Goal: Contribute content: Contribute content

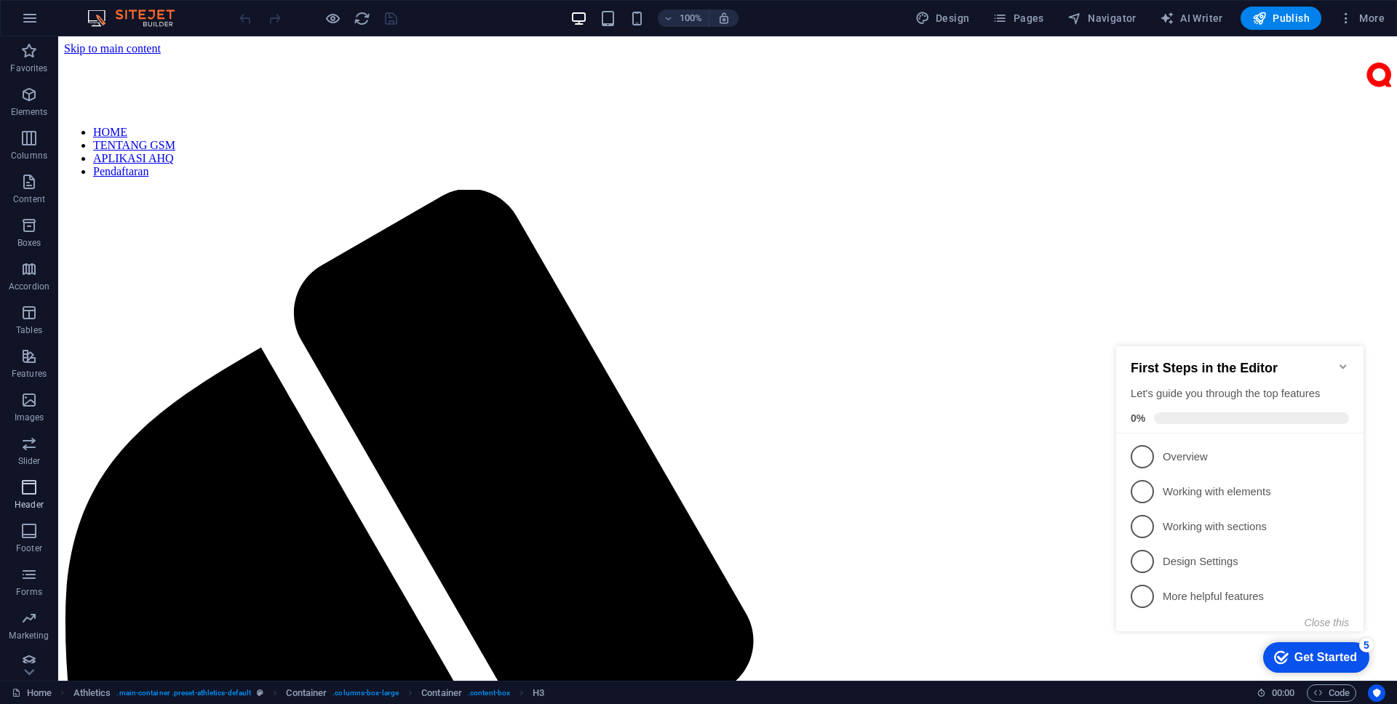
scroll to position [416, 0]
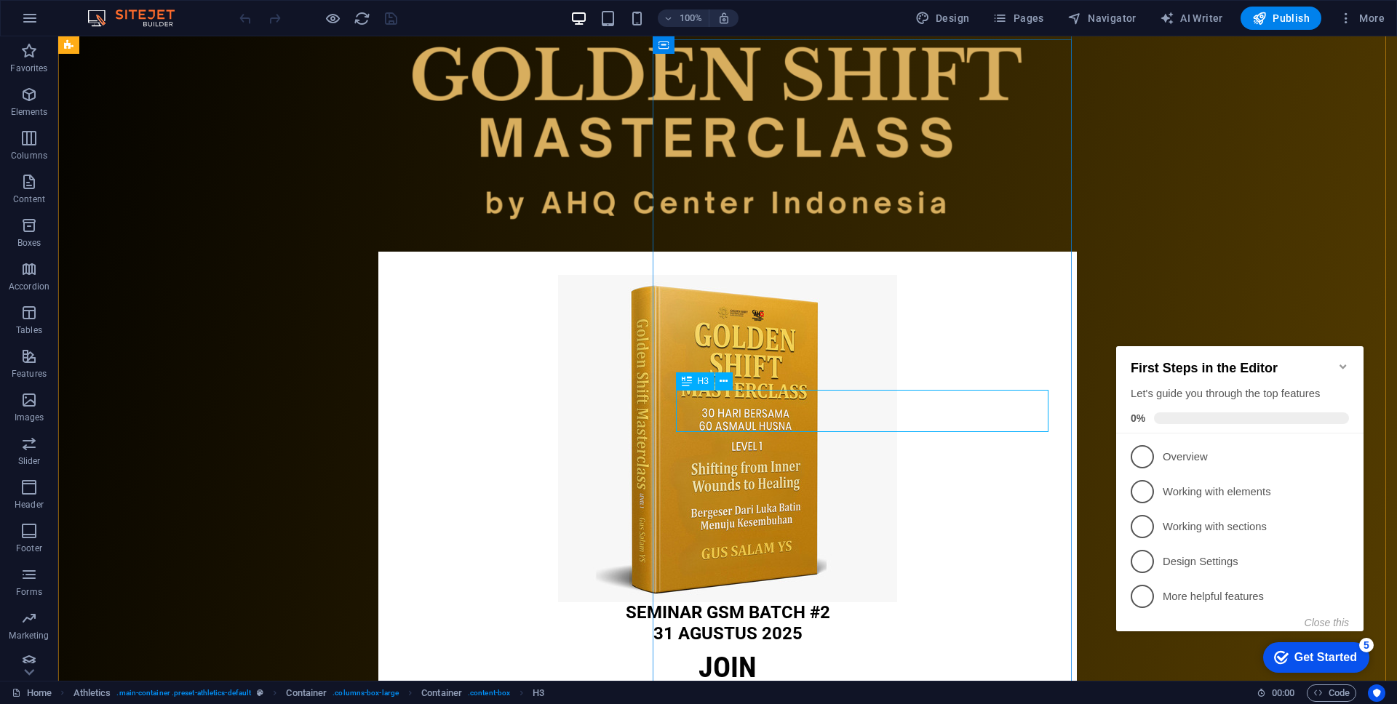
click at [891, 603] on div "SEMINAR GSM Batch #2 31 AGUSTUS 2025" at bounding box center [728, 624] width 652 height 42
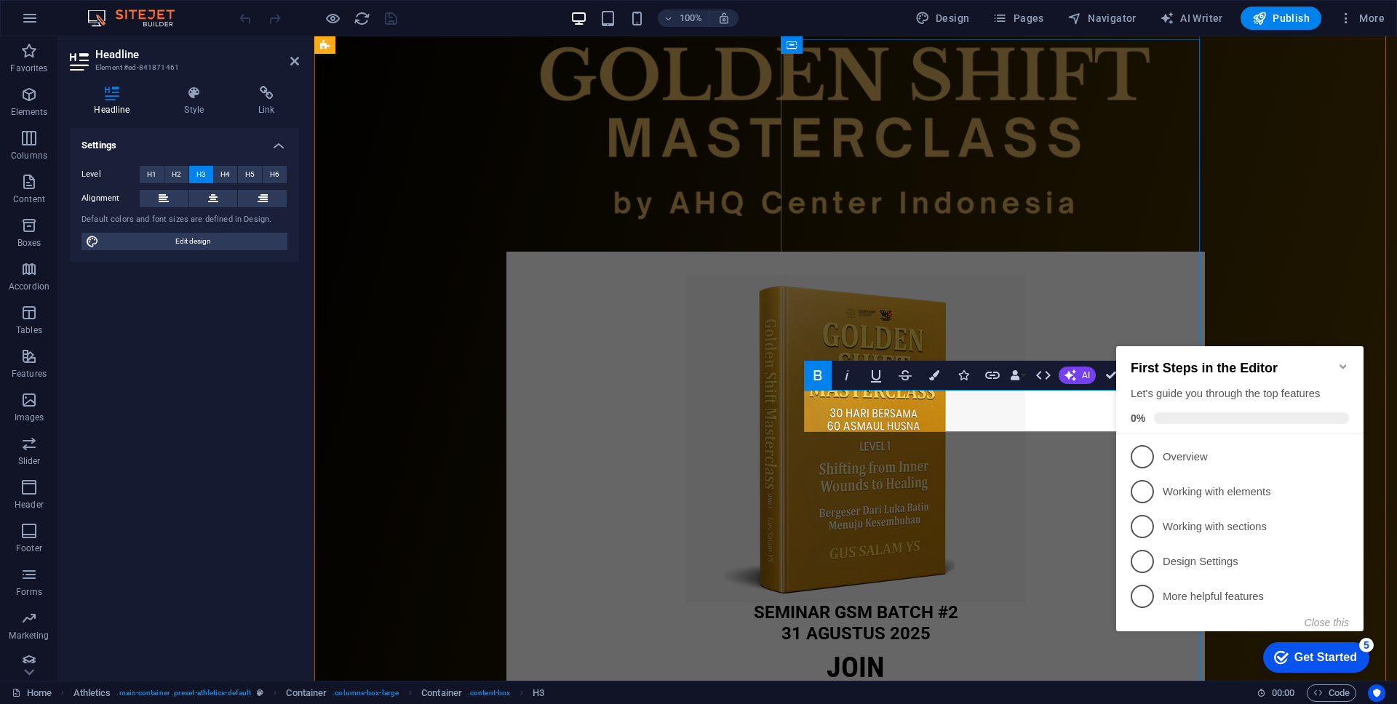
click at [1066, 603] on h3 "SEMINAR GSM Batch #2 31 AGUSTUS 2025" at bounding box center [856, 624] width 652 height 42
drag, startPoint x: 968, startPoint y: 401, endPoint x: 886, endPoint y: 397, distance: 82.3
click at [886, 603] on strong "SEMINAR GSM Batch #2 31 AGUSTUS 2025" at bounding box center [856, 623] width 204 height 41
click at [1074, 603] on h3 "GSM Batch #2 31 AGUSTUS 2025" at bounding box center [856, 624] width 652 height 42
click at [1077, 603] on h3 "GSM Batch #2 LEVEL 1 31 AGUSTUS 2025" at bounding box center [856, 624] width 652 height 42
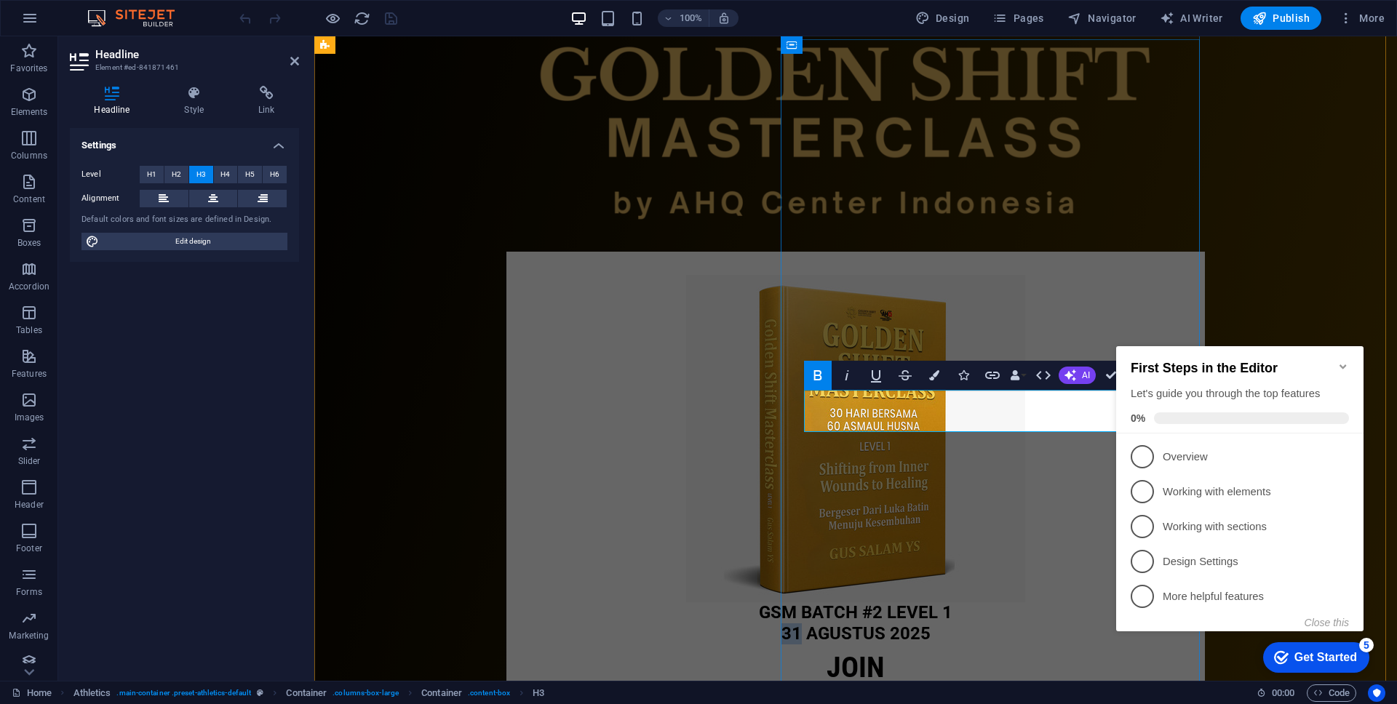
drag, startPoint x: 935, startPoint y: 421, endPoint x: 920, endPoint y: 421, distance: 15.3
click at [920, 603] on strong "GSM Batch #2 LEVEL 1 31 AGUSTUS 2025" at bounding box center [856, 623] width 194 height 41
click at [1077, 603] on h3 "GSM Batch #2 LEVEL 1 [DATE]" at bounding box center [856, 624] width 652 height 42
click at [953, 603] on strong "GSM Batch #2 LEVEL 1 [DATE] - 04 OKT 2025" at bounding box center [856, 623] width 194 height 41
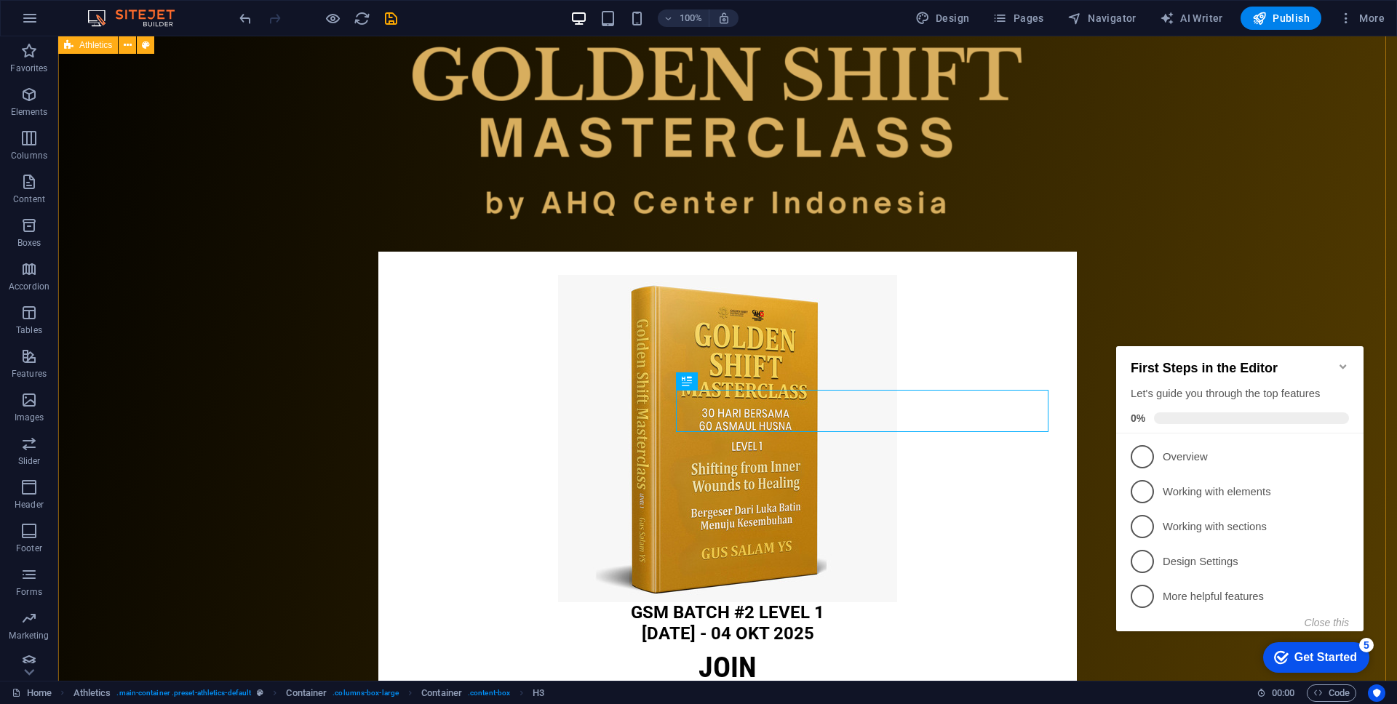
click at [1157, 247] on div "GSM Batch #2 LEVEL 1 [DATE] - 04 OKT 2025 Join golden shift masterclass event L…" at bounding box center [727, 355] width 1339 height 1238
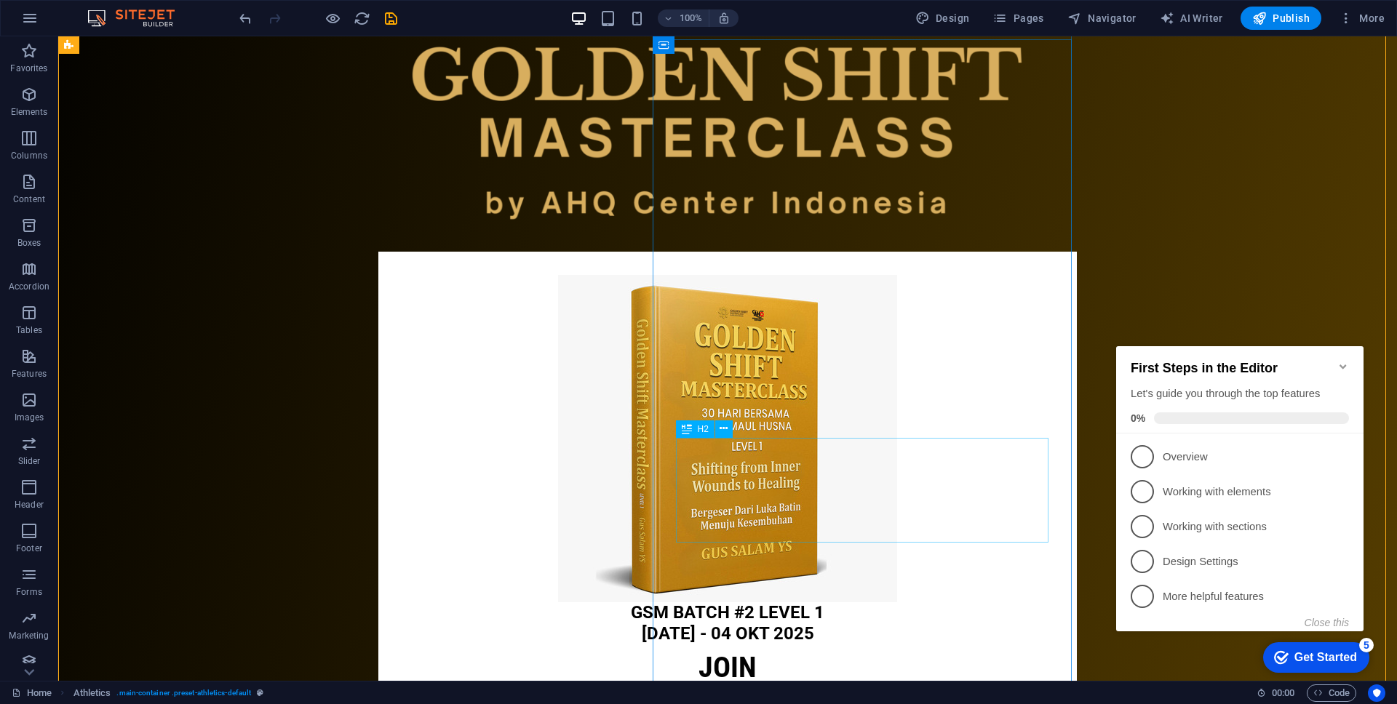
click at [885, 651] on div "Join golden shift masterclass event" at bounding box center [728, 686] width 652 height 70
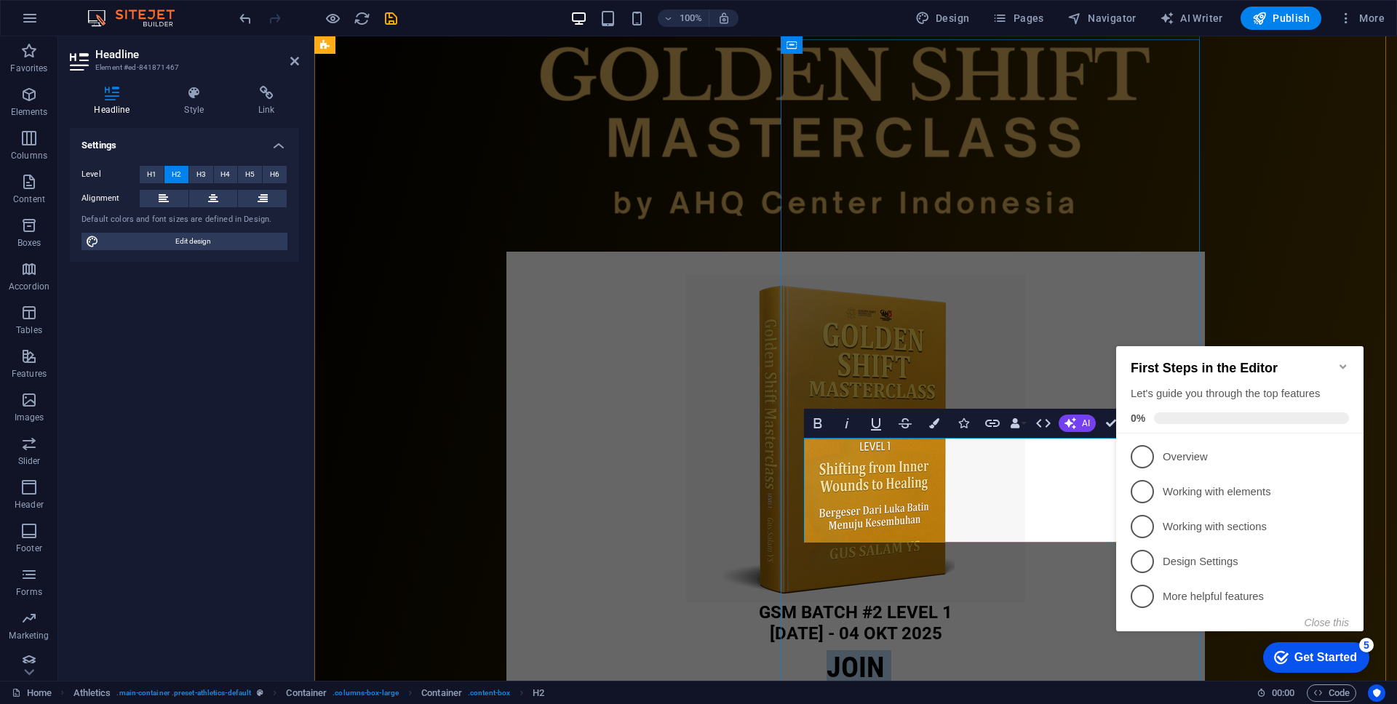
click at [1054, 651] on h2 "Join golden shift masterclass event" at bounding box center [856, 686] width 652 height 70
drag, startPoint x: 1025, startPoint y: 456, endPoint x: 933, endPoint y: 448, distance: 92.8
click at [933, 651] on h2 "Join golden shift masterclass event" at bounding box center [856, 686] width 652 height 70
click at [1345, 365] on icon "Minimize checklist" at bounding box center [1343, 367] width 7 height 4
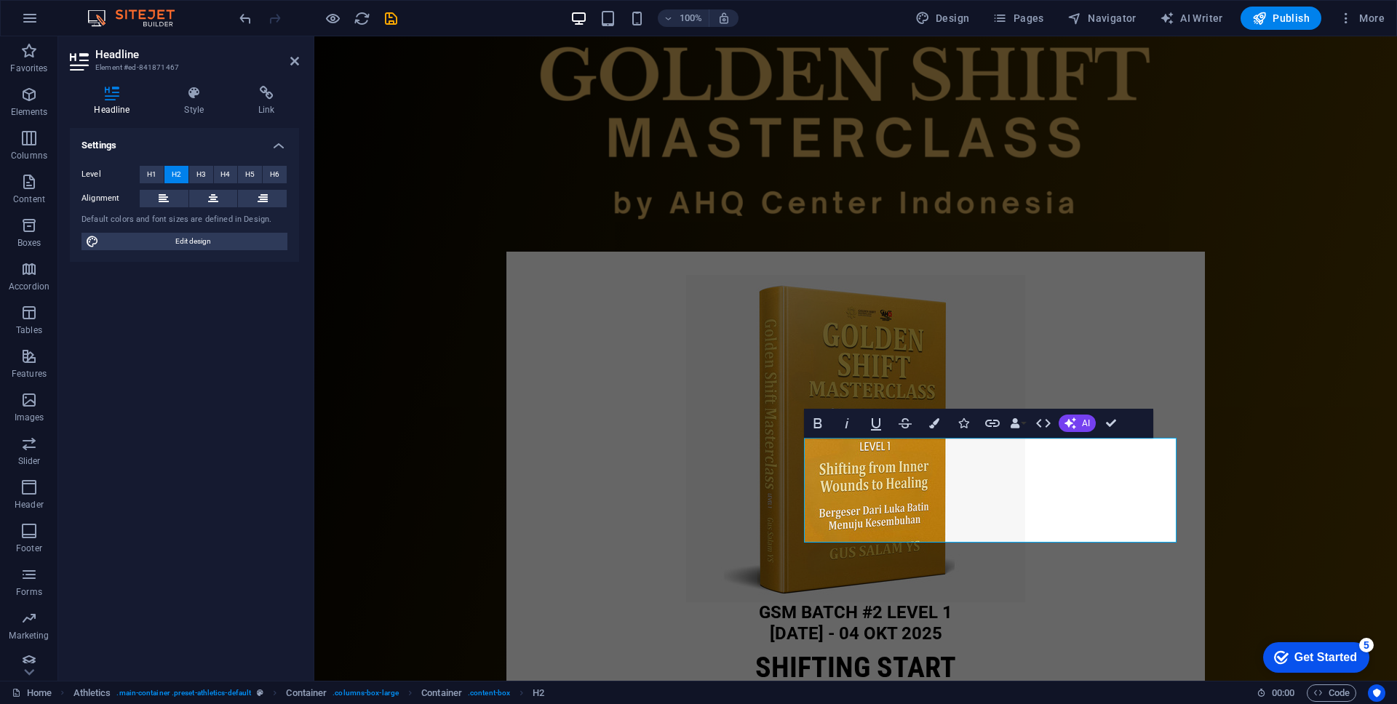
click at [1243, 475] on div "GSM Batch #2 LEVEL 1 [DATE] - 04 OKT 2025 ​SHIFTING START golden shift mastercl…" at bounding box center [855, 355] width 1083 height 1238
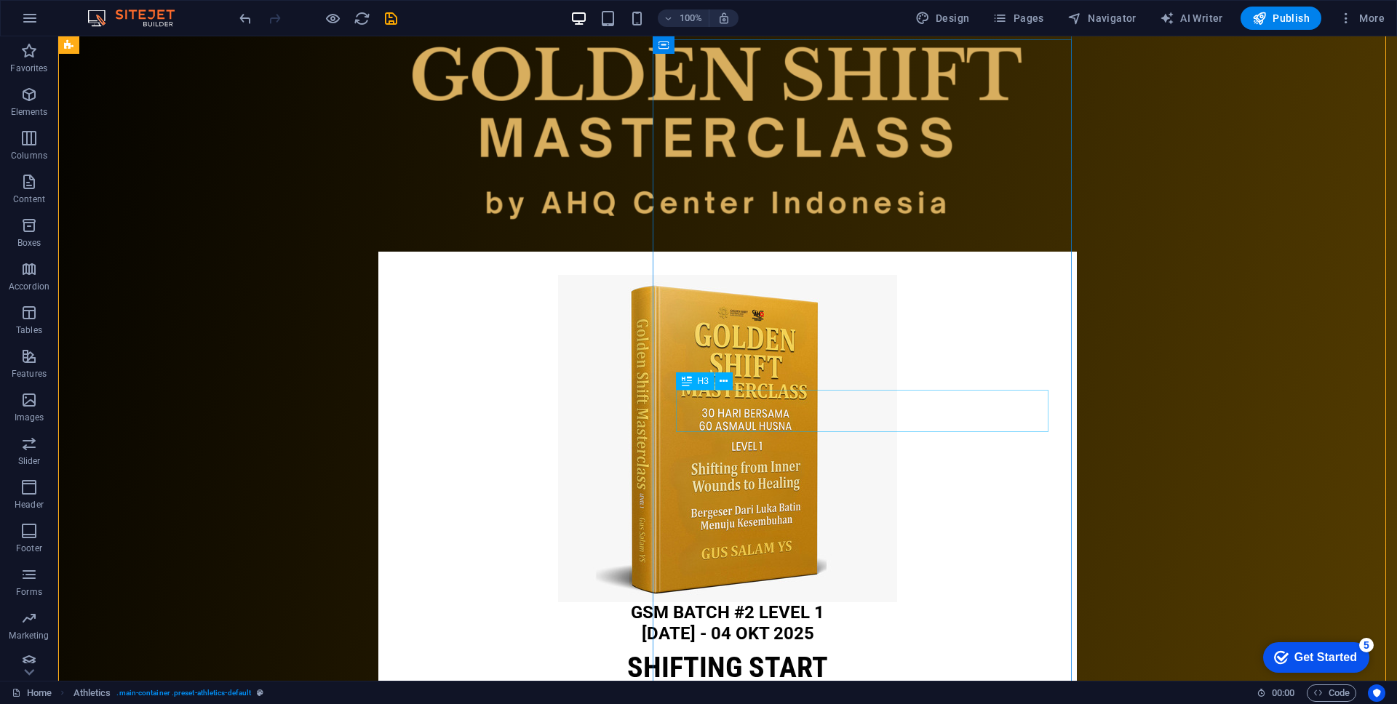
click at [933, 603] on div "GSM Batch #2 LEVEL 1 [DATE] - 04 OKT 2025" at bounding box center [728, 624] width 652 height 42
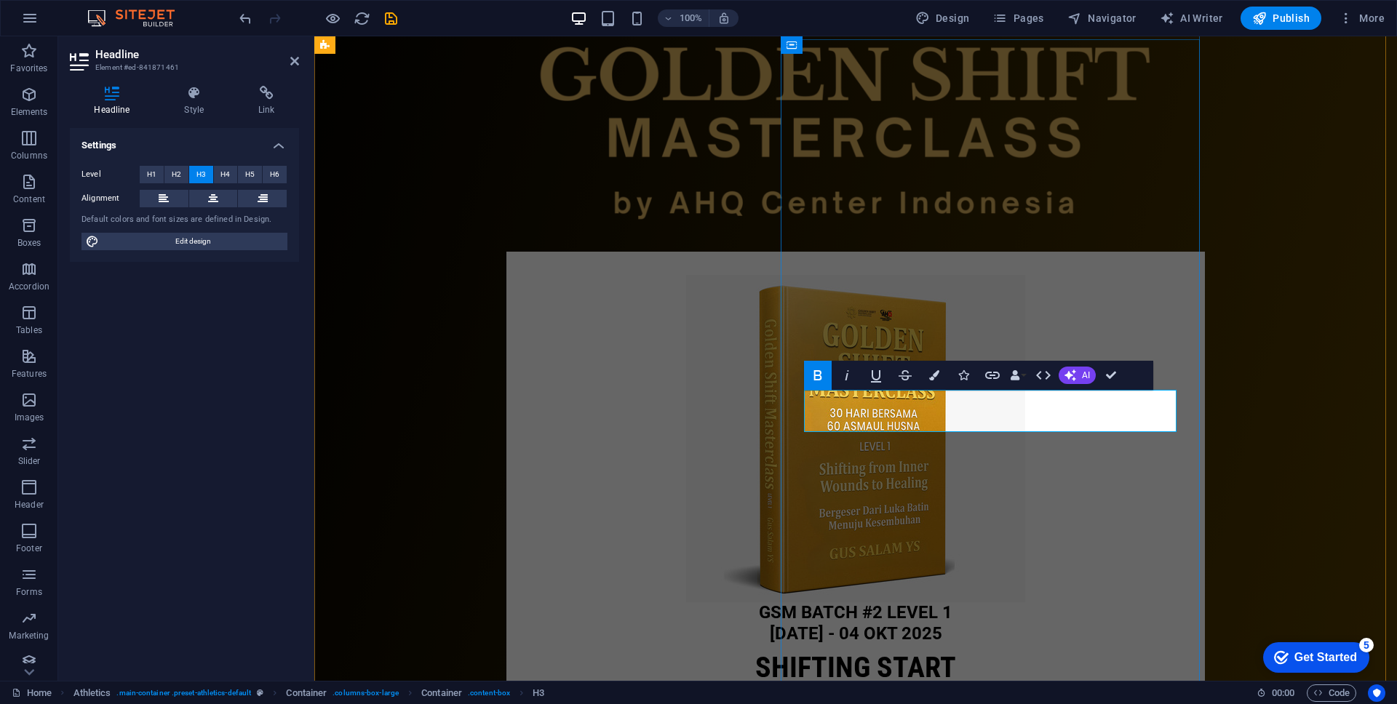
click at [953, 603] on strong "GSM Batch #2 LEVEL 1 [DATE] - 04 OKT 2025" at bounding box center [856, 623] width 194 height 41
drag, startPoint x: 1022, startPoint y: 400, endPoint x: 1051, endPoint y: 401, distance: 28.4
click at [953, 603] on strong "GSM Batch #2 LEVEL 1 [DATE] - 04 OKT 2025" at bounding box center [856, 623] width 194 height 41
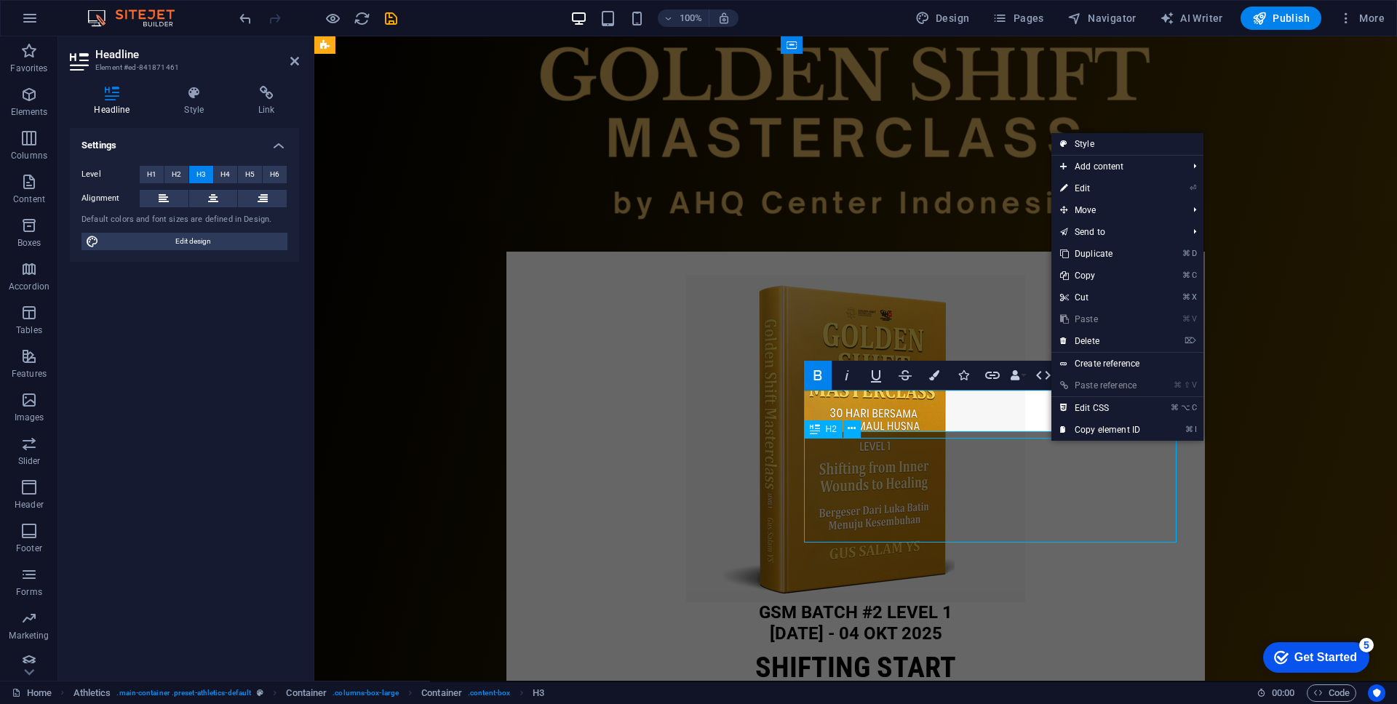
drag, startPoint x: 1043, startPoint y: 551, endPoint x: 1040, endPoint y: 571, distance: 19.9
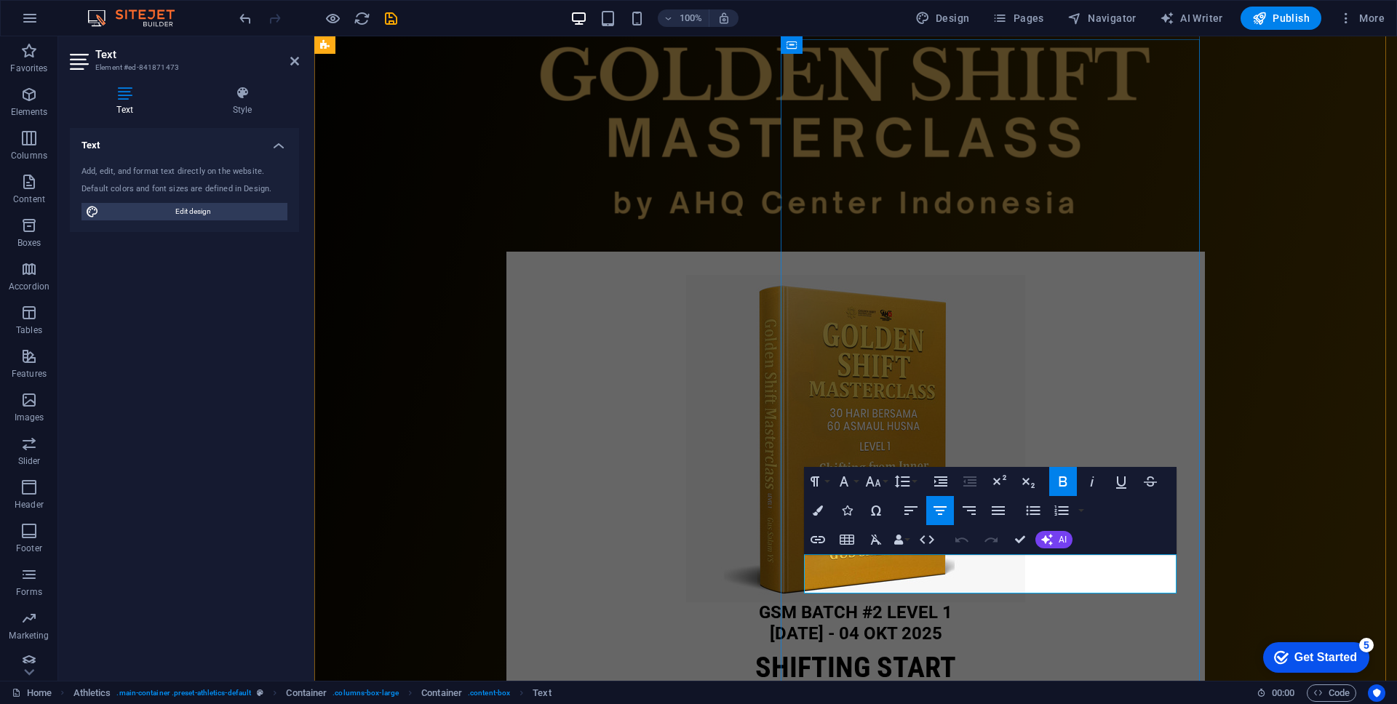
drag, startPoint x: 961, startPoint y: 565, endPoint x: 1026, endPoint y: 567, distance: 65.5
drag, startPoint x: 1033, startPoint y: 565, endPoint x: 951, endPoint y: 563, distance: 81.5
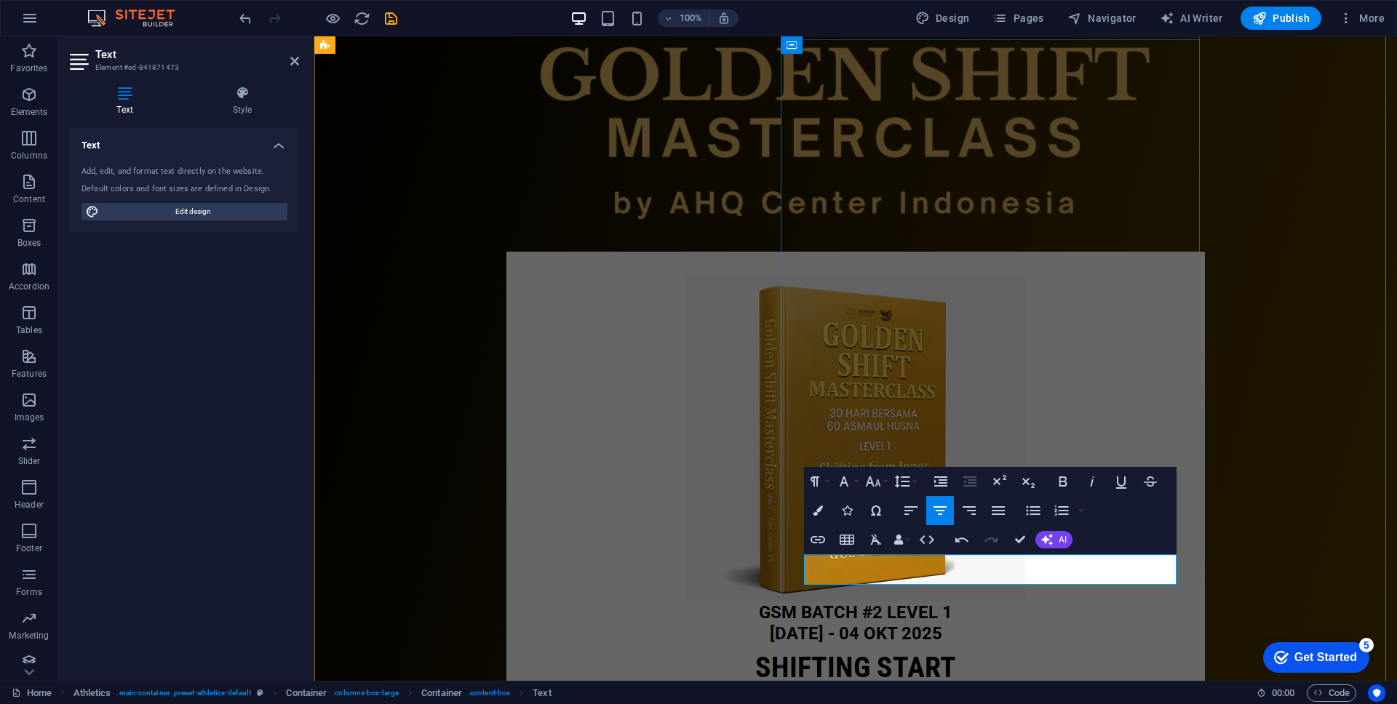
drag, startPoint x: 1091, startPoint y: 567, endPoint x: 1001, endPoint y: 561, distance: 89.7
drag, startPoint x: 1094, startPoint y: 558, endPoint x: 911, endPoint y: 559, distance: 182.7
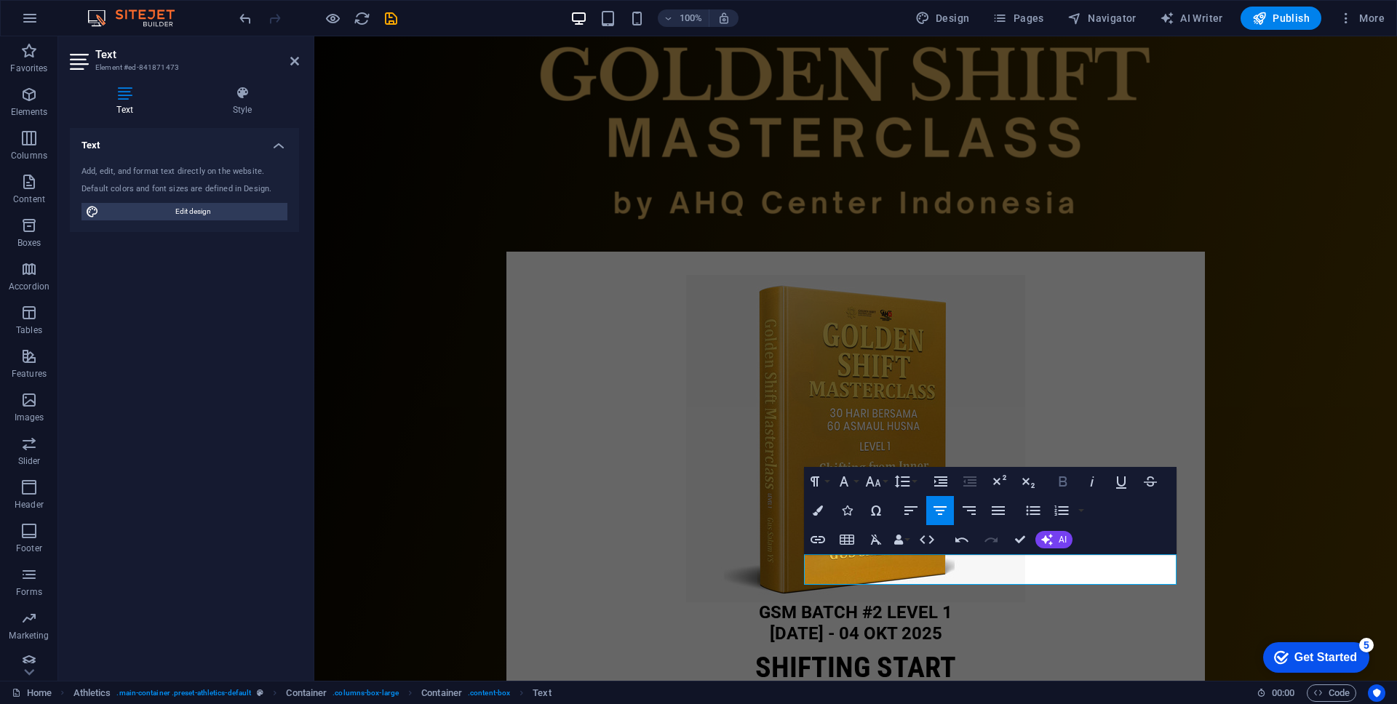
click at [1066, 477] on icon "button" at bounding box center [1062, 481] width 17 height 17
click at [881, 484] on icon "button" at bounding box center [873, 481] width 17 height 17
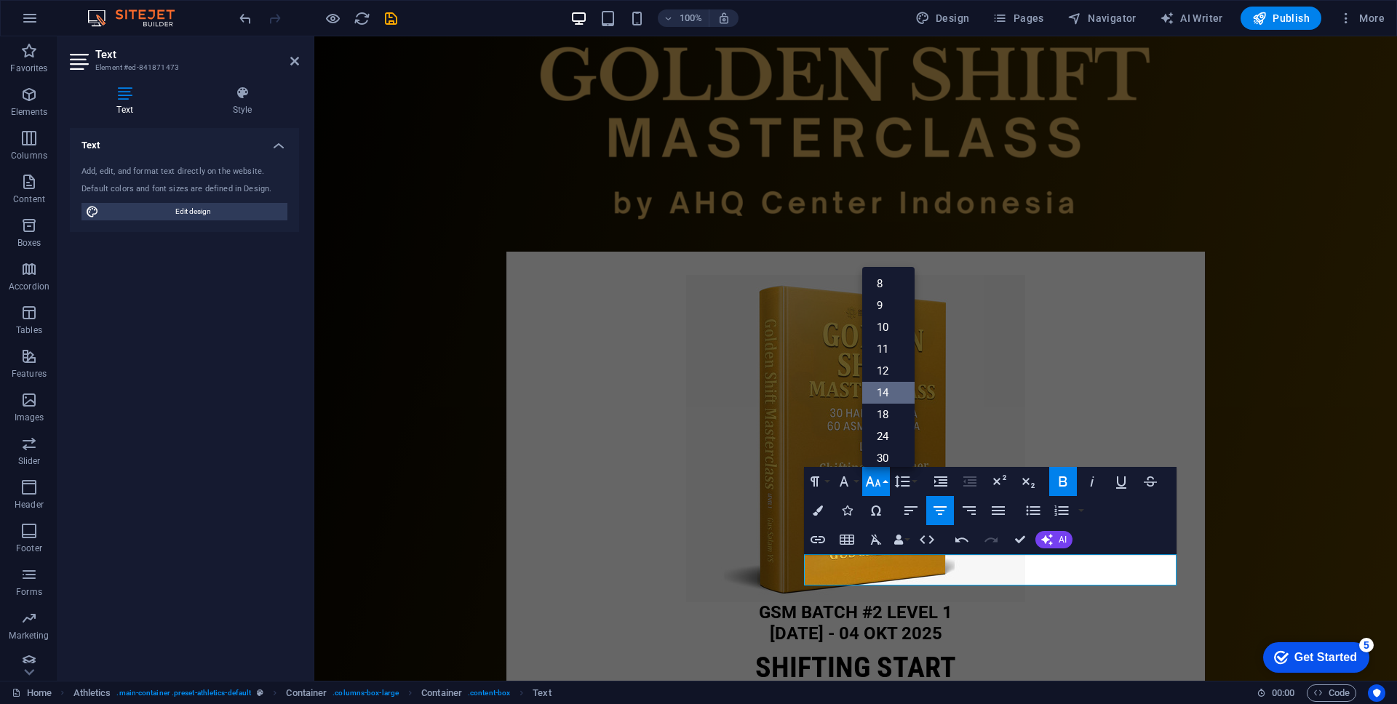
click at [889, 393] on link "14" at bounding box center [888, 393] width 52 height 22
click at [883, 482] on button "Font Size" at bounding box center [876, 481] width 28 height 29
click at [890, 426] on link "24" at bounding box center [888, 437] width 52 height 22
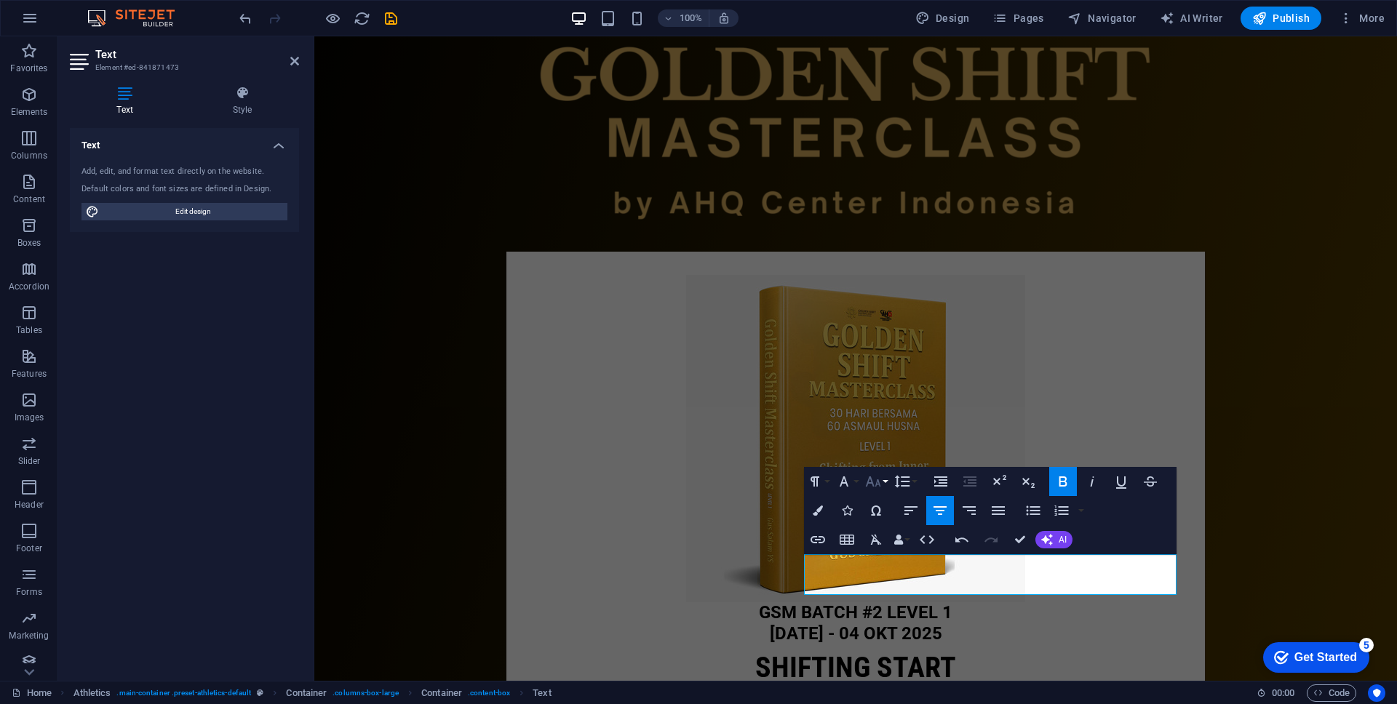
click at [886, 485] on button "Font Size" at bounding box center [876, 481] width 28 height 29
click at [889, 407] on link "18" at bounding box center [888, 415] width 52 height 22
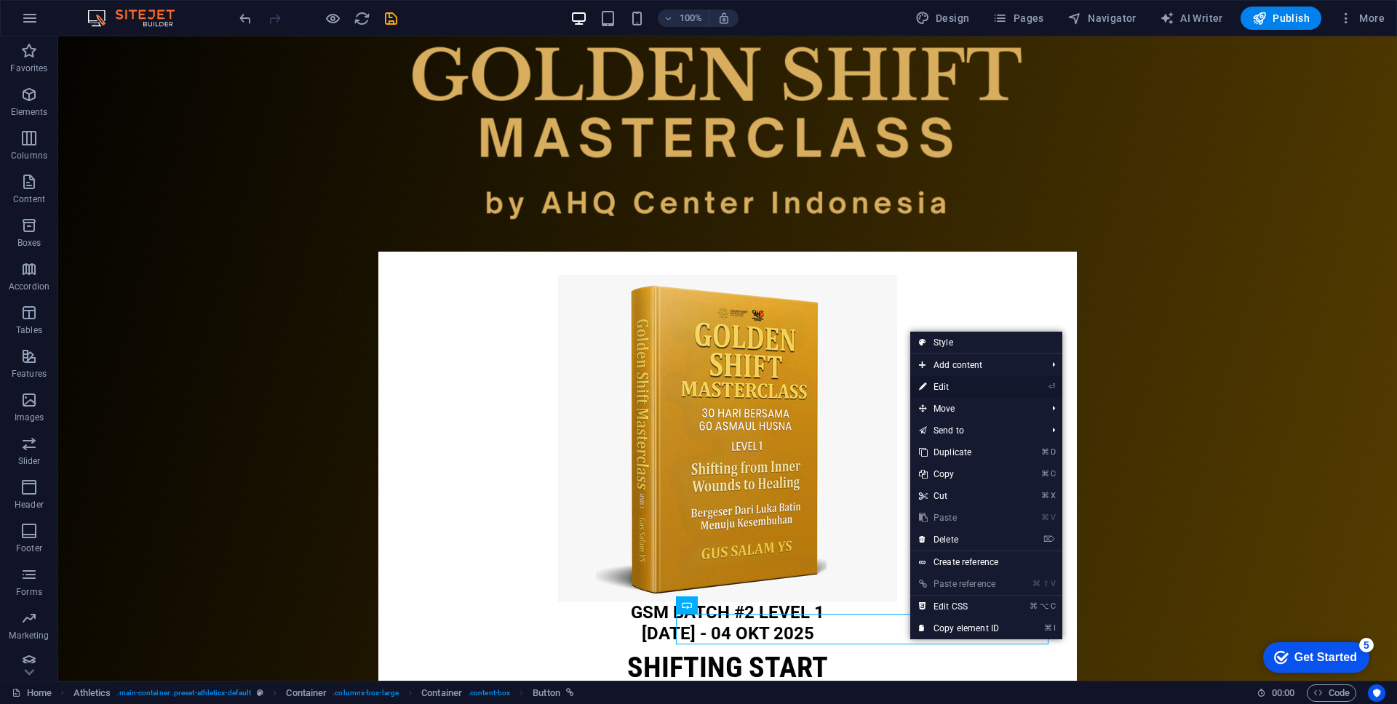
click at [966, 381] on link "⏎ Edit" at bounding box center [959, 387] width 98 height 22
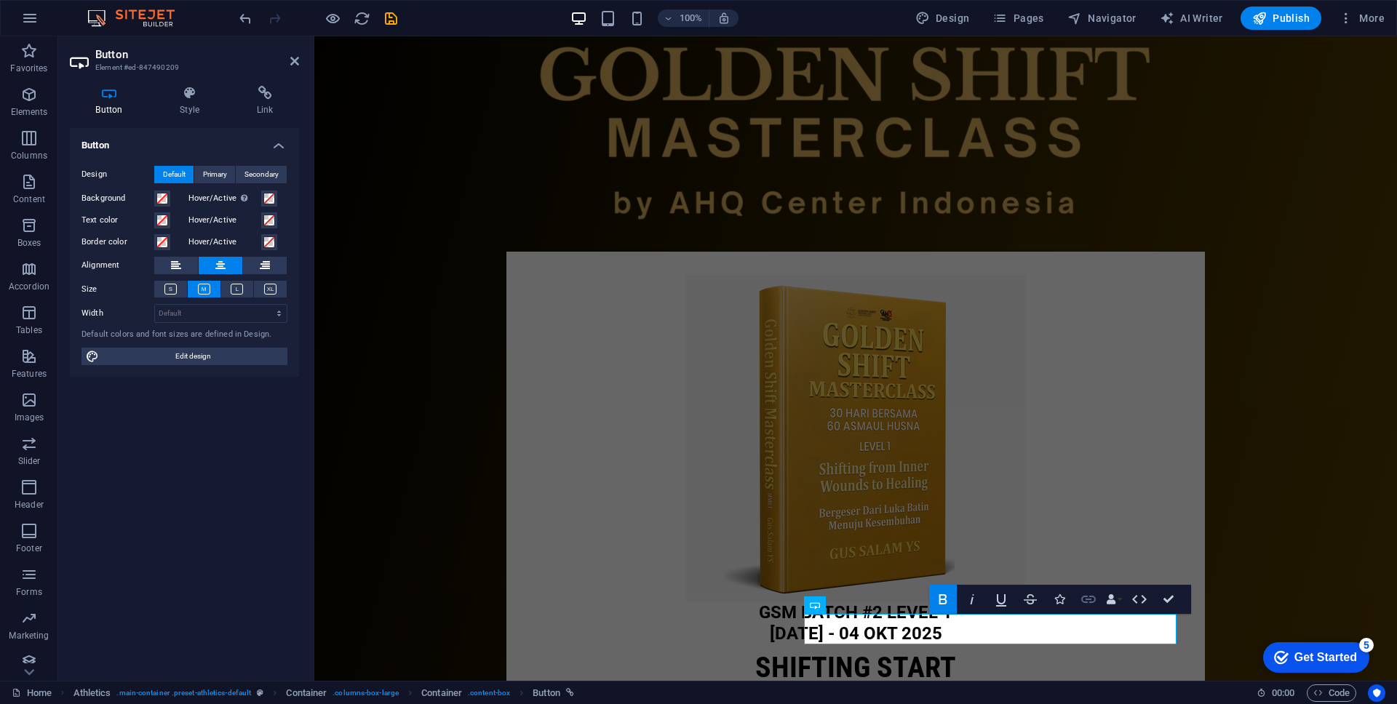
click at [1089, 600] on icon "button" at bounding box center [1088, 599] width 17 height 17
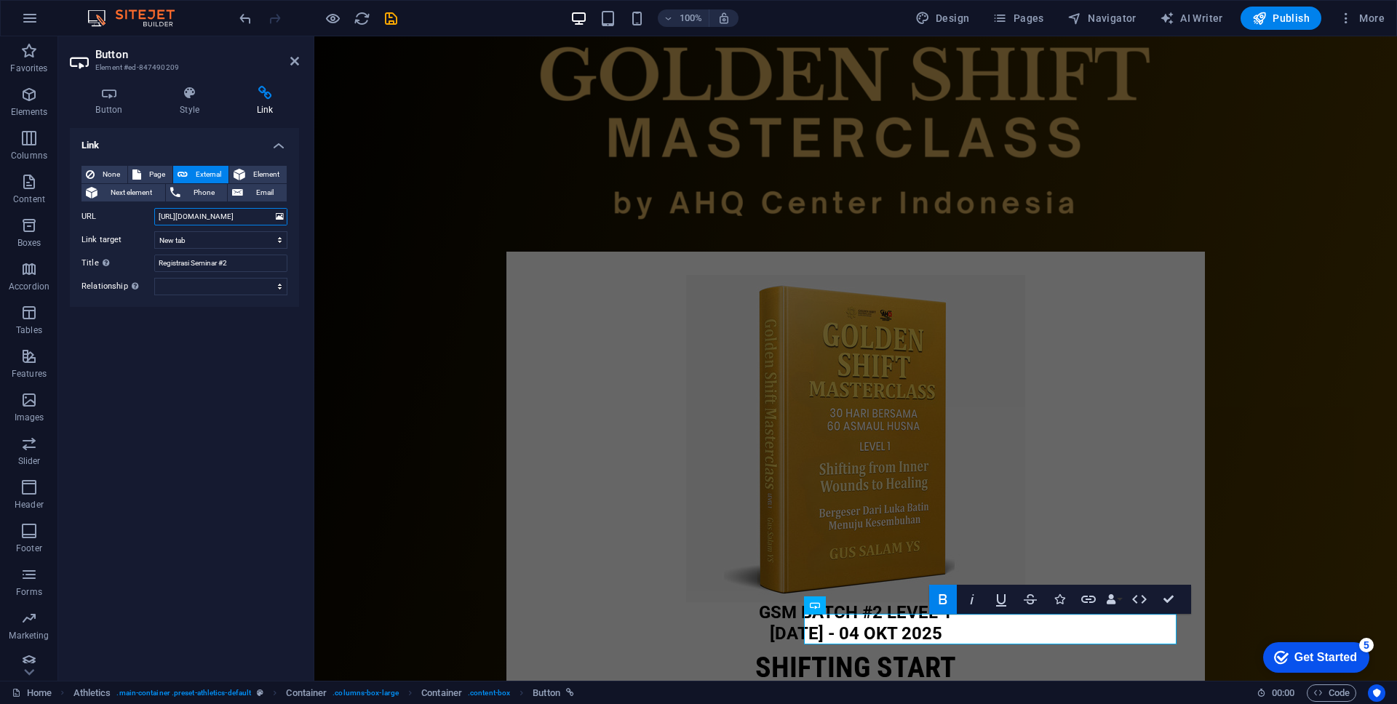
click at [268, 219] on input "[URL][DOMAIN_NAME]" at bounding box center [220, 216] width 133 height 17
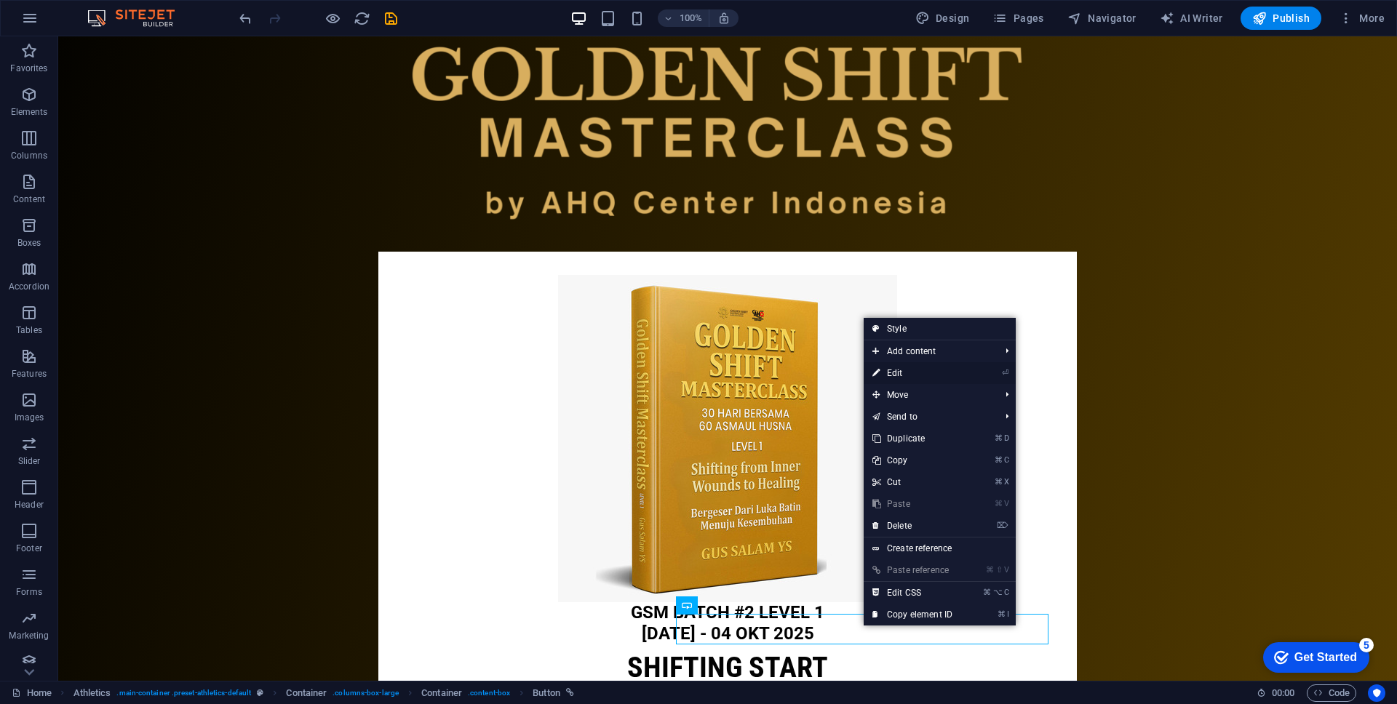
click at [897, 373] on link "⏎ Edit" at bounding box center [913, 373] width 98 height 22
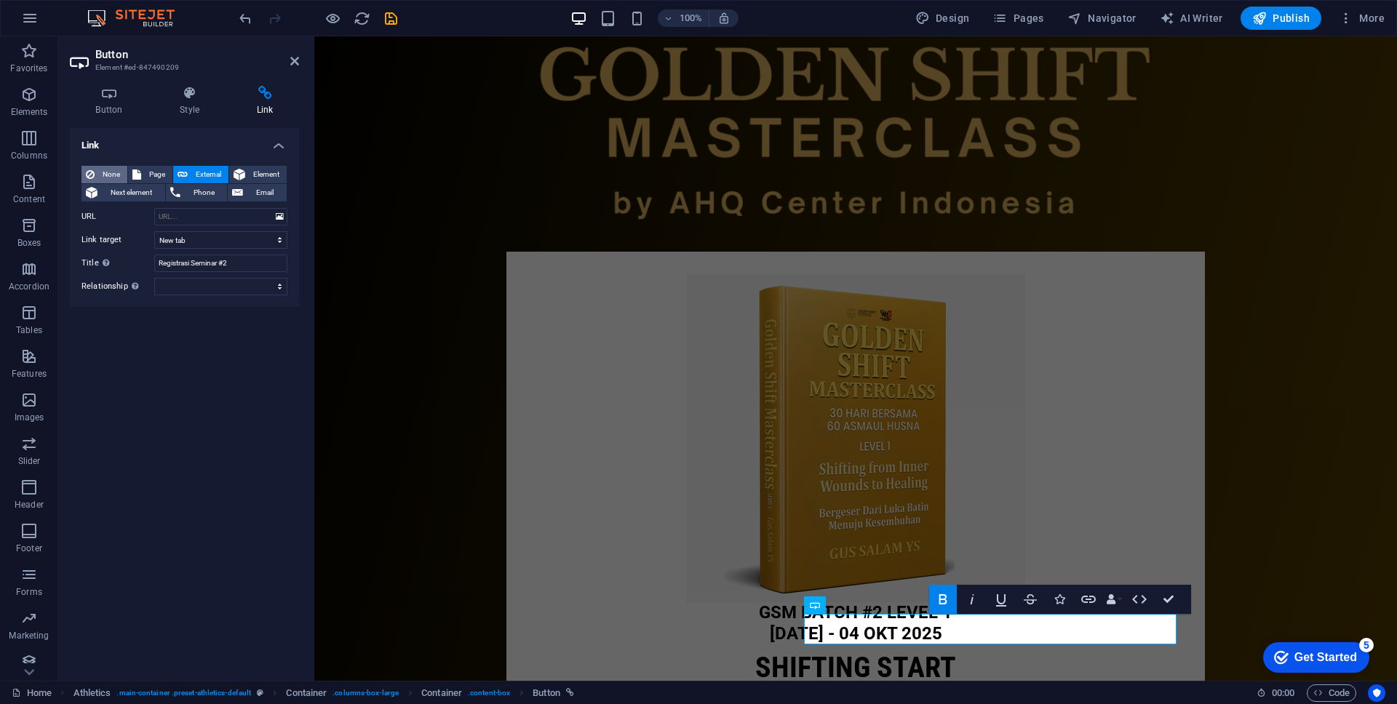
click at [100, 170] on span "None" at bounding box center [111, 174] width 24 height 17
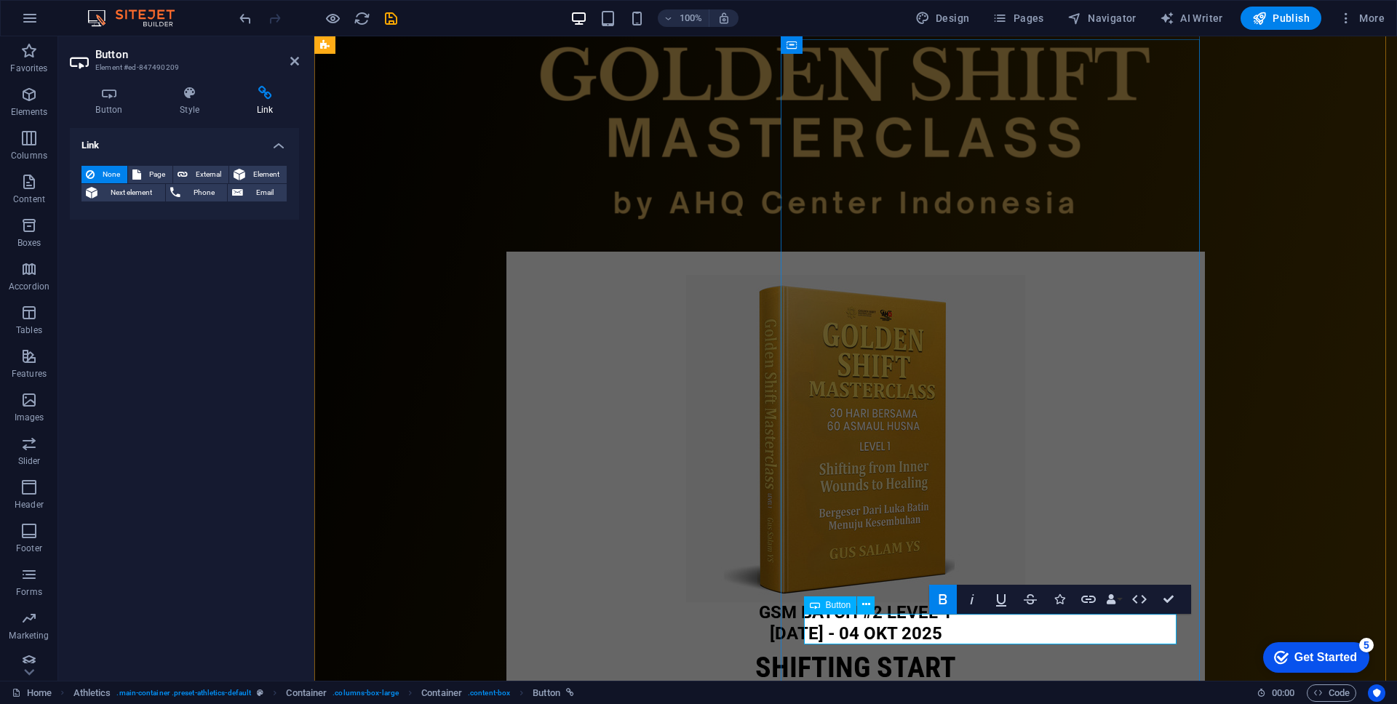
drag, startPoint x: 942, startPoint y: 627, endPoint x: 1038, endPoint y: 634, distance: 96.3
drag, startPoint x: 1175, startPoint y: 595, endPoint x: 1117, endPoint y: 559, distance: 68.7
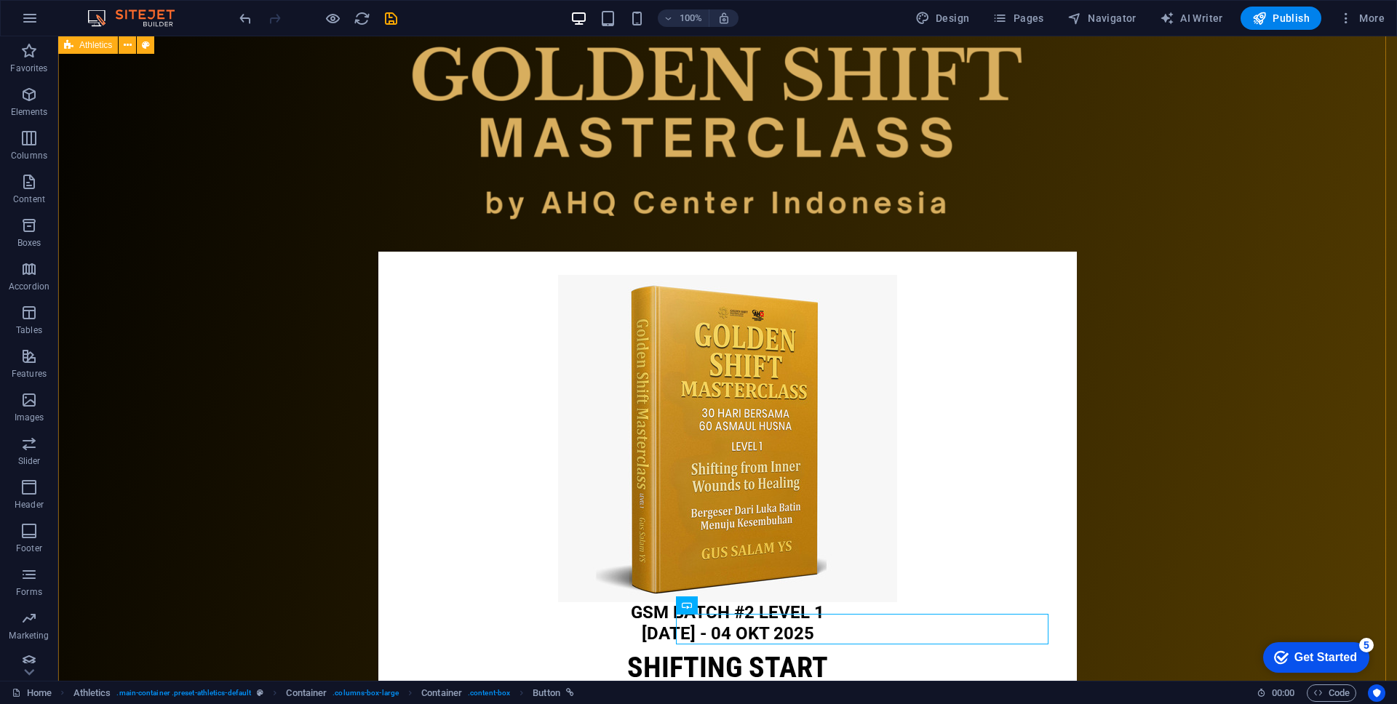
click at [1224, 548] on div "GSM Batch #2 LEVEL 1 [DATE] - 04 OKT 2025 SHIFTING START golden shift mastercla…" at bounding box center [727, 352] width 1339 height 1233
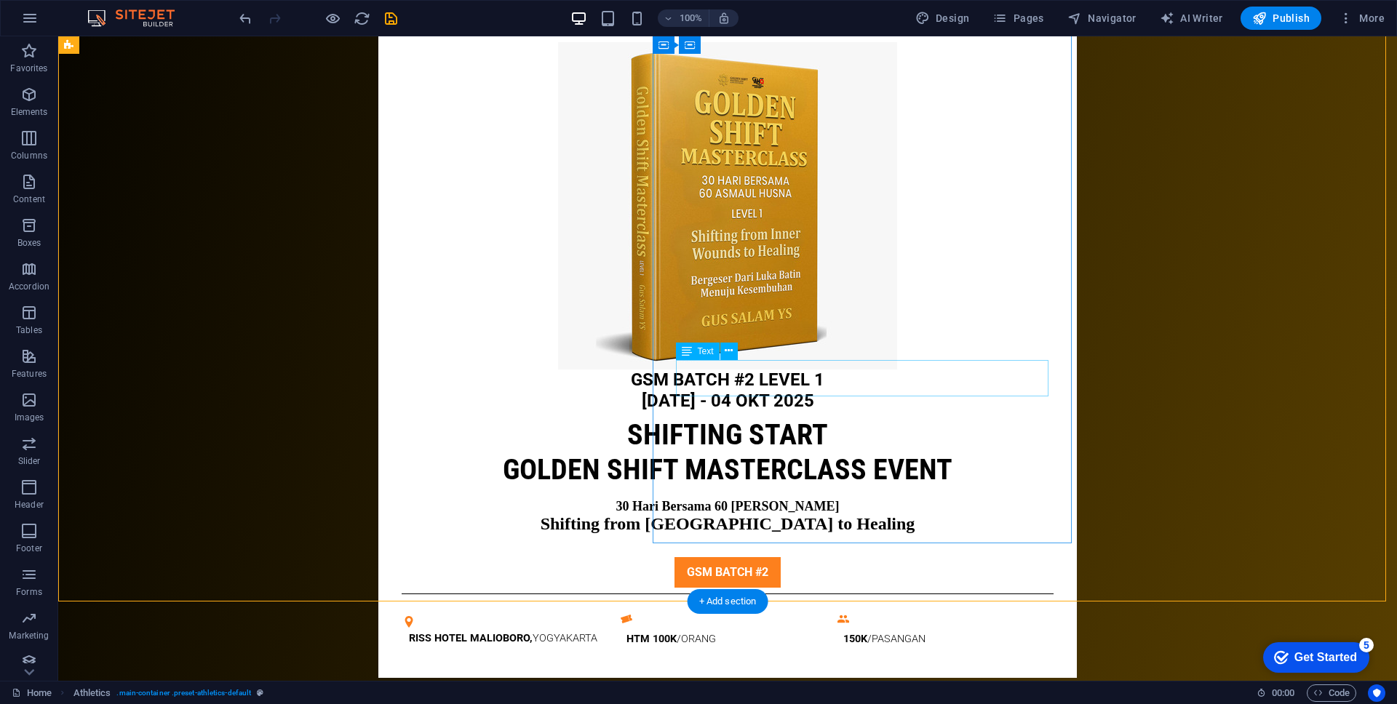
scroll to position [656, 0]
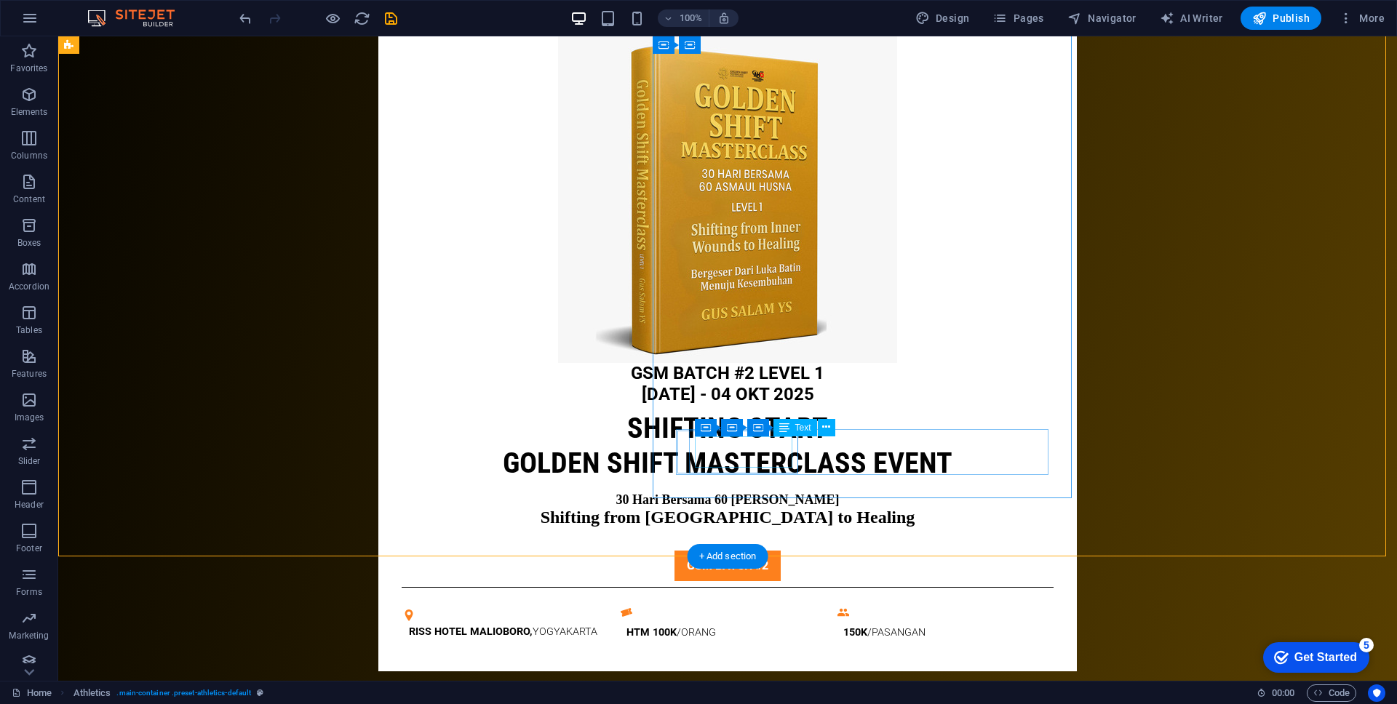
click at [612, 627] on div "RISS HOTEL MALIOBORO, YOGYAkarta" at bounding box center [510, 632] width 203 height 10
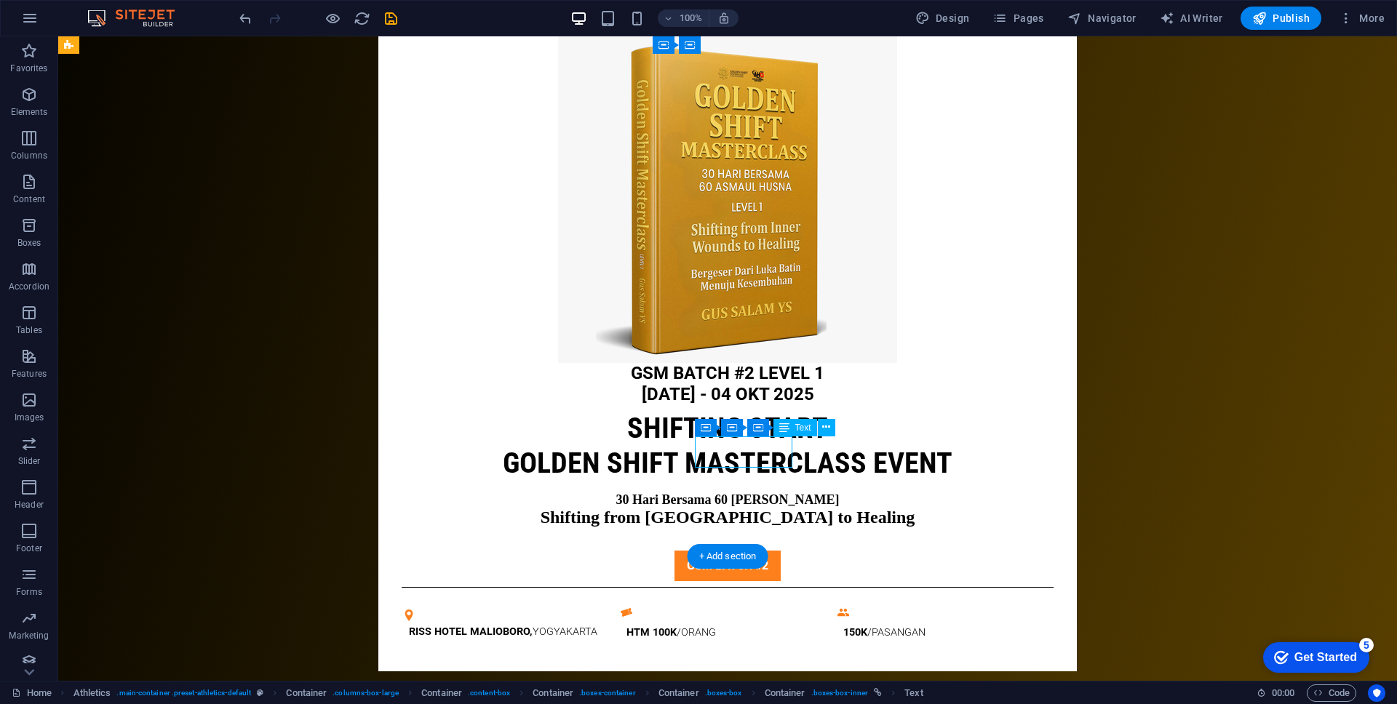
click at [612, 627] on div "RISS HOTEL MALIOBORO, YOGYAkarta" at bounding box center [510, 632] width 203 height 10
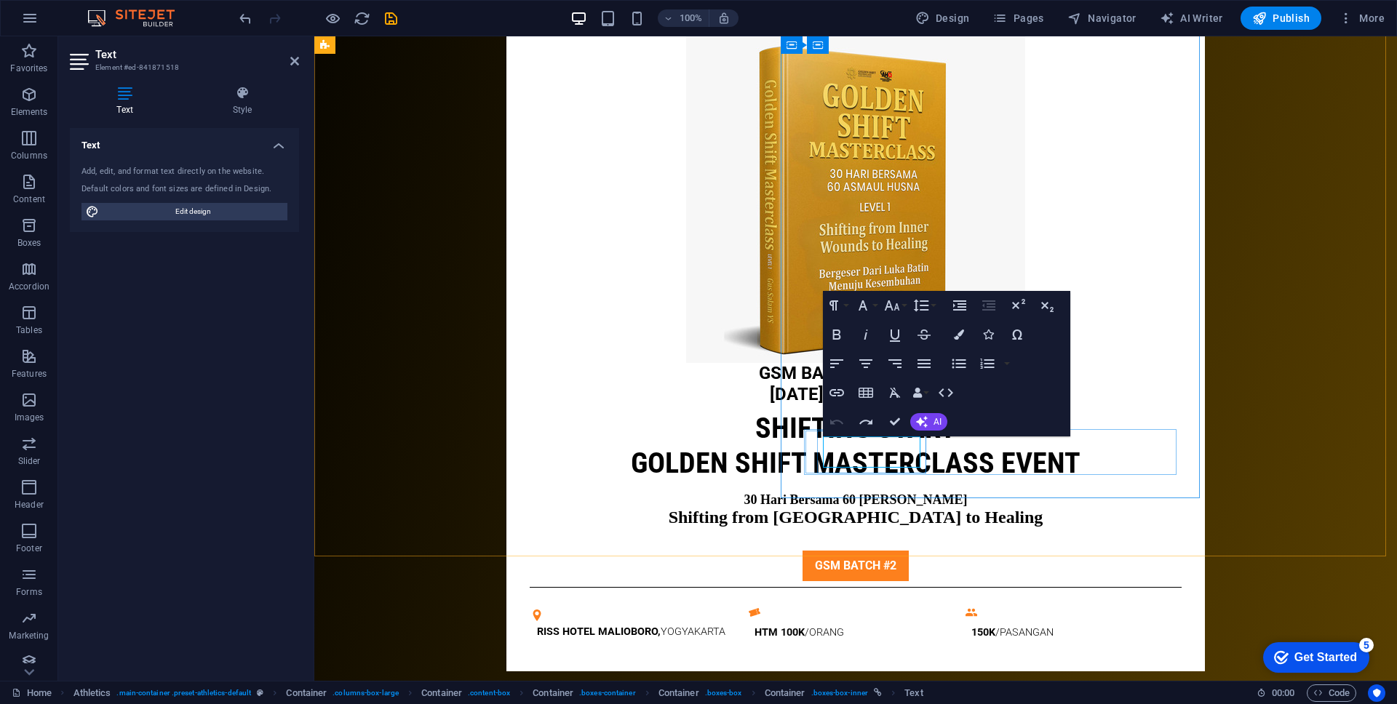
click at [740, 627] on p "RISS HOTEL MALIOBORO, YOGYAkarta" at bounding box center [638, 632] width 203 height 10
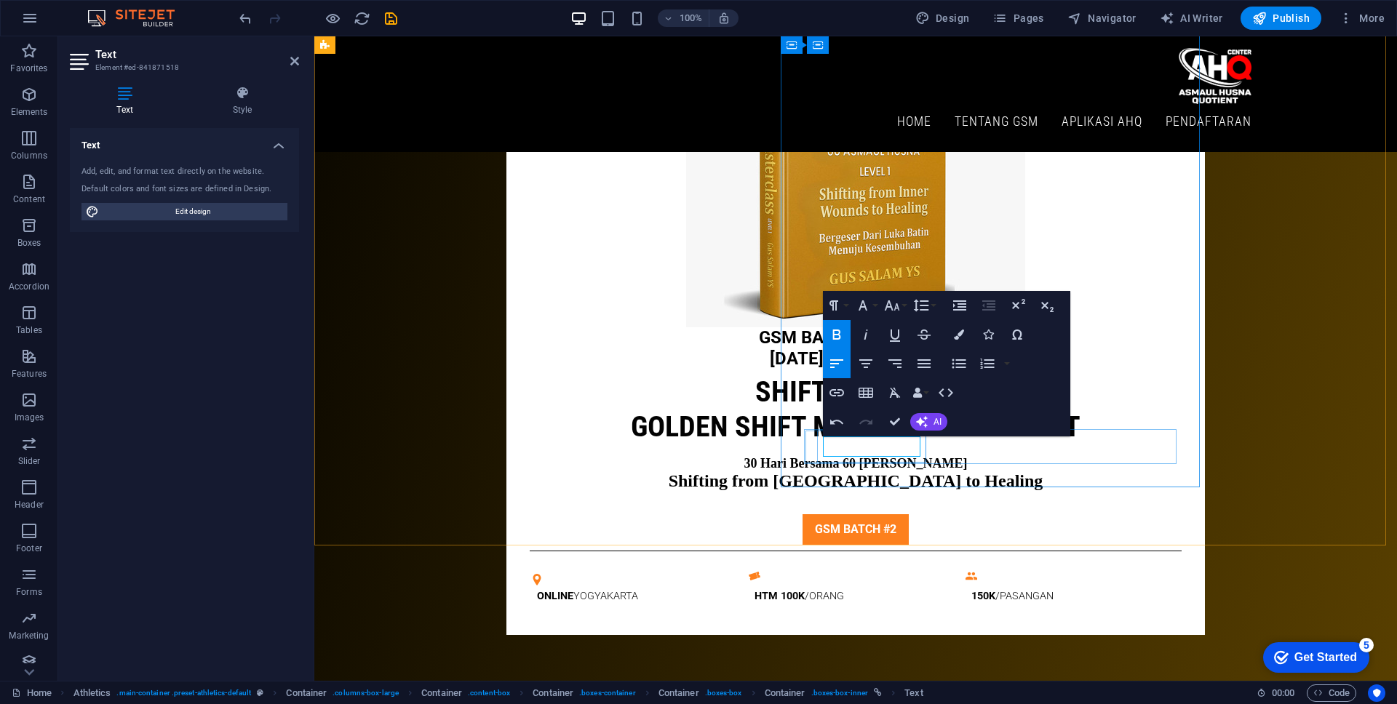
click at [740, 592] on p "ONLINE YOGYAkarta" at bounding box center [638, 597] width 203 height 10
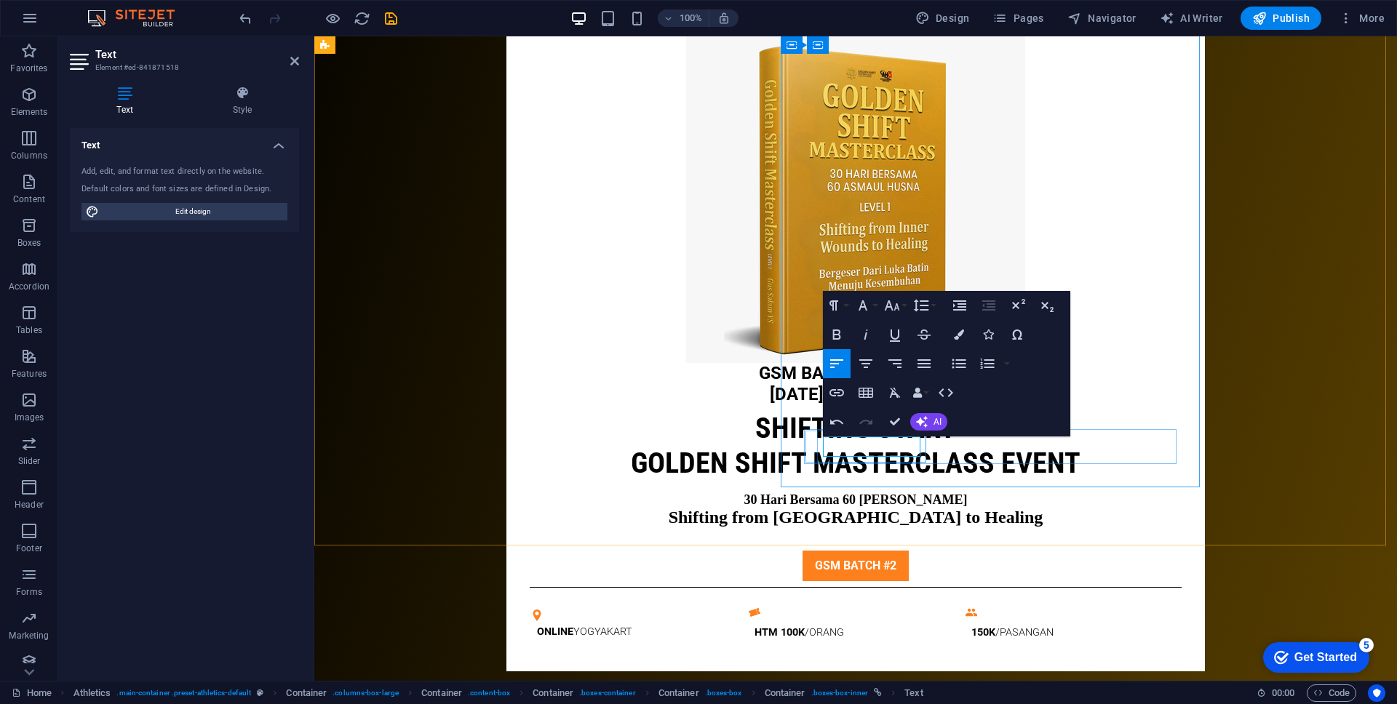
scroll to position [659, 0]
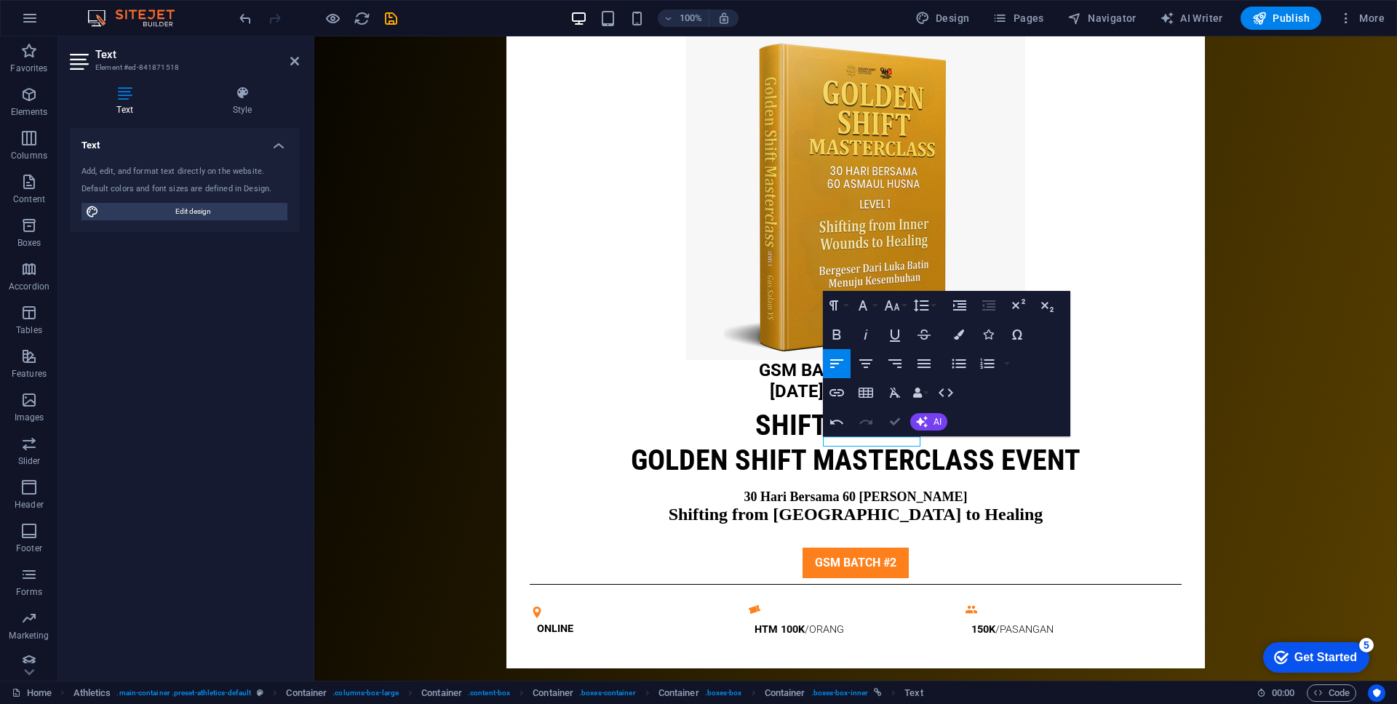
drag, startPoint x: 897, startPoint y: 418, endPoint x: 838, endPoint y: 383, distance: 68.9
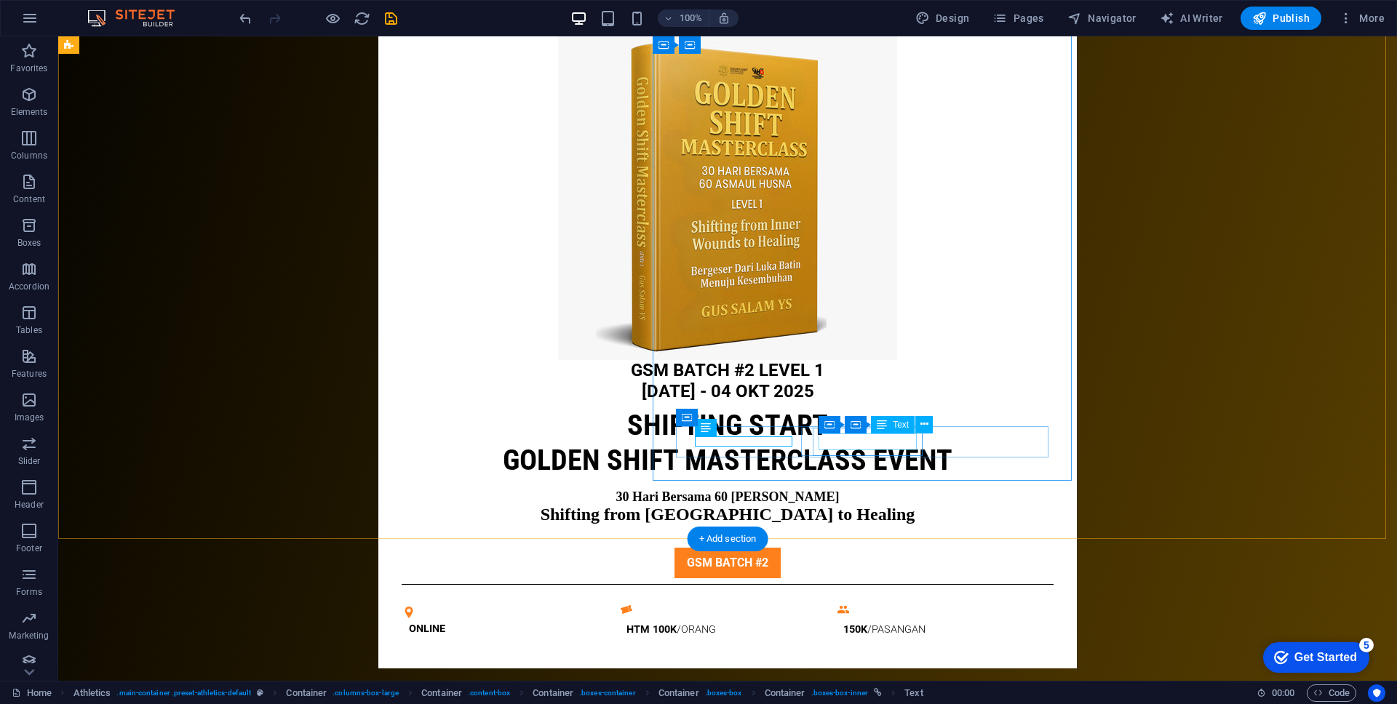
click at [830, 621] on div "HTM 1 00K /ORANG" at bounding box center [728, 629] width 203 height 17
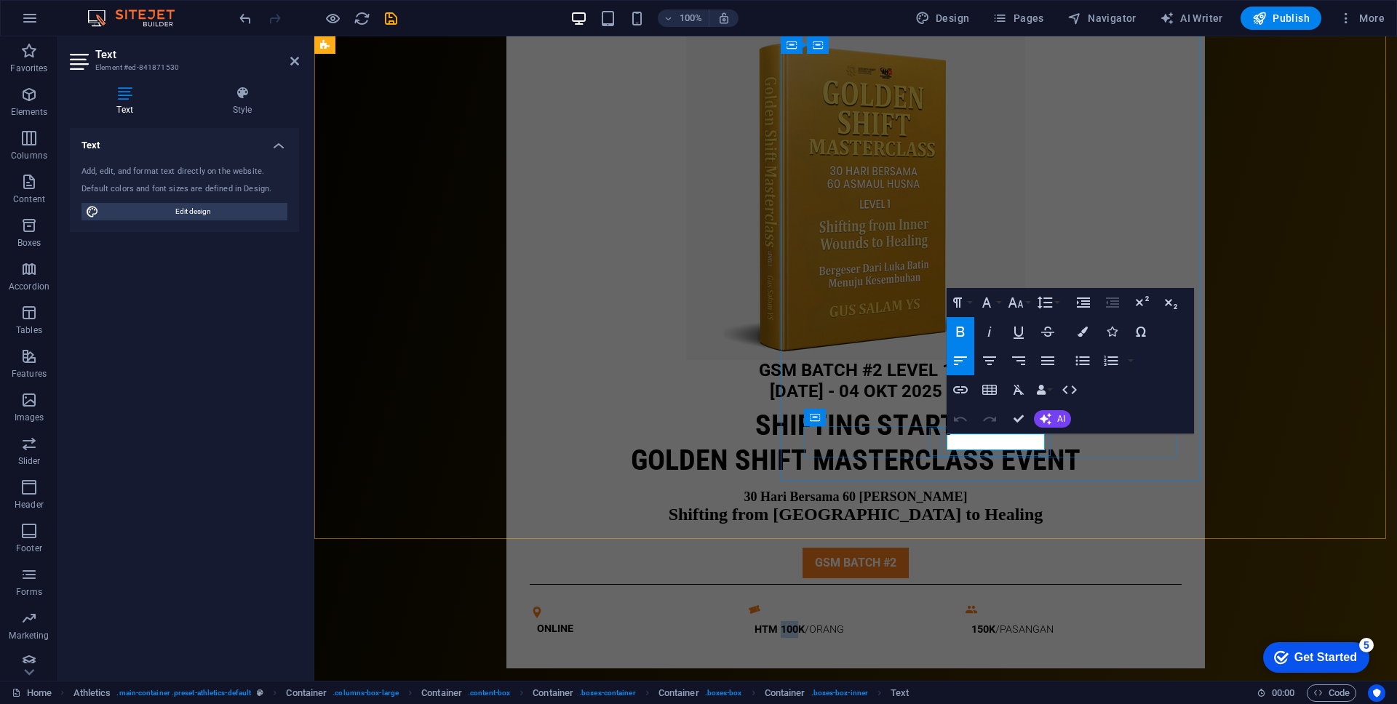
drag, startPoint x: 974, startPoint y: 441, endPoint x: 990, endPoint y: 442, distance: 16.8
click at [958, 621] on p "HTM 1 00K /ORANG" at bounding box center [856, 629] width 203 height 17
drag, startPoint x: 1041, startPoint y: 442, endPoint x: 1005, endPoint y: 442, distance: 36.4
click at [958, 621] on p "HTM 299K ​ /ORANG" at bounding box center [856, 629] width 203 height 17
drag, startPoint x: 972, startPoint y: 442, endPoint x: 1037, endPoint y: 447, distance: 65.0
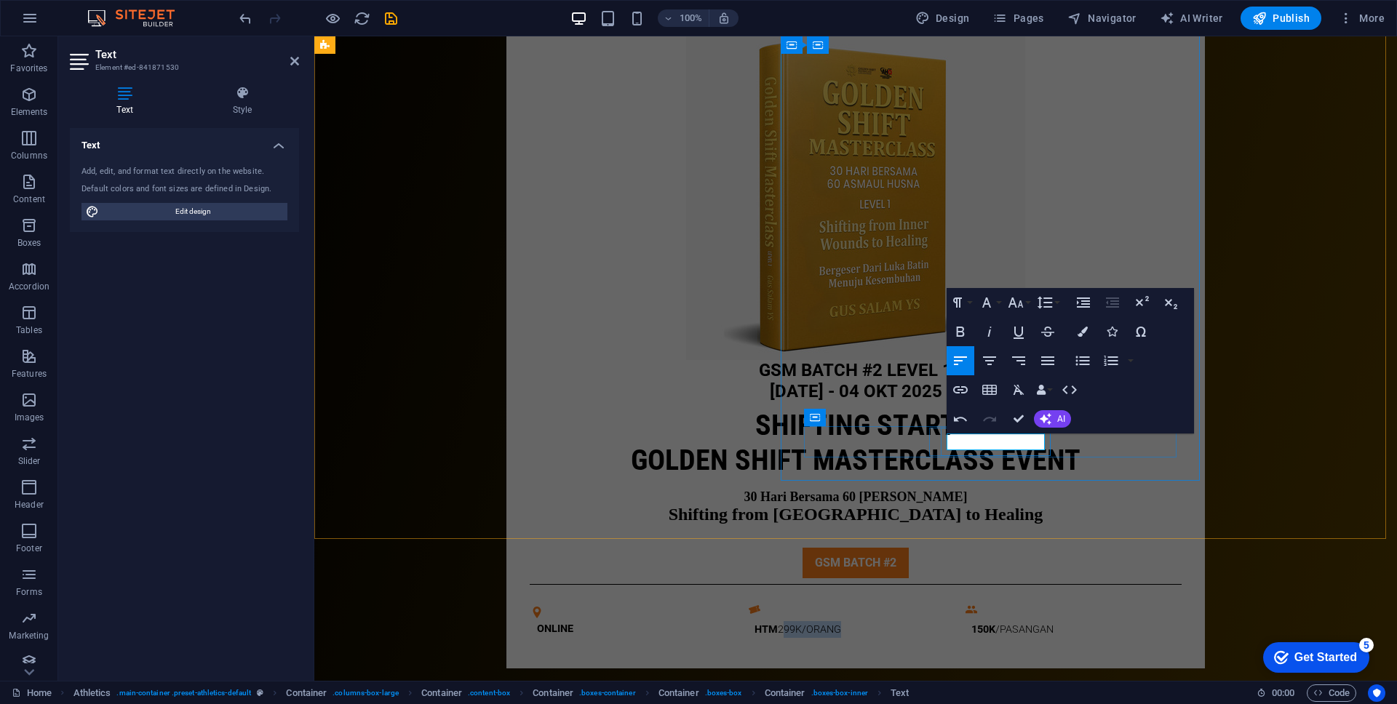
click at [958, 621] on p "HTM 299K ​ /ORANG" at bounding box center [856, 629] width 203 height 17
drag, startPoint x: 963, startPoint y: 331, endPoint x: 971, endPoint y: 346, distance: 17.3
click at [963, 331] on icon "button" at bounding box center [961, 332] width 8 height 10
click at [805, 624] on strong "299K" at bounding box center [793, 630] width 24 height 12
drag, startPoint x: 973, startPoint y: 440, endPoint x: 948, endPoint y: 439, distance: 24.8
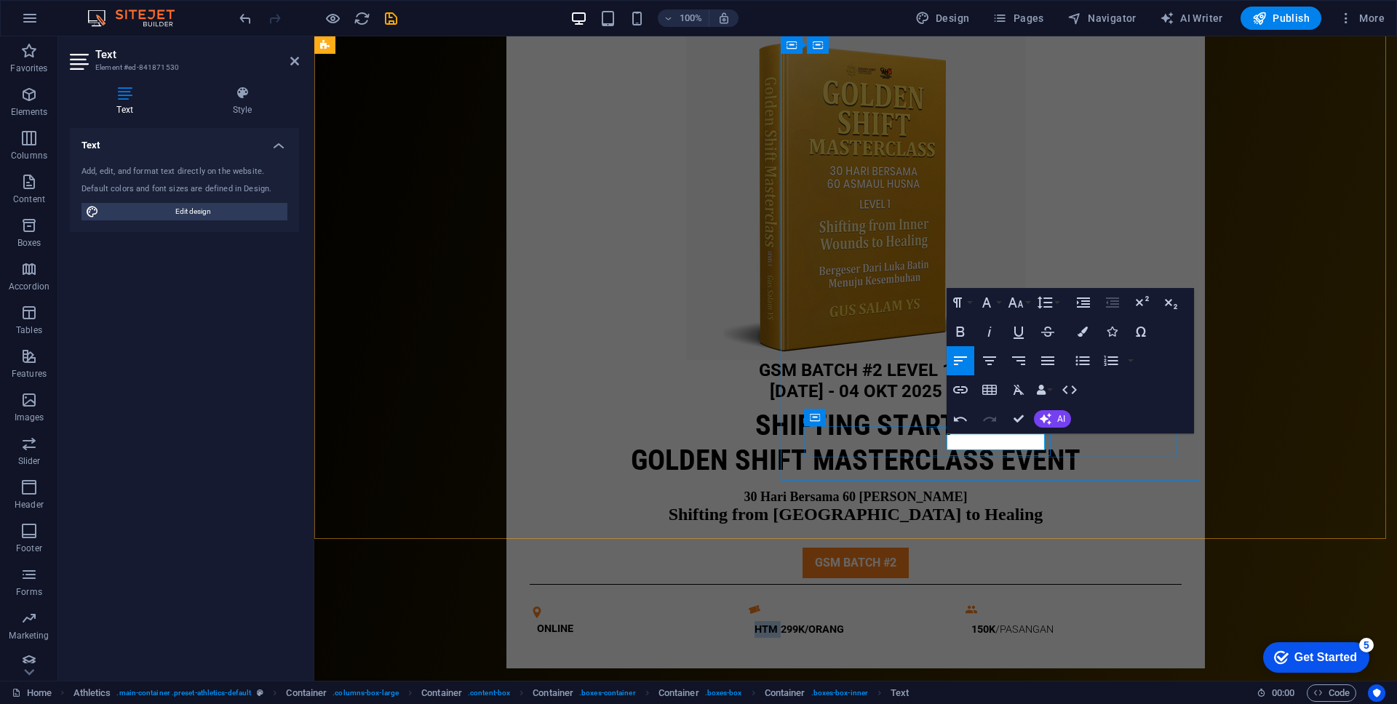
click at [948, 621] on p "HTM 299K ​ /ORANG" at bounding box center [856, 629] width 203 height 17
drag, startPoint x: 1020, startPoint y: 442, endPoint x: 977, endPoint y: 438, distance: 43.1
click at [958, 621] on p "299K /ORANG" at bounding box center [856, 629] width 203 height 17
drag, startPoint x: 1017, startPoint y: 421, endPoint x: 959, endPoint y: 385, distance: 68.7
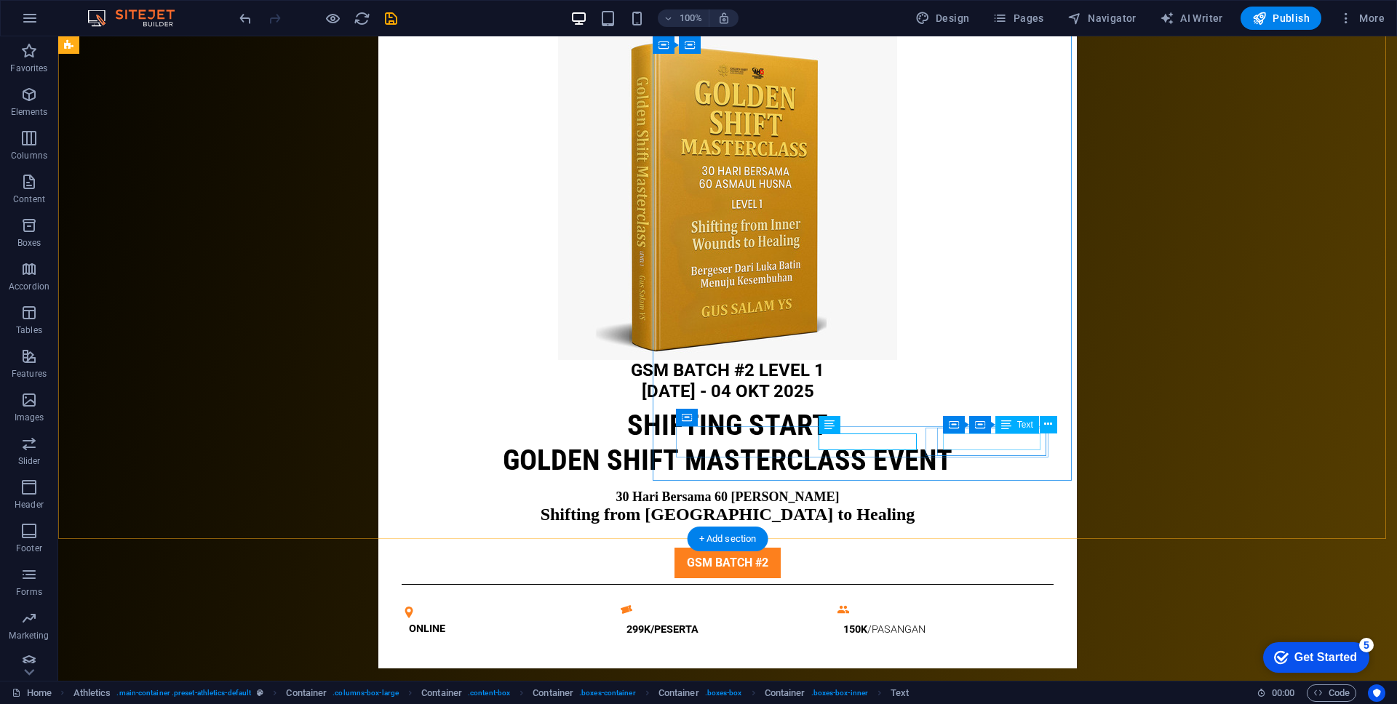
click at [962, 621] on div "150K /PASANGAN" at bounding box center [944, 629] width 203 height 17
drag, startPoint x: 962, startPoint y: 444, endPoint x: 708, endPoint y: 445, distance: 254.0
click at [962, 621] on div "150K /PASANGAN" at bounding box center [944, 629] width 203 height 17
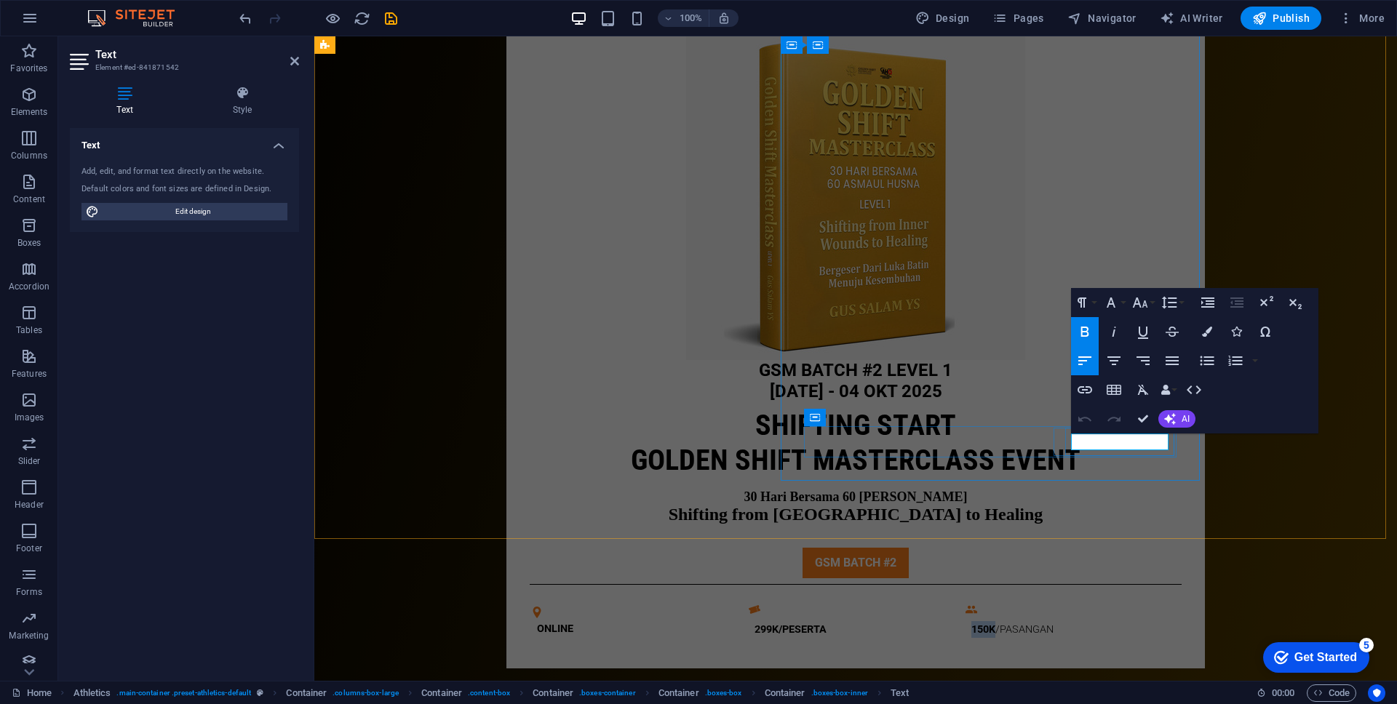
drag, startPoint x: 1097, startPoint y: 440, endPoint x: 1072, endPoint y: 440, distance: 24.8
click at [1072, 621] on p "150K /PASANGAN" at bounding box center [1072, 629] width 203 height 17
drag, startPoint x: 1159, startPoint y: 442, endPoint x: 1100, endPoint y: 442, distance: 58.9
click at [1100, 621] on p "770K/PASANGAN" at bounding box center [1072, 629] width 203 height 17
drag, startPoint x: 1157, startPoint y: 440, endPoint x: 1069, endPoint y: 437, distance: 88.1
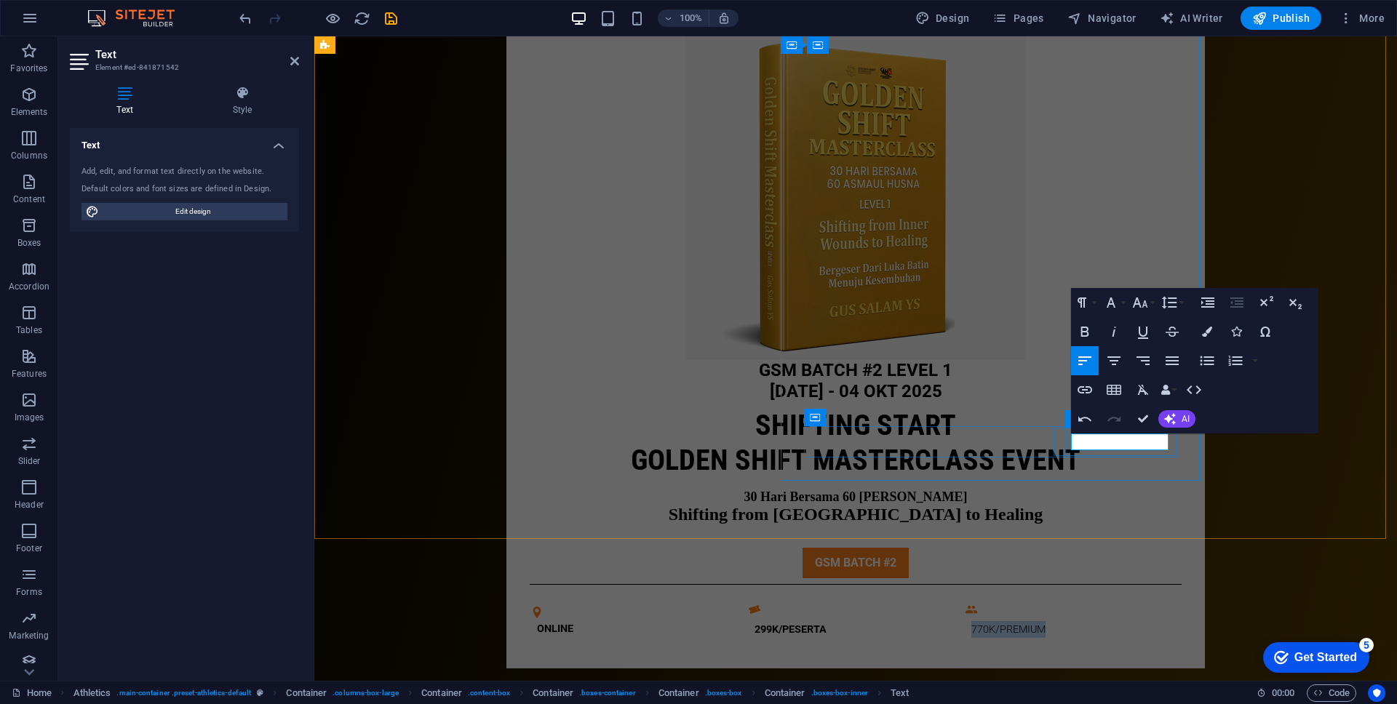
click at [1069, 616] on div "770K/PREMIUM" at bounding box center [1073, 630] width 215 height 28
click at [1096, 325] on button "Bold" at bounding box center [1085, 331] width 28 height 29
click at [958, 621] on div "299K /PESERTA" at bounding box center [856, 629] width 203 height 17
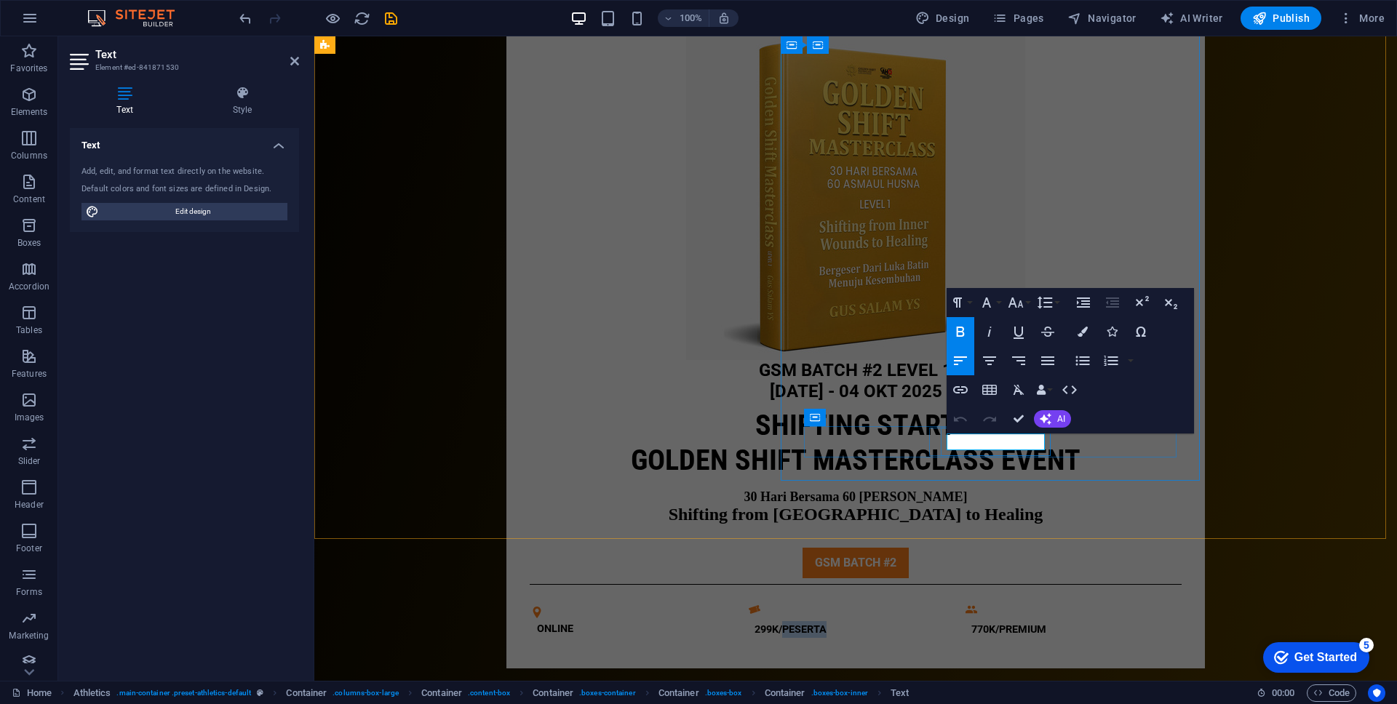
drag, startPoint x: 977, startPoint y: 441, endPoint x: 1022, endPoint y: 442, distance: 45.9
click at [958, 621] on p "299K /PESERTA" at bounding box center [856, 629] width 203 height 17
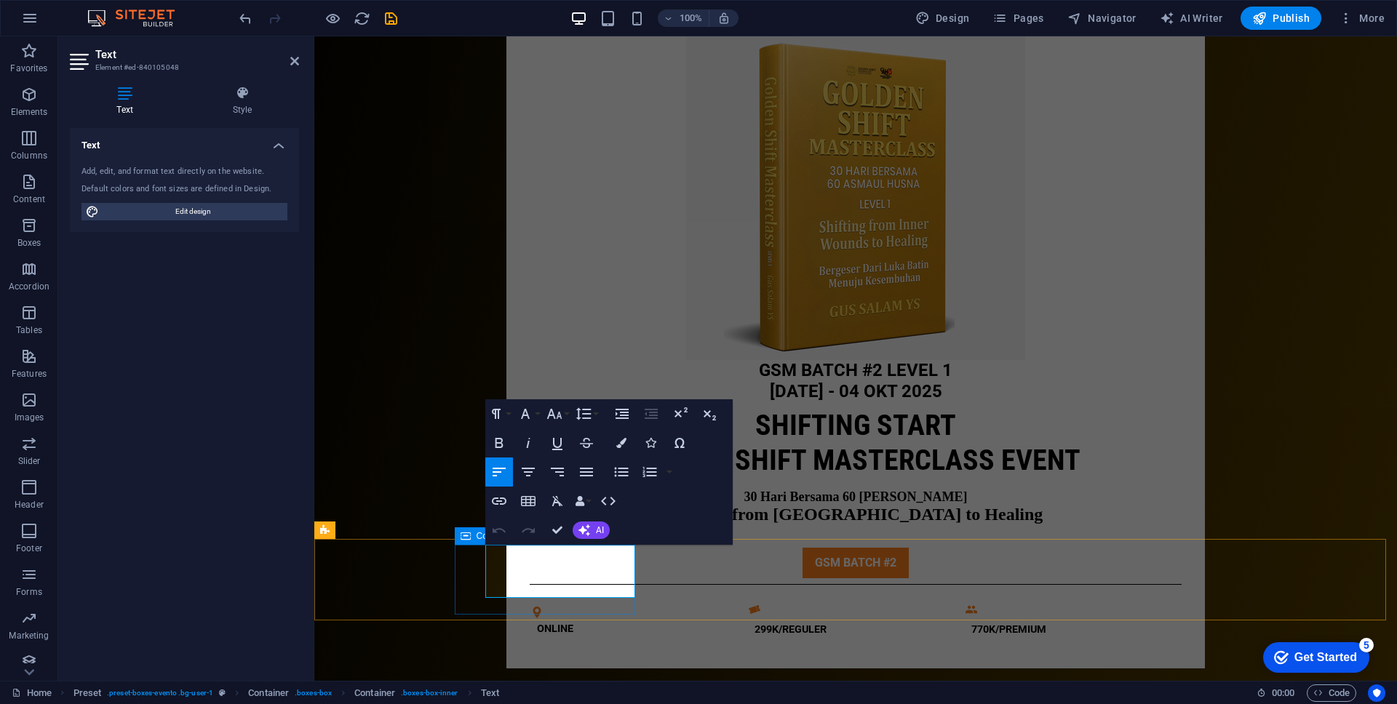
drag, startPoint x: 531, startPoint y: 561, endPoint x: 483, endPoint y: 557, distance: 48.2
drag, startPoint x: 571, startPoint y: 579, endPoint x: 485, endPoint y: 577, distance: 86.6
drag, startPoint x: 549, startPoint y: 599, endPoint x: 480, endPoint y: 576, distance: 72.3
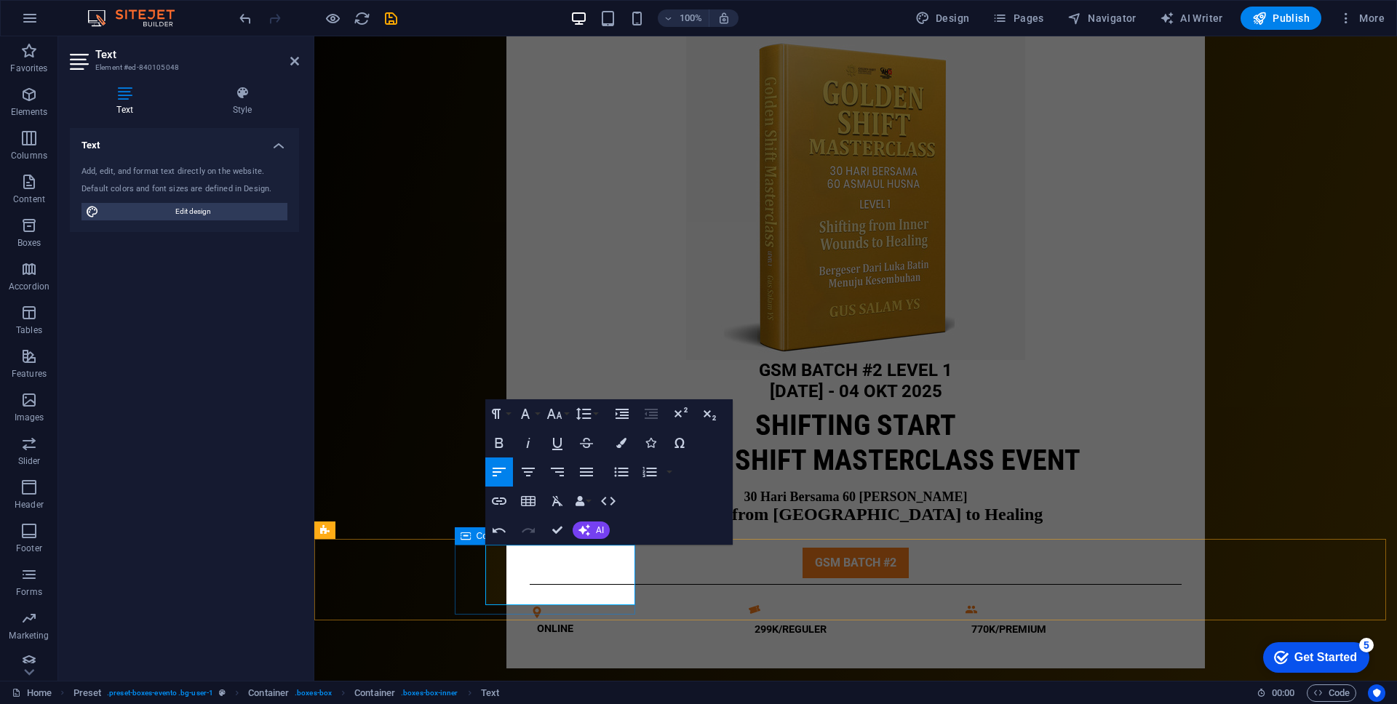
click at [504, 441] on icon "button" at bounding box center [498, 442] width 17 height 17
click at [563, 416] on button "Font Size" at bounding box center [558, 414] width 28 height 29
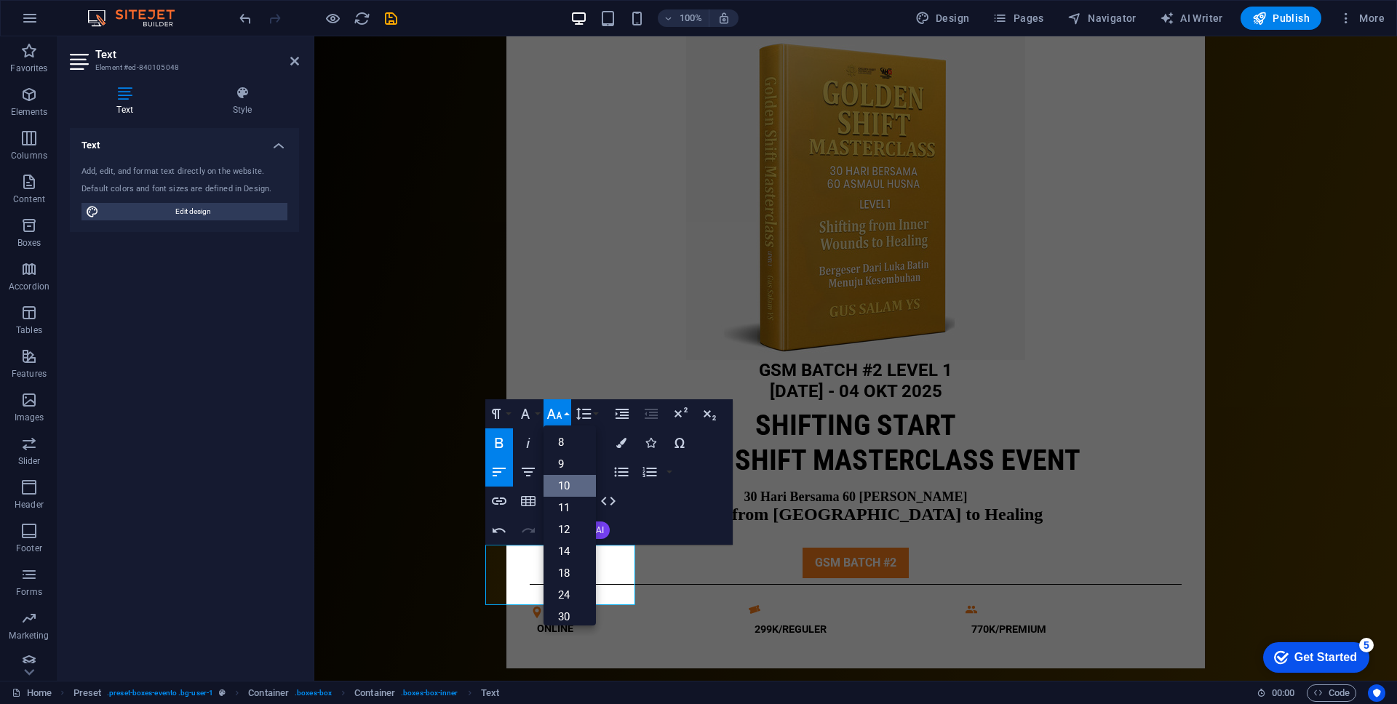
click at [569, 483] on link "10" at bounding box center [570, 486] width 52 height 22
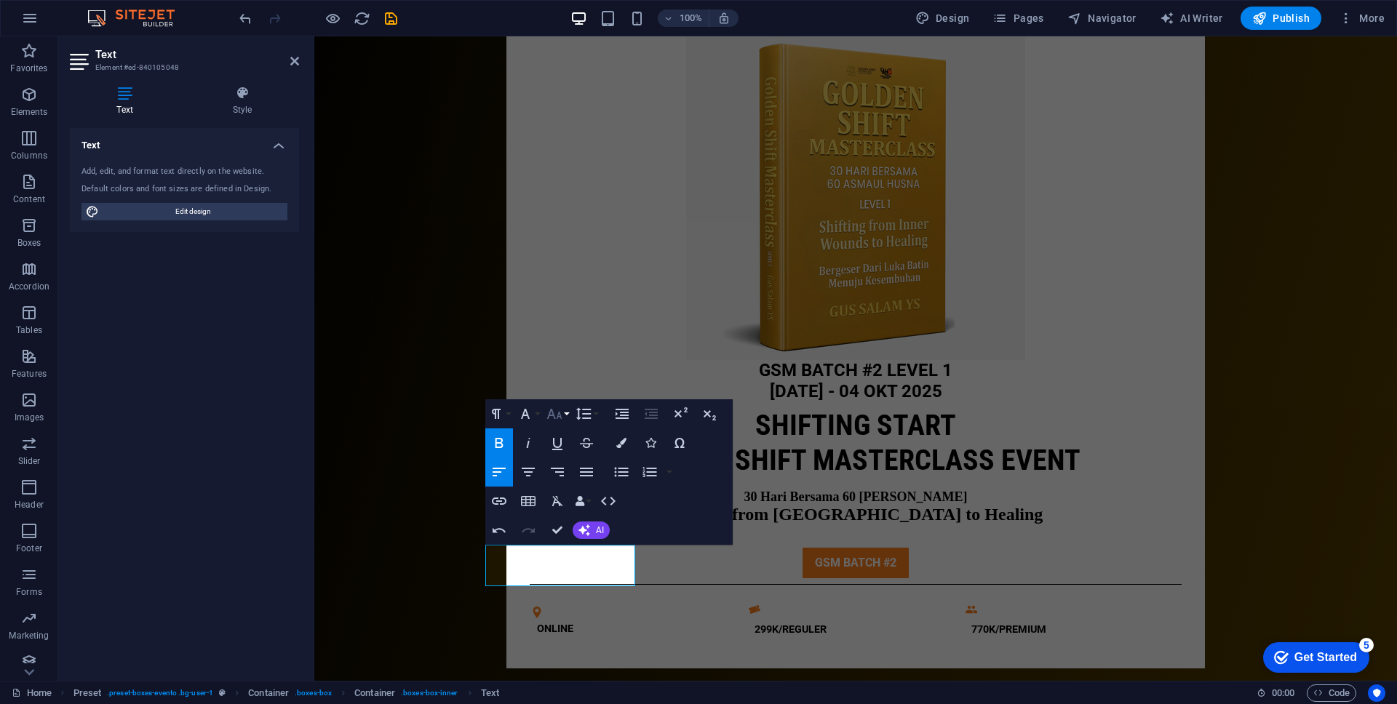
click at [563, 413] on icon "button" at bounding box center [554, 413] width 17 height 17
click at [565, 479] on link "10" at bounding box center [570, 486] width 52 height 22
click at [558, 417] on icon "button" at bounding box center [554, 413] width 17 height 17
click at [563, 530] on link "12" at bounding box center [570, 530] width 52 height 22
click at [563, 413] on button "Font Size" at bounding box center [558, 414] width 28 height 29
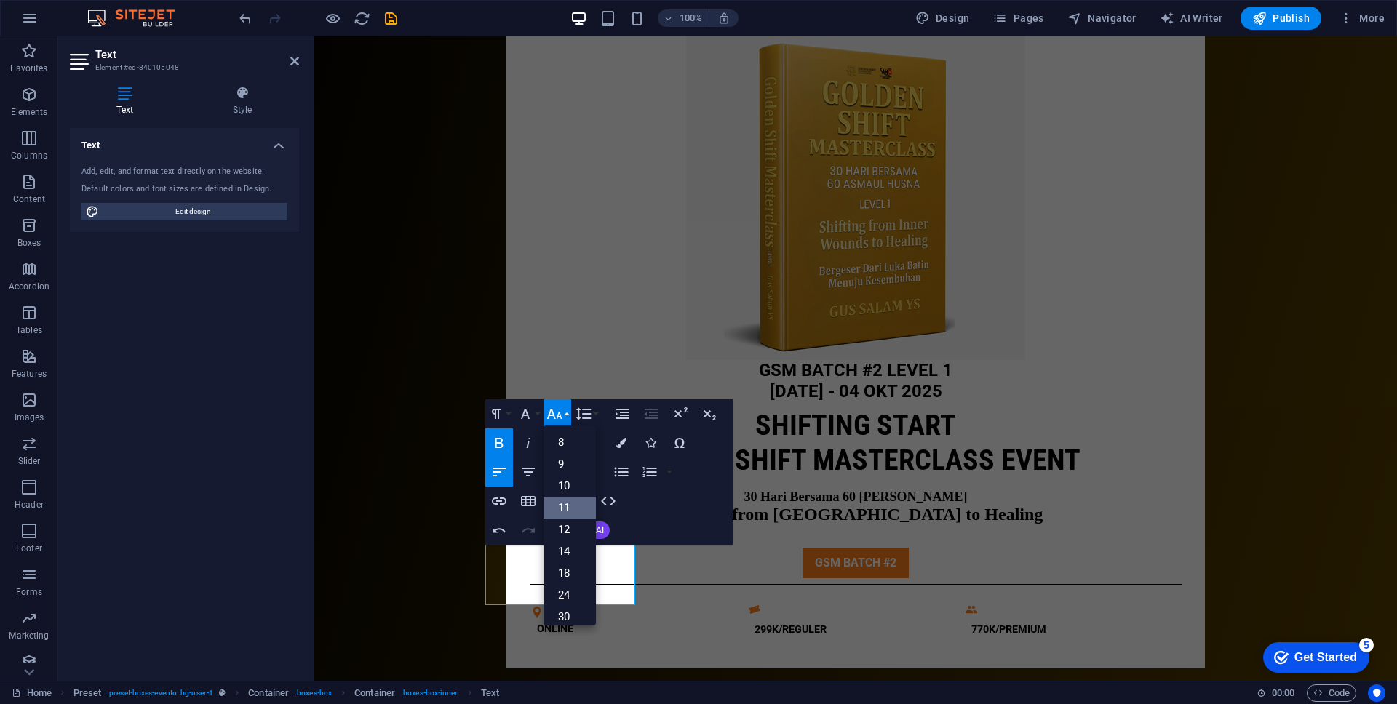
click at [561, 511] on link "11" at bounding box center [570, 508] width 52 height 22
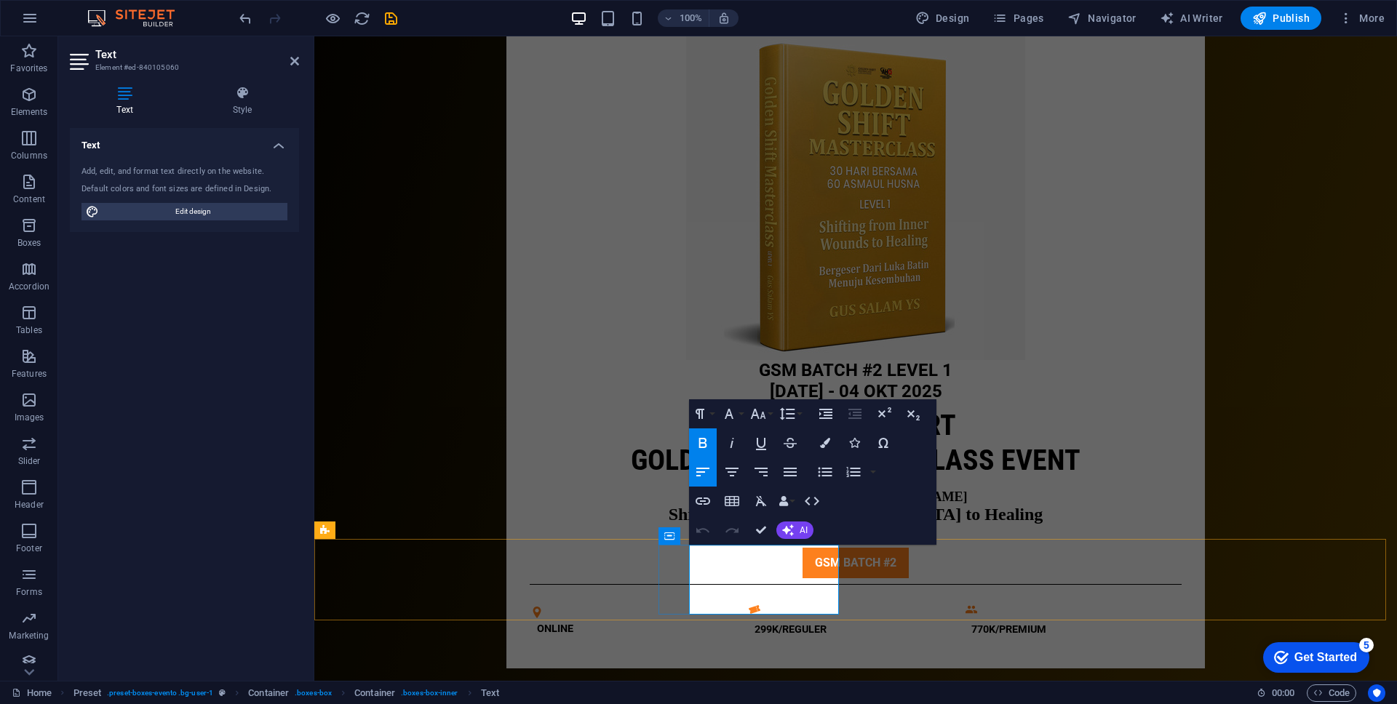
drag, startPoint x: 702, startPoint y: 553, endPoint x: 798, endPoint y: 578, distance: 98.5
drag, startPoint x: 739, startPoint y: 589, endPoint x: 689, endPoint y: 565, distance: 55.7
drag, startPoint x: 822, startPoint y: 552, endPoint x: 673, endPoint y: 551, distance: 148.5
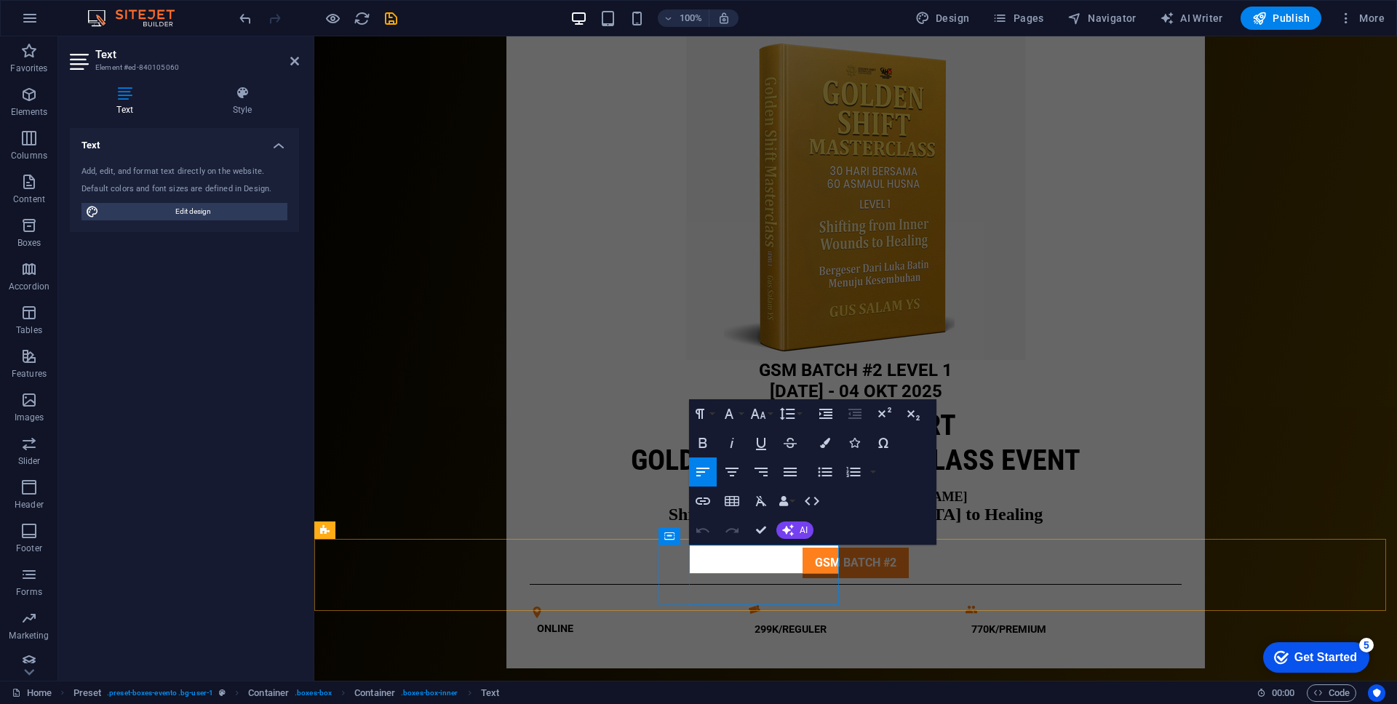
drag, startPoint x: 691, startPoint y: 555, endPoint x: 817, endPoint y: 557, distance: 125.9
drag, startPoint x: 710, startPoint y: 448, endPoint x: 737, endPoint y: 483, distance: 45.1
click at [710, 448] on icon "button" at bounding box center [702, 442] width 17 height 17
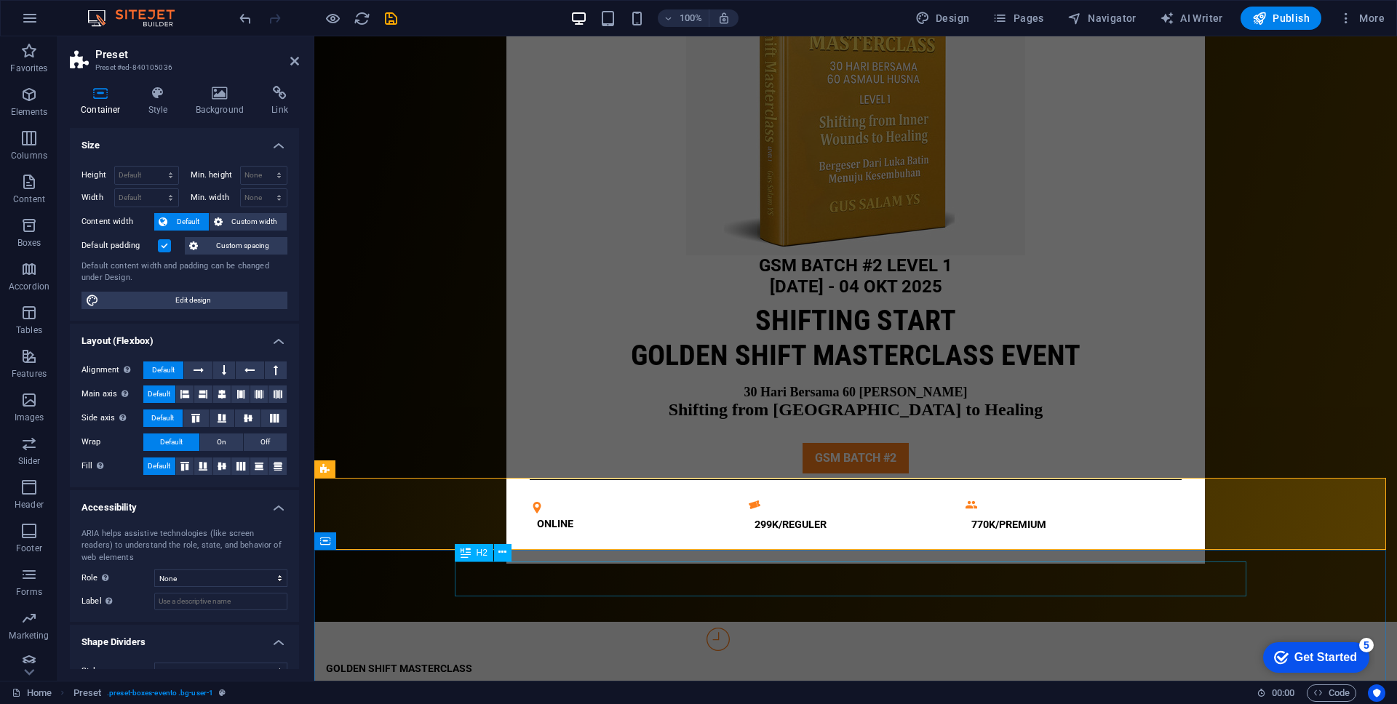
scroll to position [767, 0]
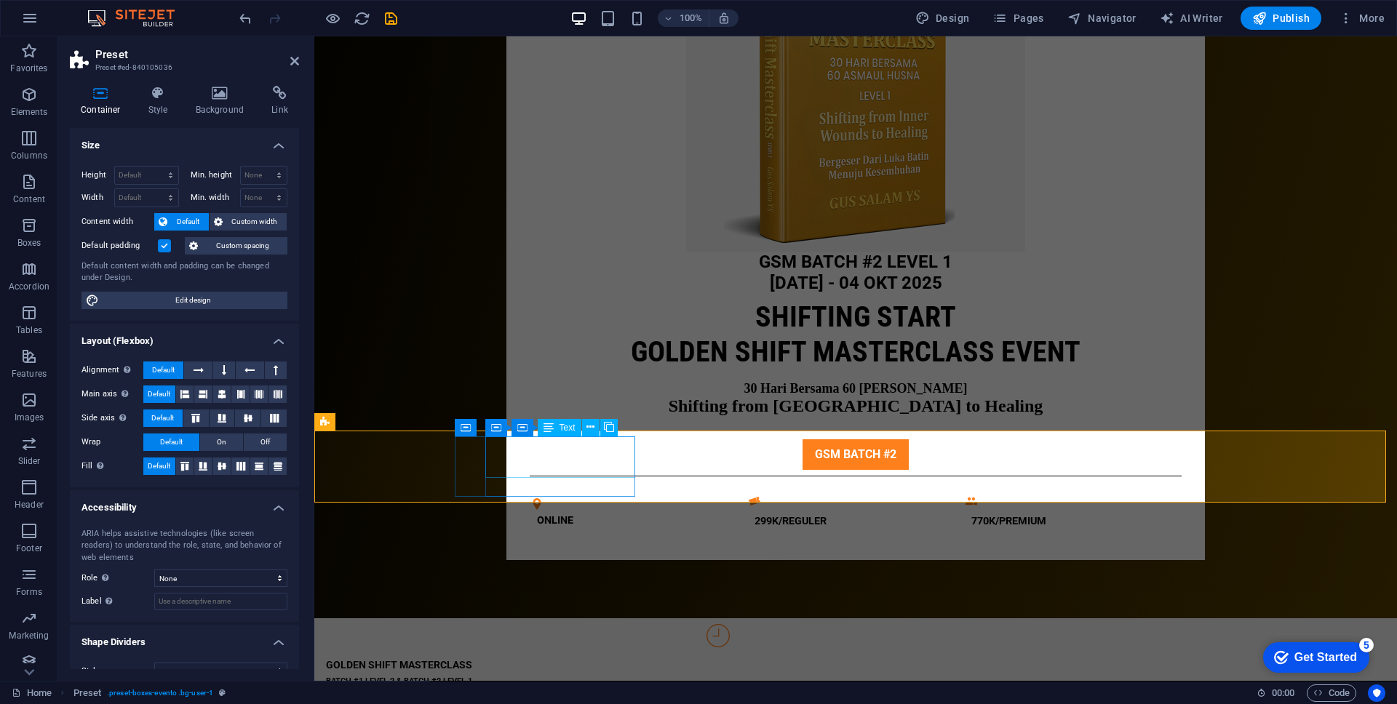
click at [490, 648] on div "GOLDEN SHIFT MASTERCLASS BATCH #1 LEVEL 2 & BATCH #2 LEVEL 1" at bounding box center [722, 669] width 792 height 42
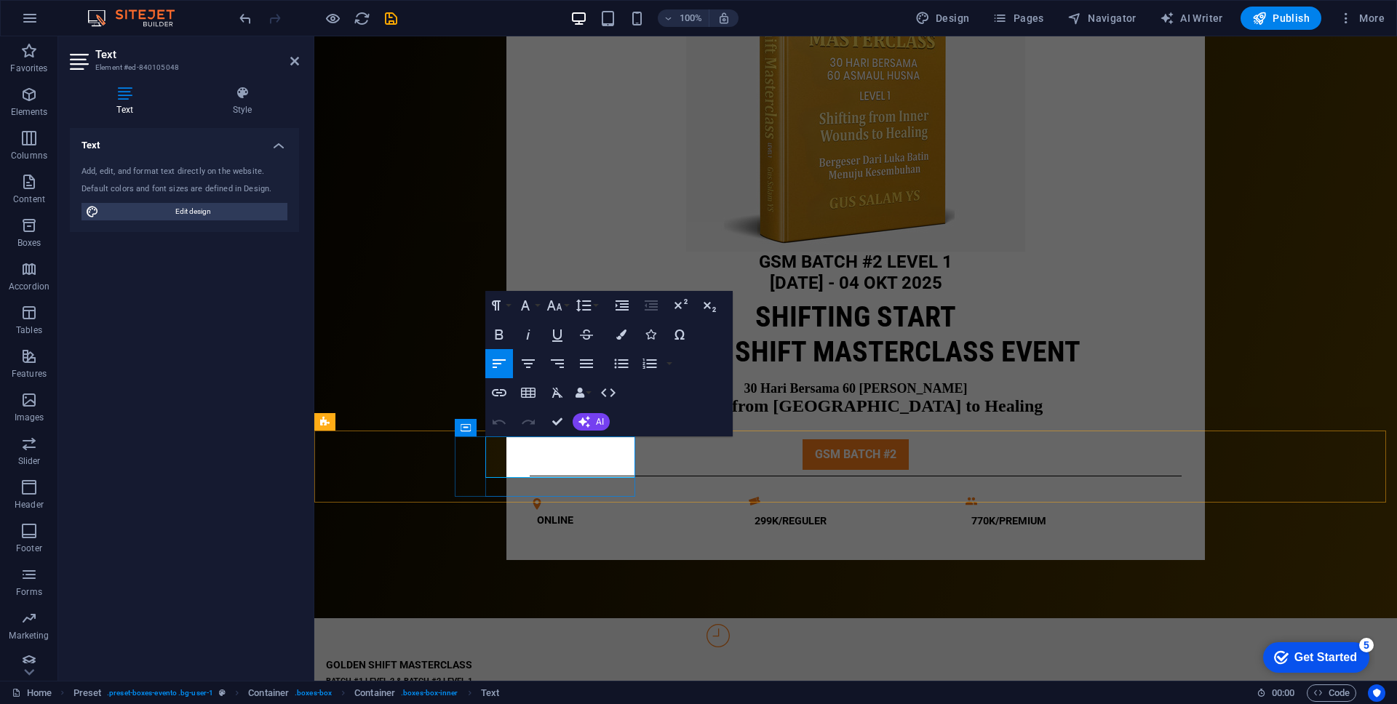
click at [472, 659] on span "GOLDEN SHIFT MASTERCLASS" at bounding box center [399, 665] width 146 height 12
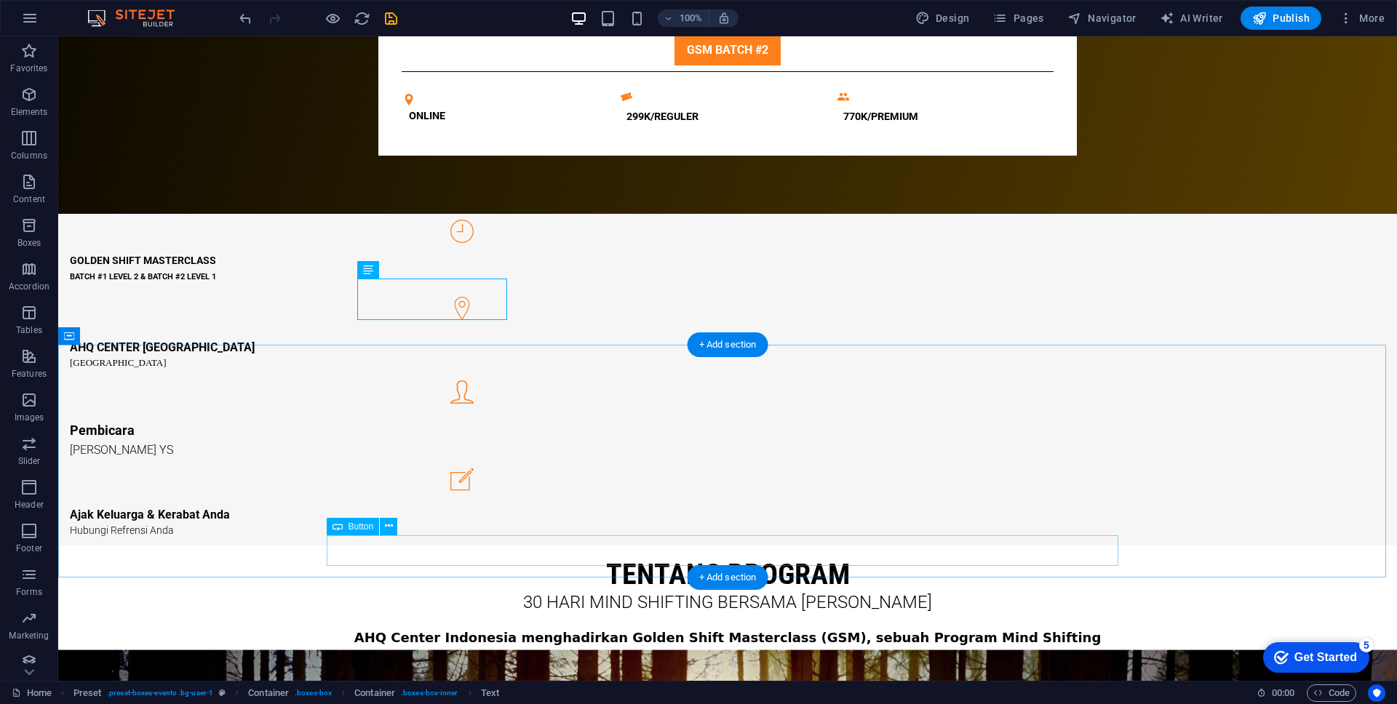
scroll to position [1173, 0]
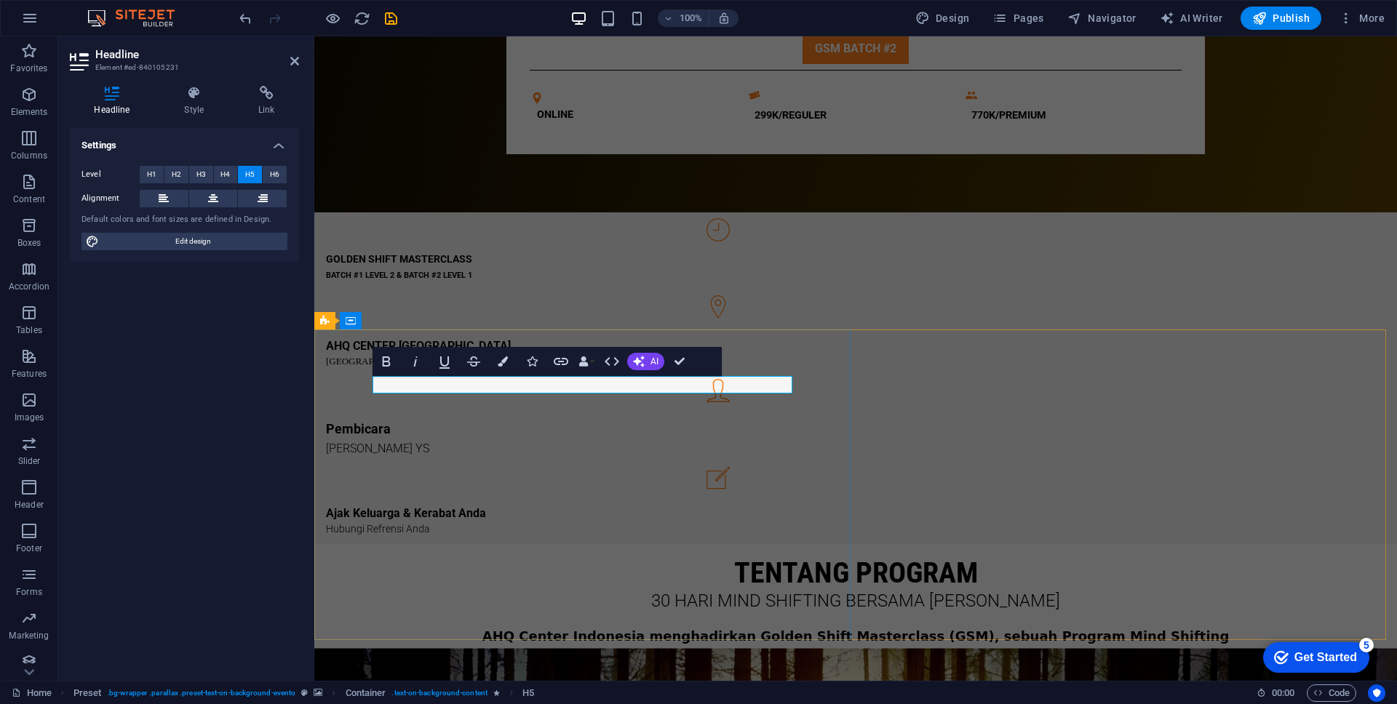
drag, startPoint x: 618, startPoint y: 384, endPoint x: 653, endPoint y: 386, distance: 35.0
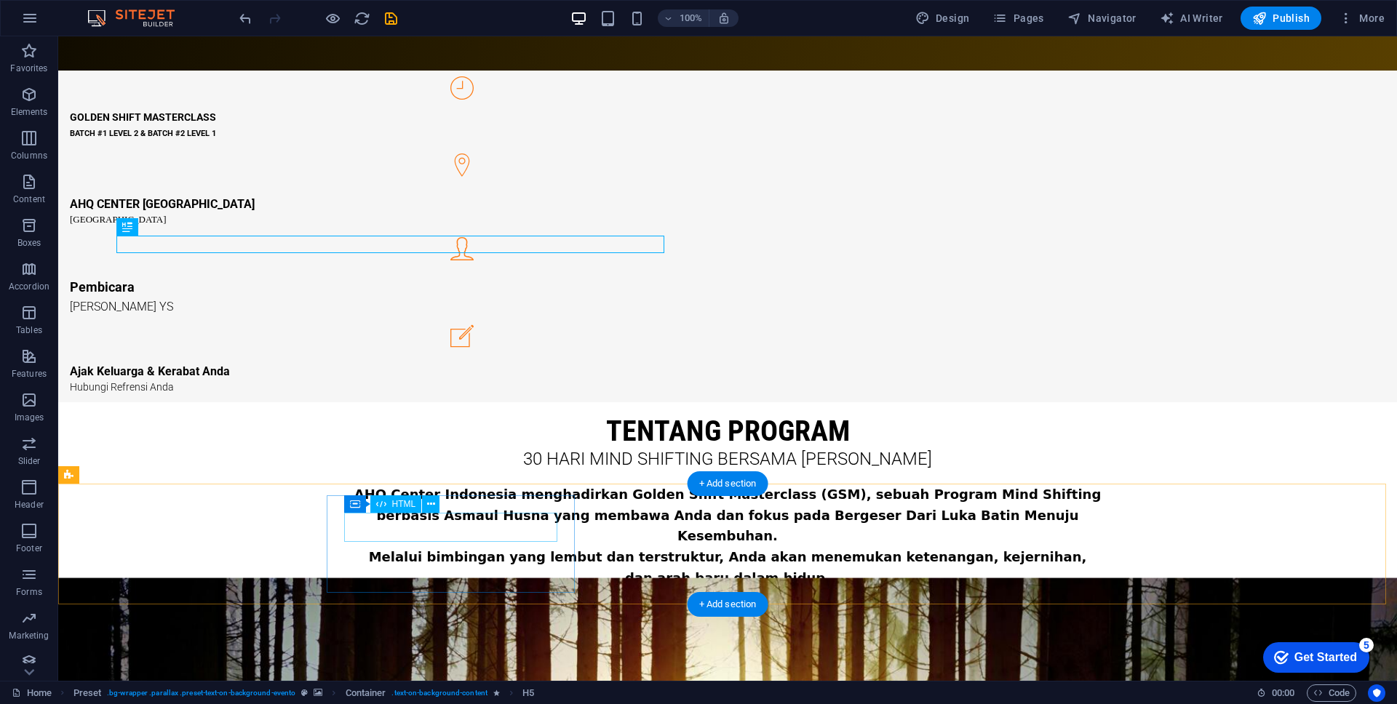
scroll to position [1316, 0]
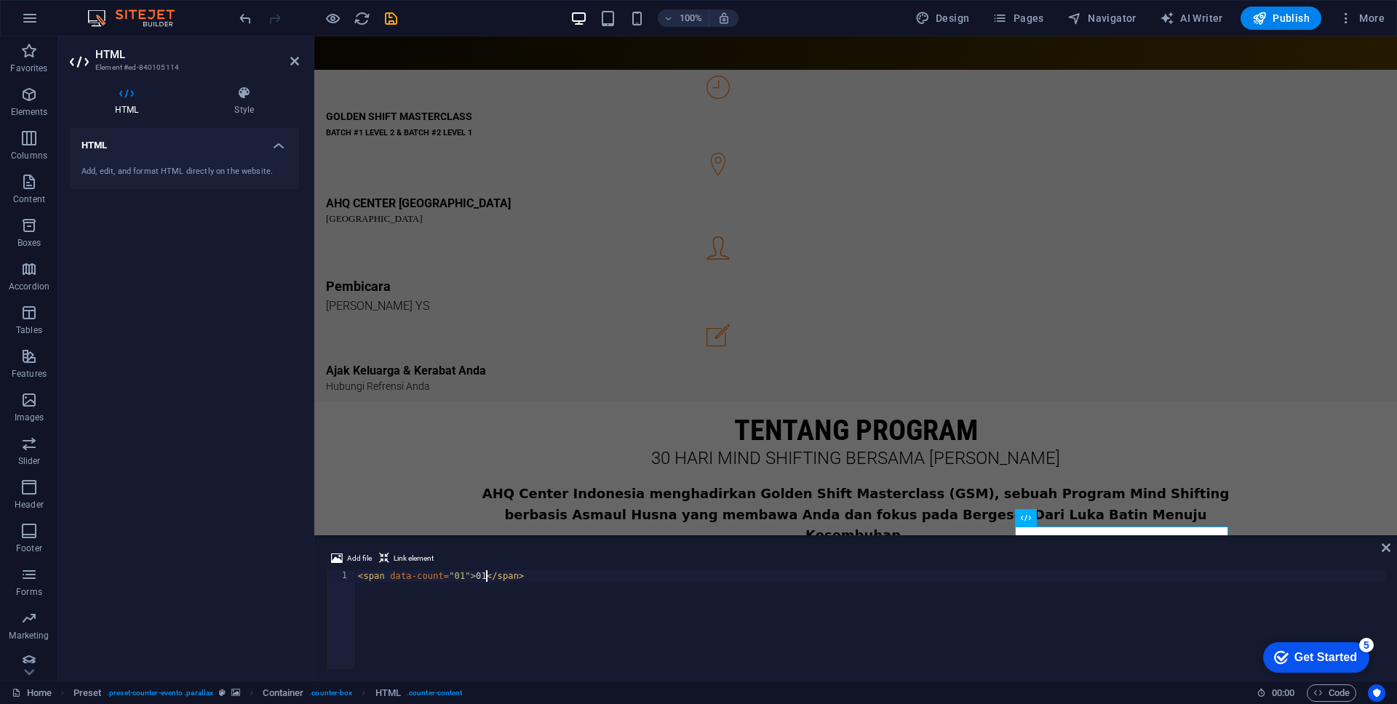
click at [485, 575] on div "< span data-count = "01" > 01 </ span >" at bounding box center [870, 632] width 1030 height 122
type textarea "<span data-count="01">02</span>"
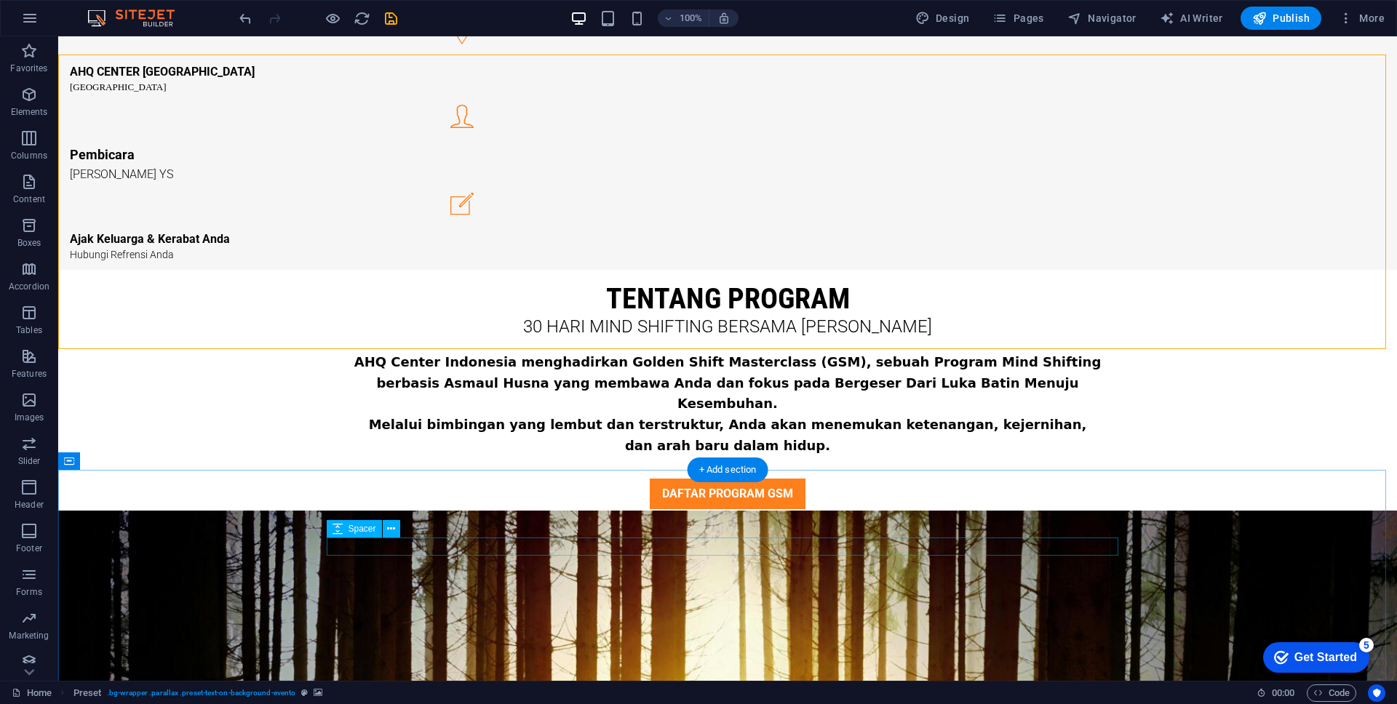
scroll to position [1448, 0]
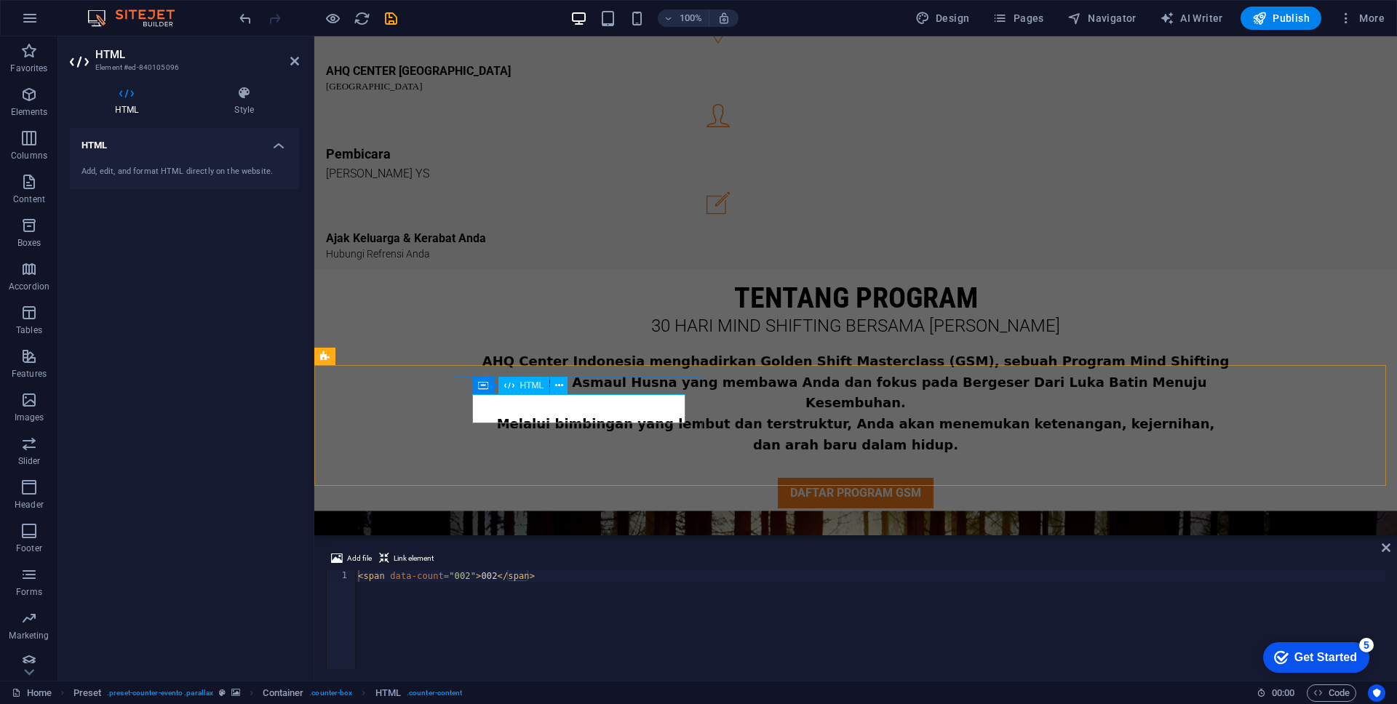
click at [497, 574] on div "< span data-count = "002" > 002 </ span >" at bounding box center [870, 632] width 1030 height 122
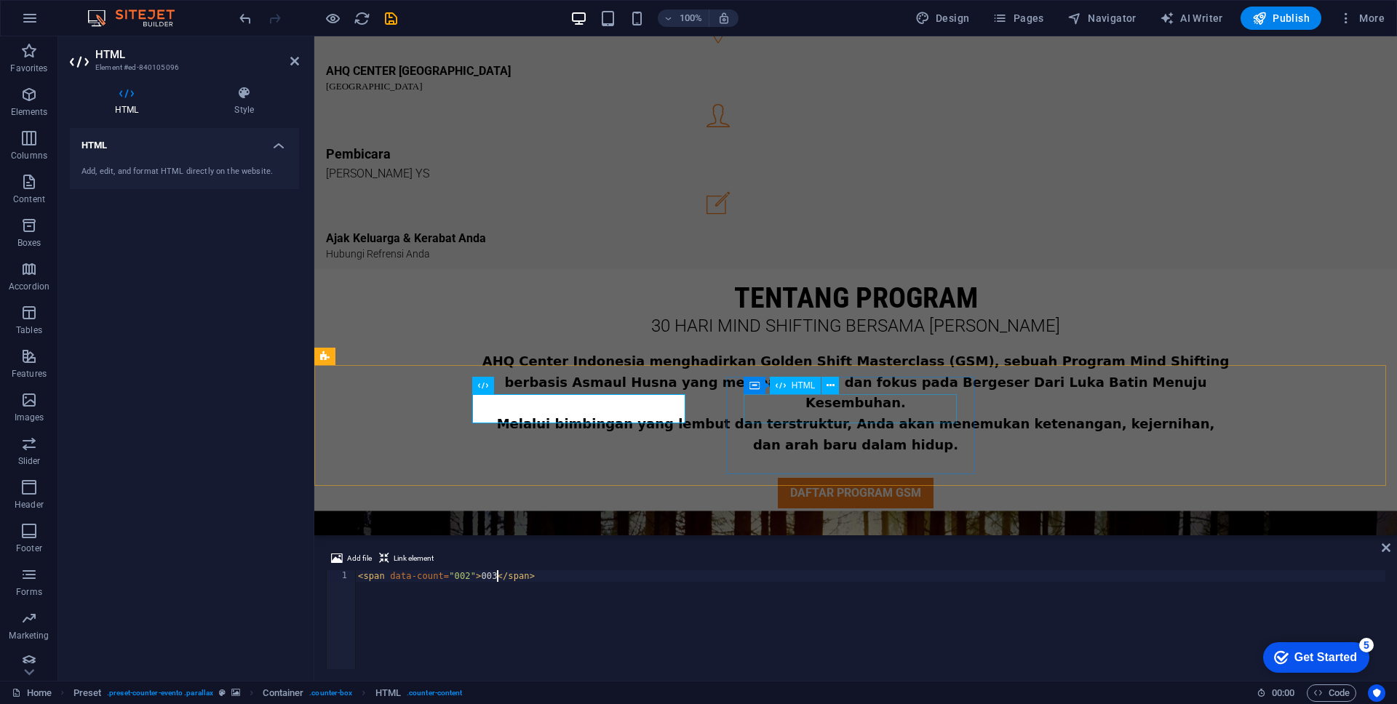
type textarea "<span data-count="002">003</span>"
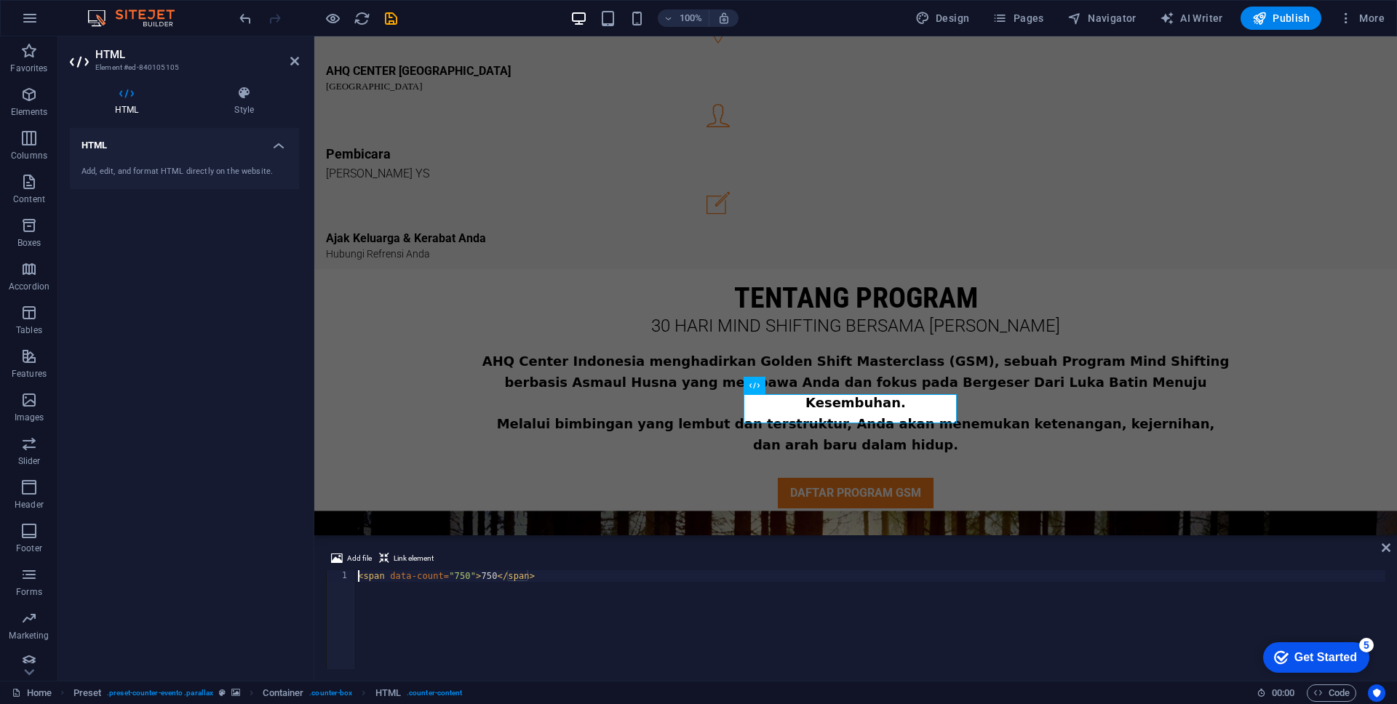
click at [496, 576] on div "< span data-count = "750" > 750 </ span >" at bounding box center [870, 632] width 1030 height 122
click at [647, 589] on div "< span data-count = "750" > 930 </ span >" at bounding box center [870, 632] width 1030 height 122
type textarea "<span data-count="750">930</span>"
click at [998, 511] on figure at bounding box center [855, 713] width 1083 height 405
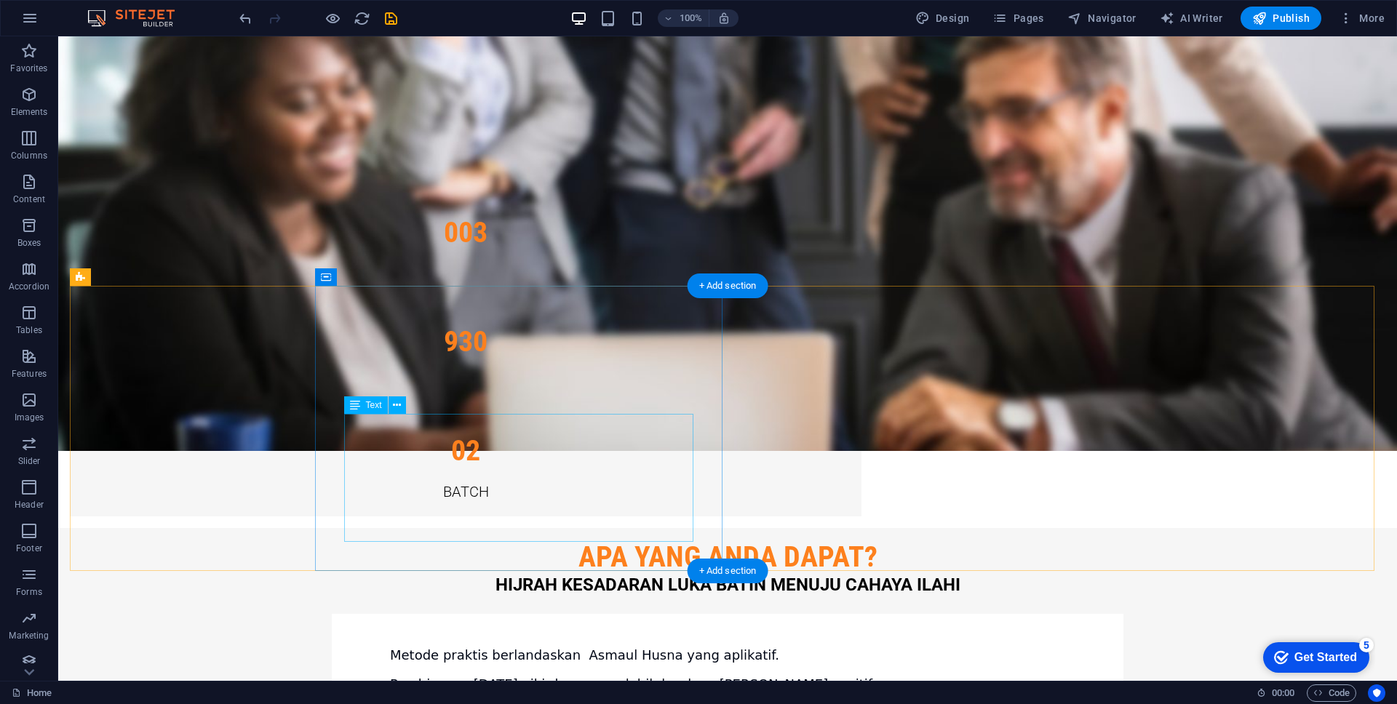
scroll to position [3088, 0]
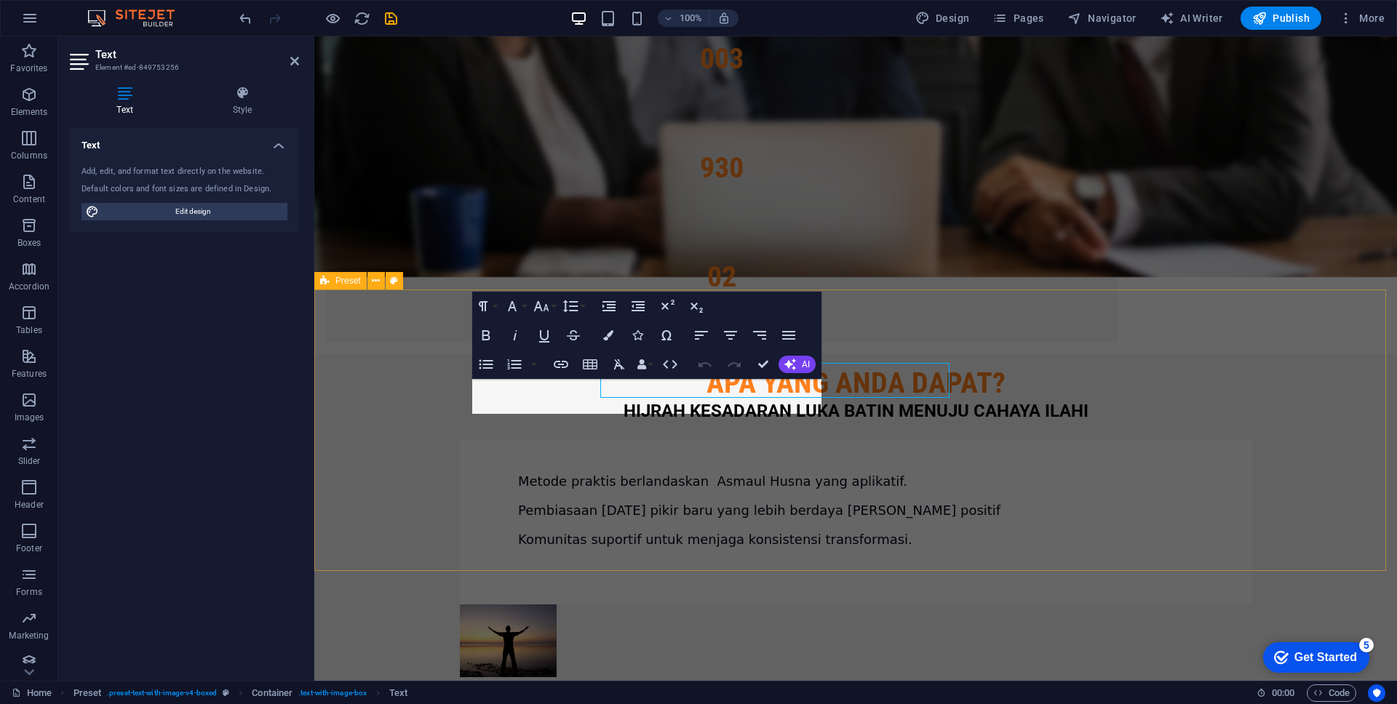
scroll to position [3104, 0]
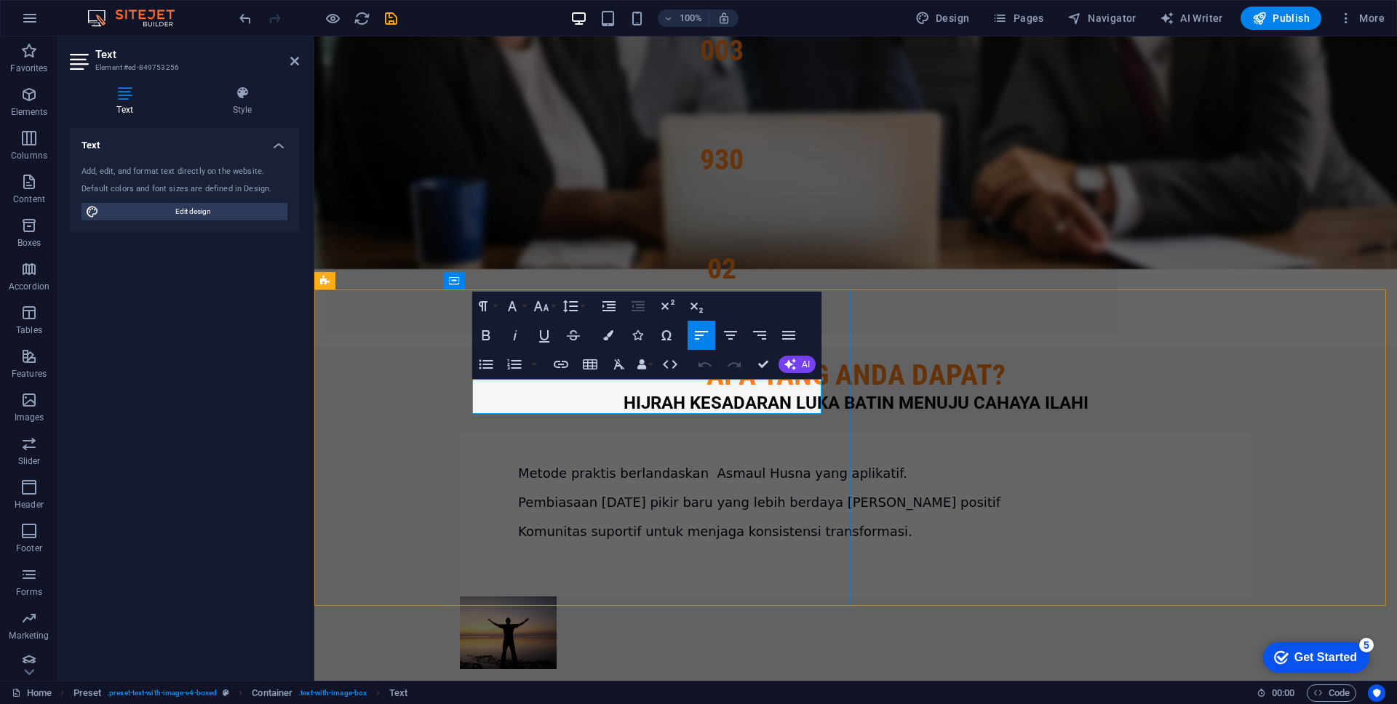
drag, startPoint x: 701, startPoint y: 326, endPoint x: 759, endPoint y: 362, distance: 68.7
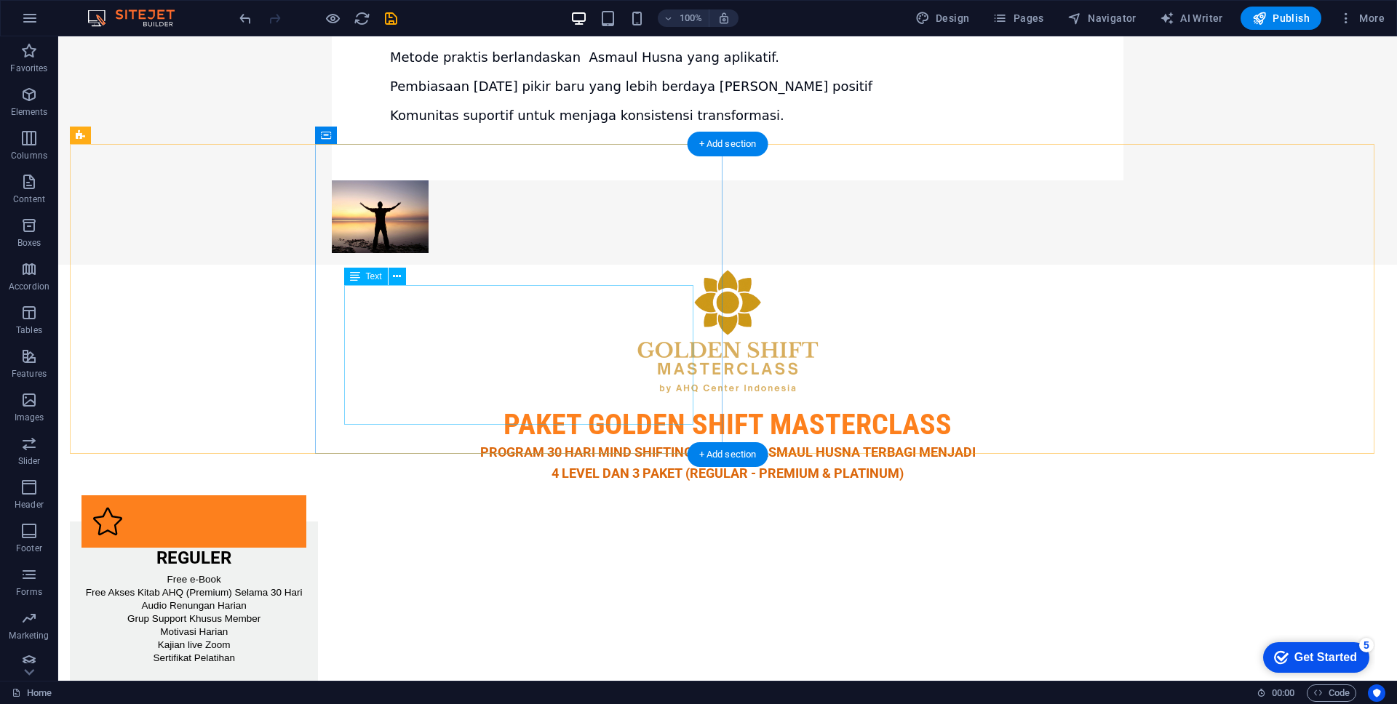
scroll to position [3580, 0]
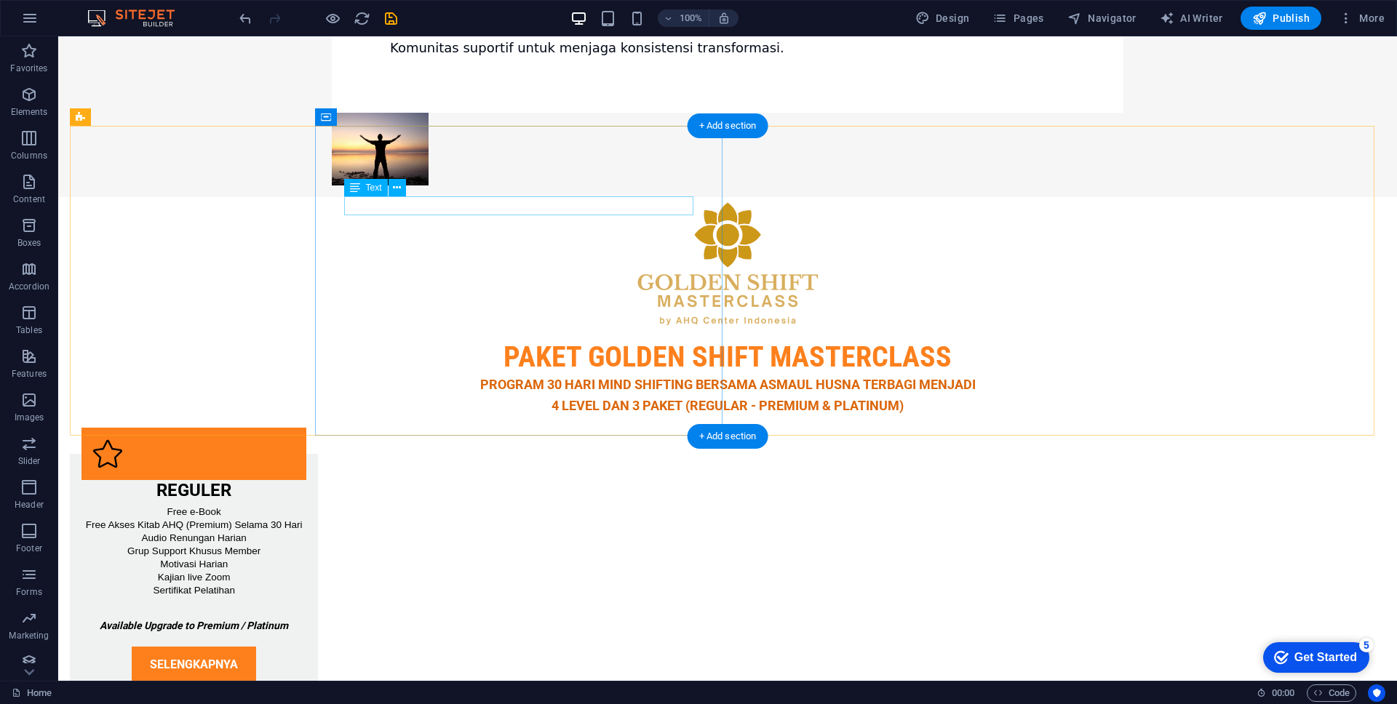
drag, startPoint x: 429, startPoint y: 205, endPoint x: 175, endPoint y: 205, distance: 254.7
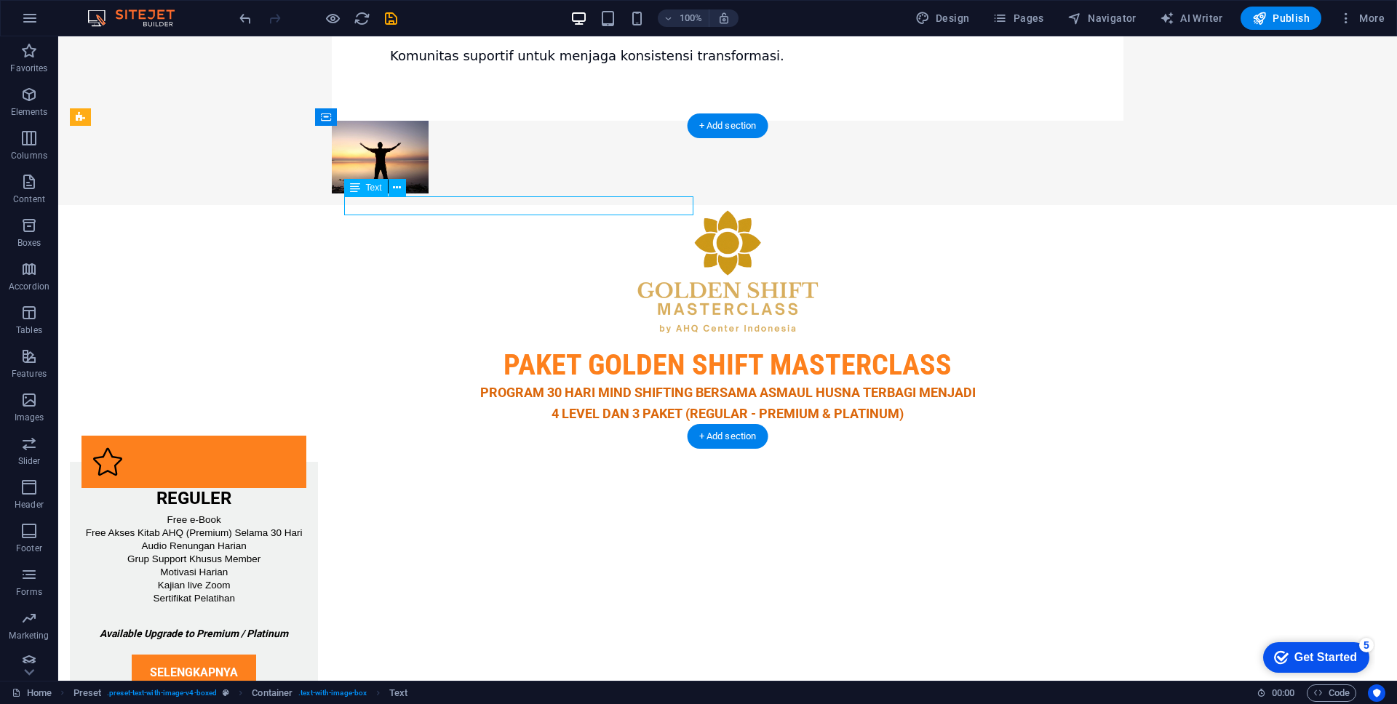
scroll to position [3596, 0]
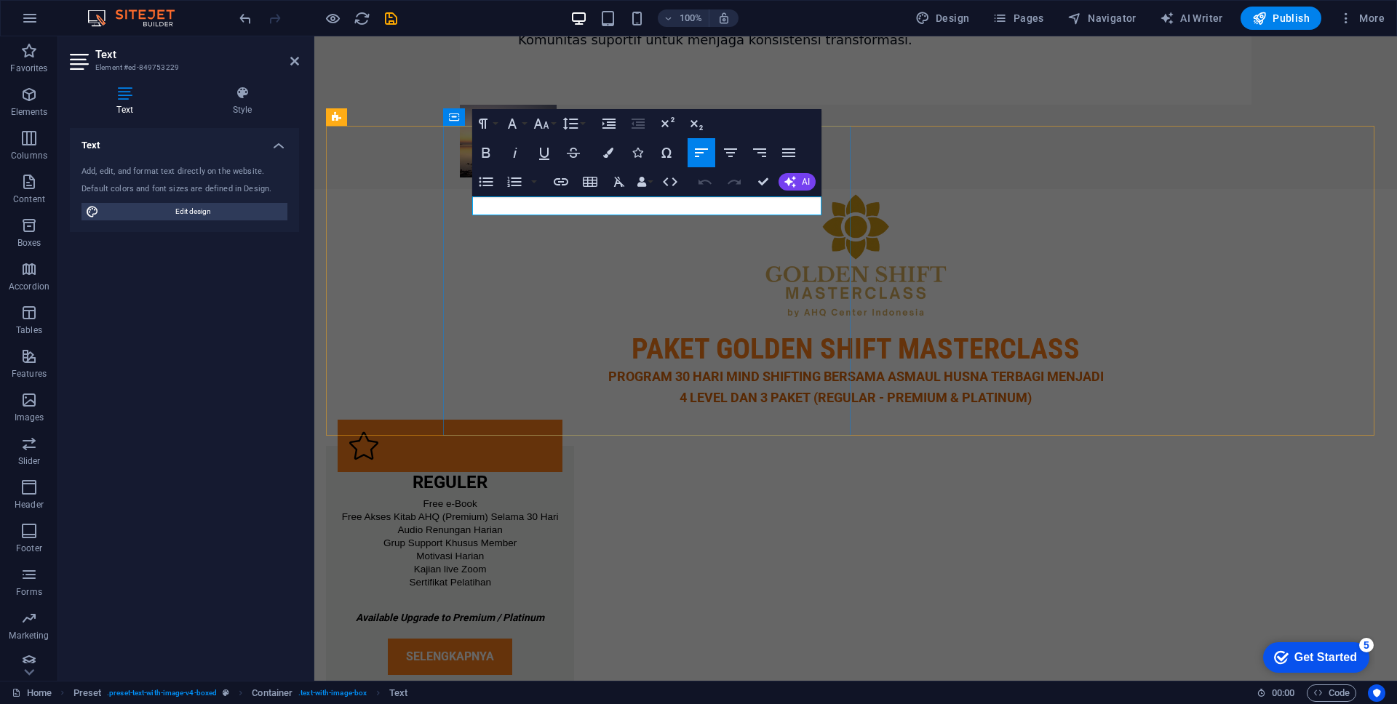
drag, startPoint x: 571, startPoint y: 205, endPoint x: 560, endPoint y: 205, distance: 10.9
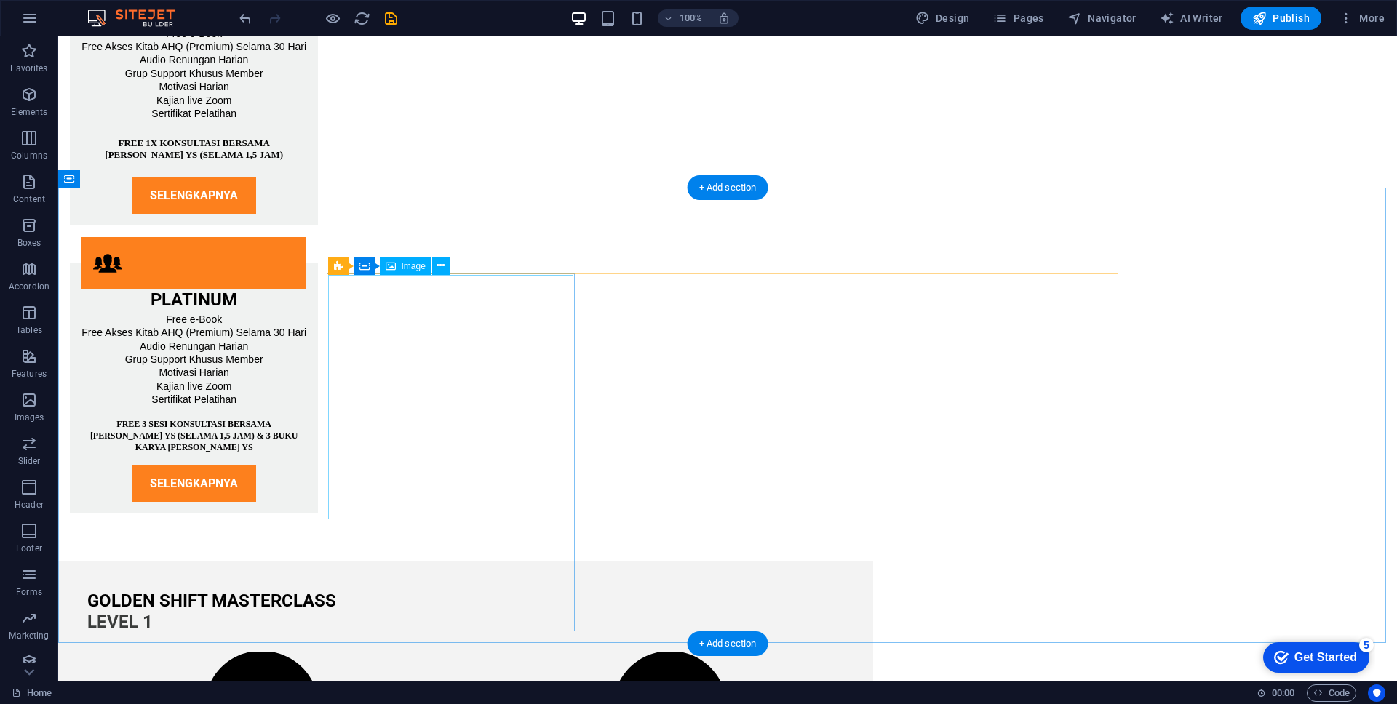
scroll to position [4345, 0]
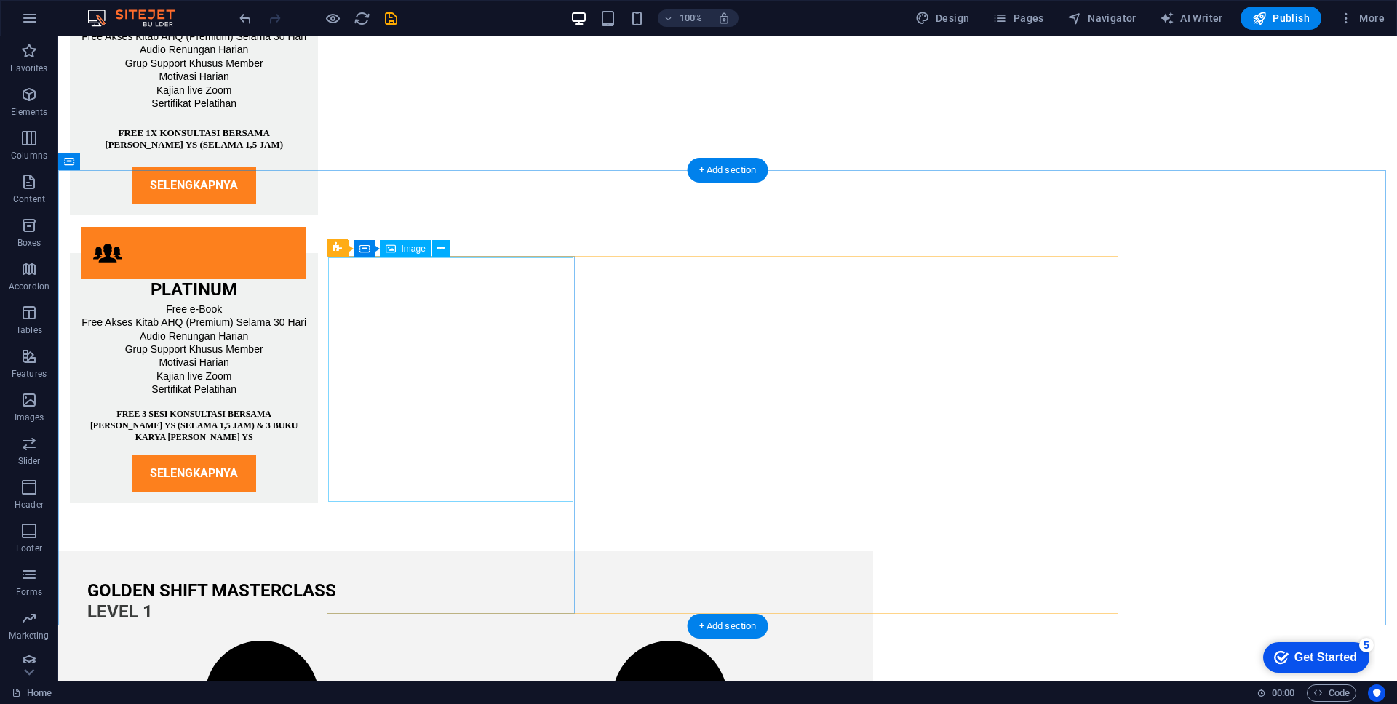
click at [444, 252] on icon at bounding box center [441, 248] width 8 height 15
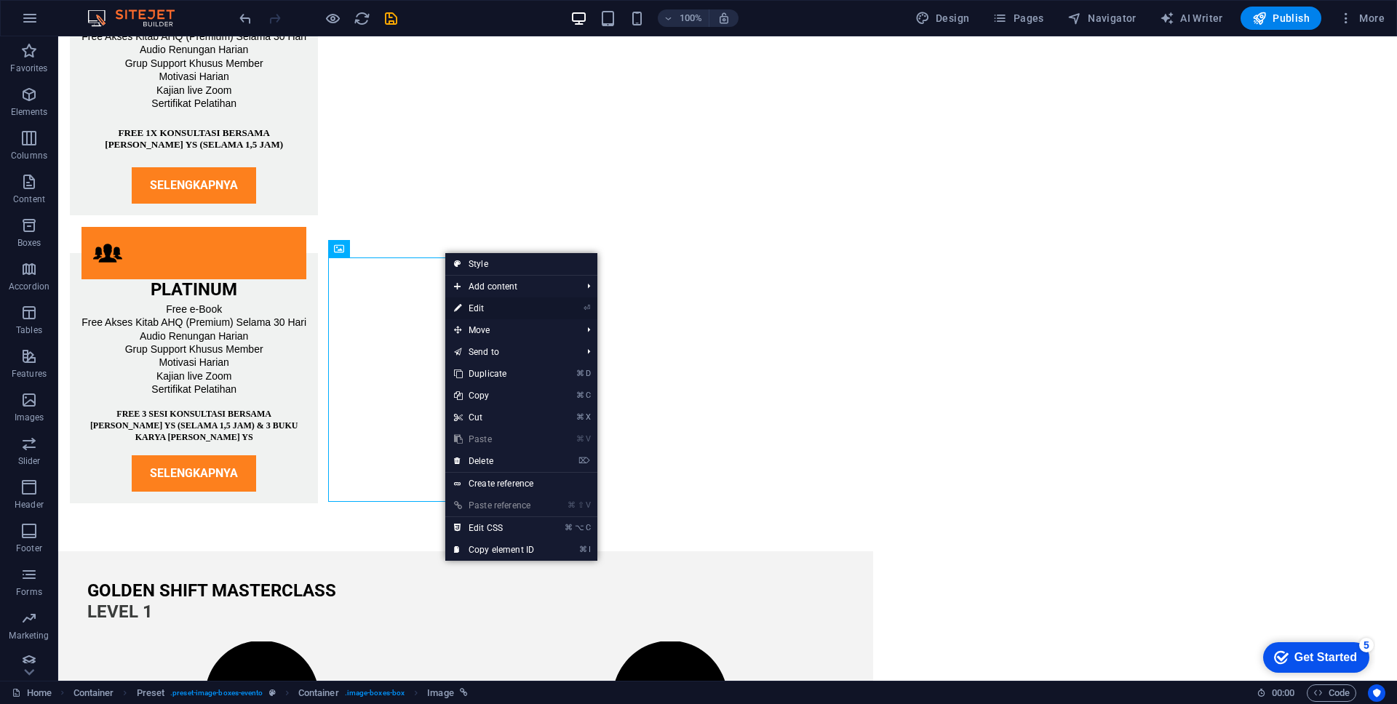
click at [498, 308] on link "⏎ Edit" at bounding box center [494, 309] width 98 height 22
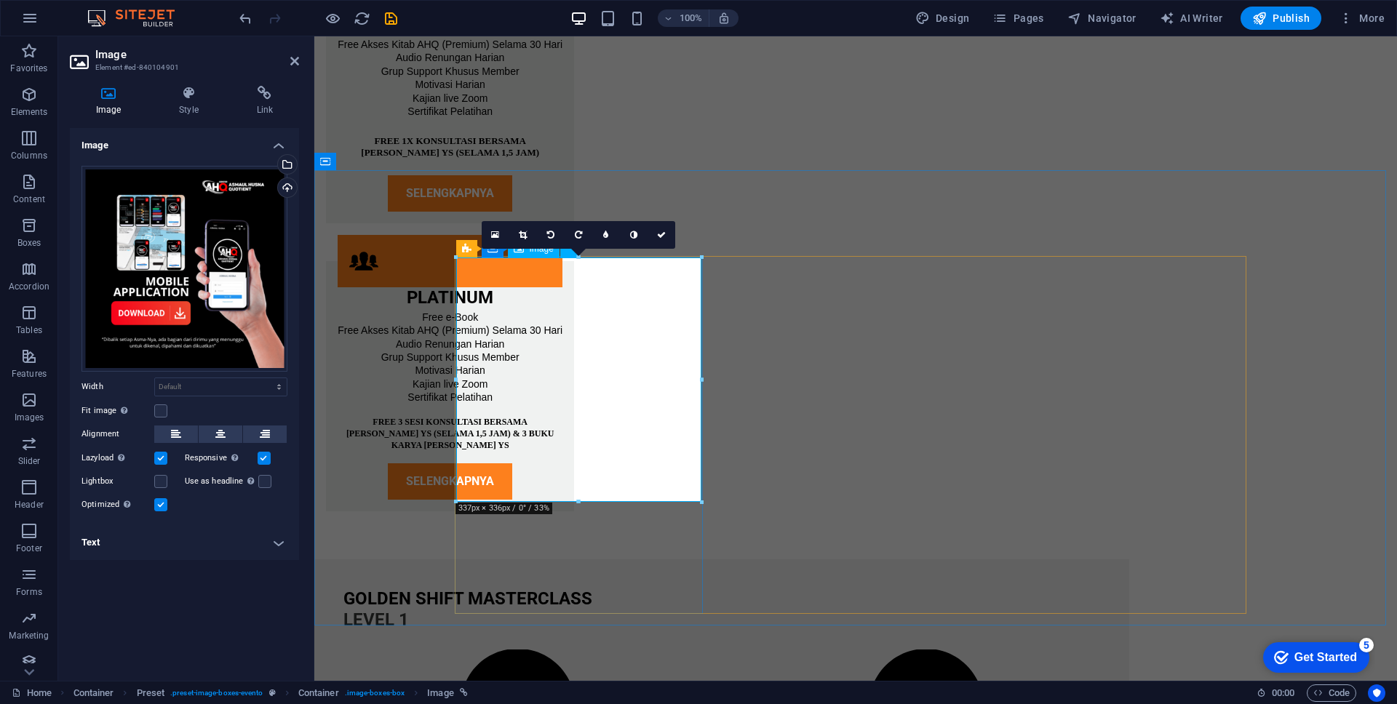
scroll to position [4361, 0]
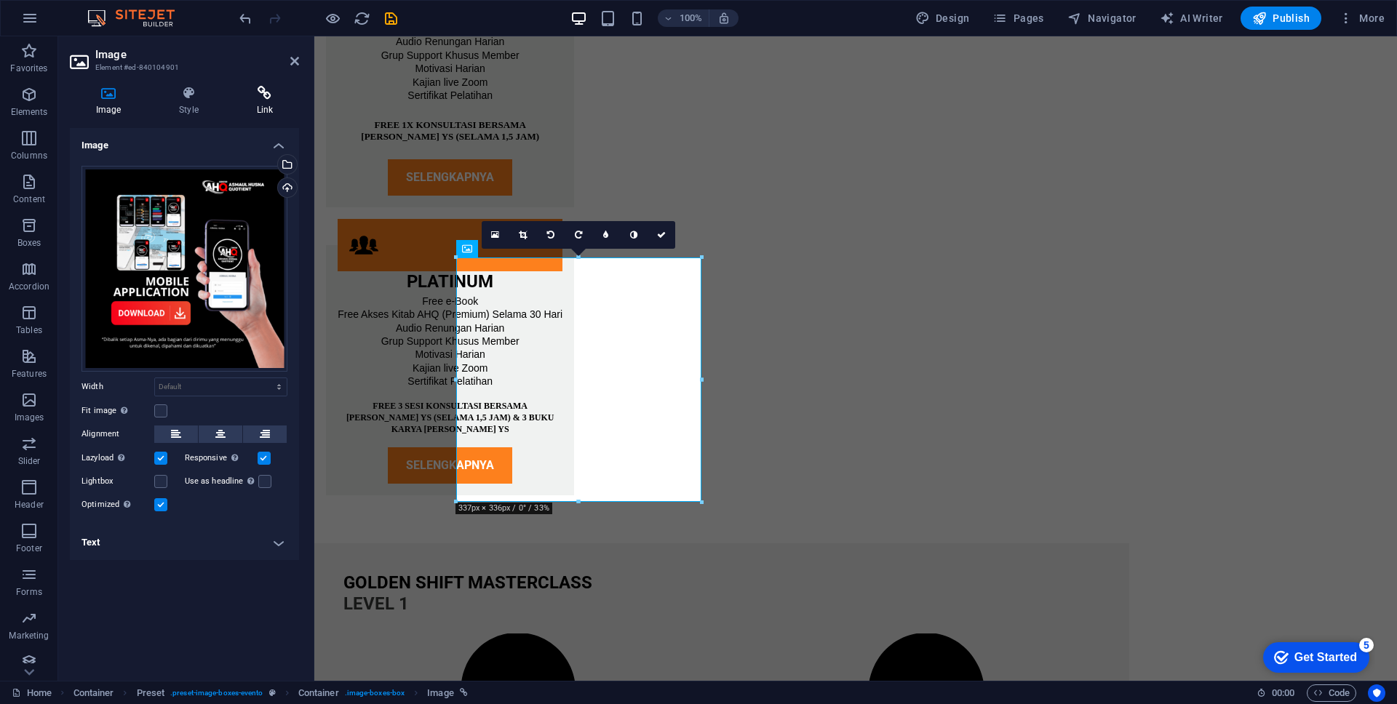
click at [265, 94] on icon at bounding box center [265, 93] width 68 height 15
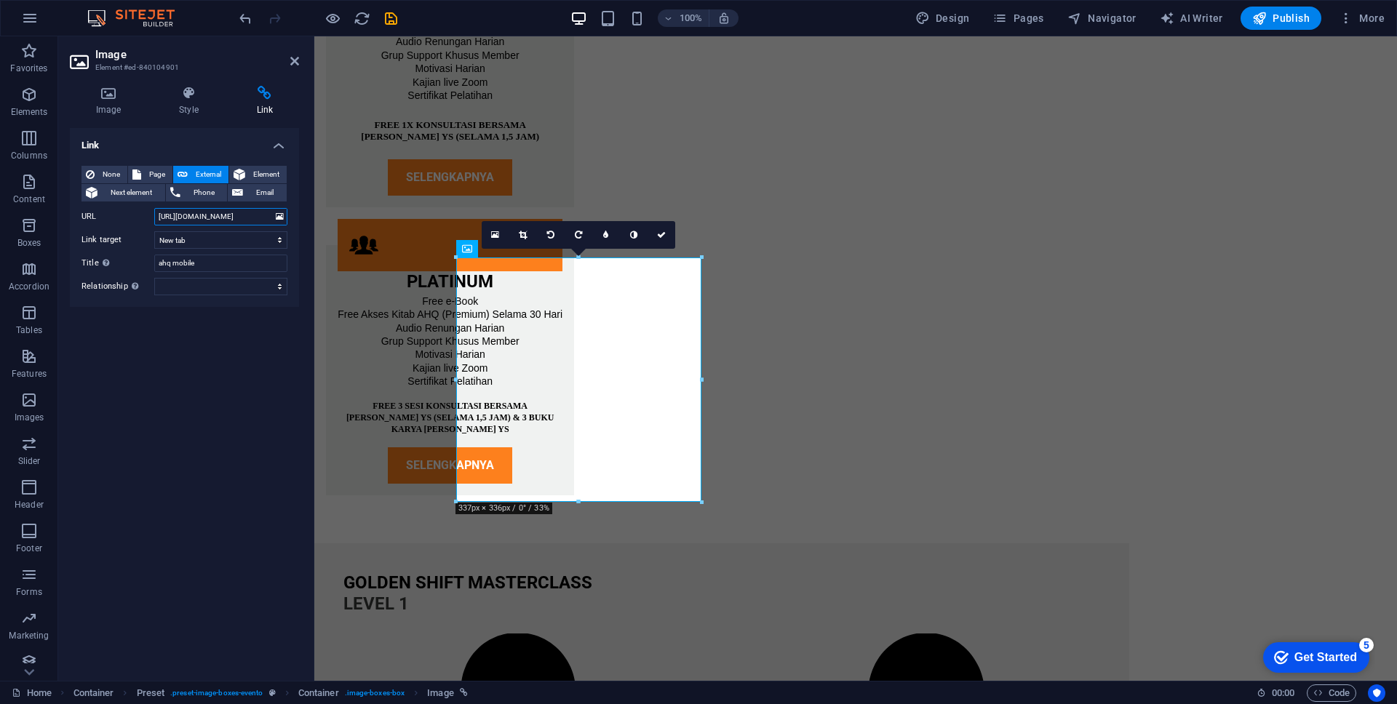
drag, startPoint x: 252, startPoint y: 217, endPoint x: 157, endPoint y: 210, distance: 94.9
click at [157, 210] on input "[URL][DOMAIN_NAME]" at bounding box center [220, 216] width 133 height 17
paste input "[DOMAIN_NAME][URL]"
type input "[URL][DOMAIN_NAME]"
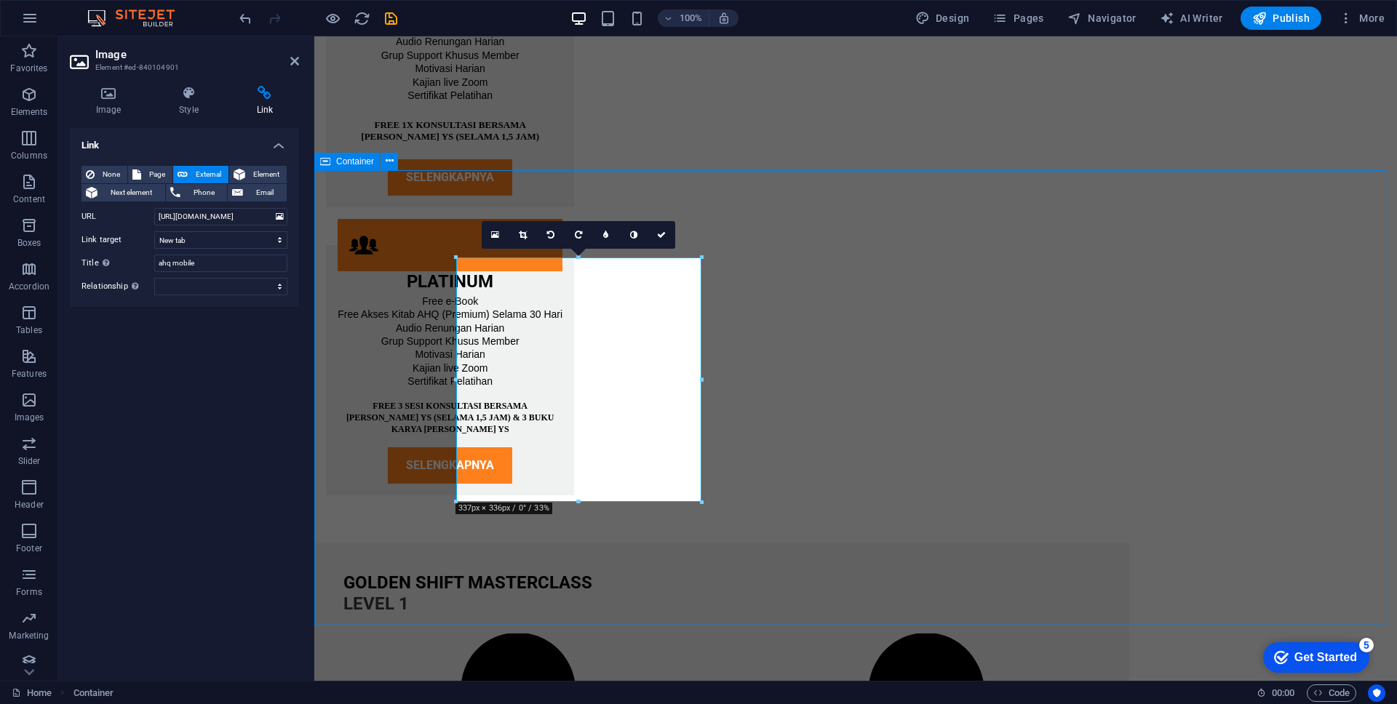
scroll to position [4345, 0]
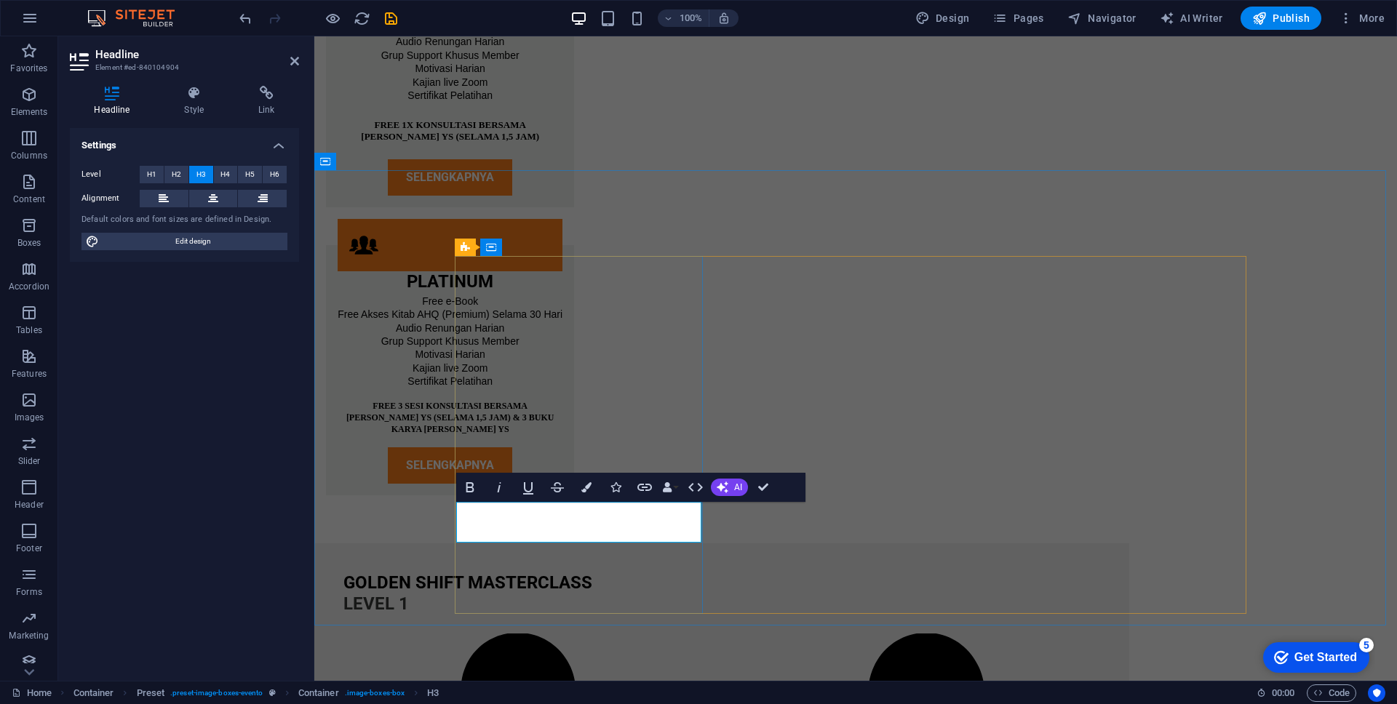
drag, startPoint x: 602, startPoint y: 526, endPoint x: 685, endPoint y: 523, distance: 83.7
drag, startPoint x: 659, startPoint y: 527, endPoint x: 632, endPoint y: 526, distance: 26.9
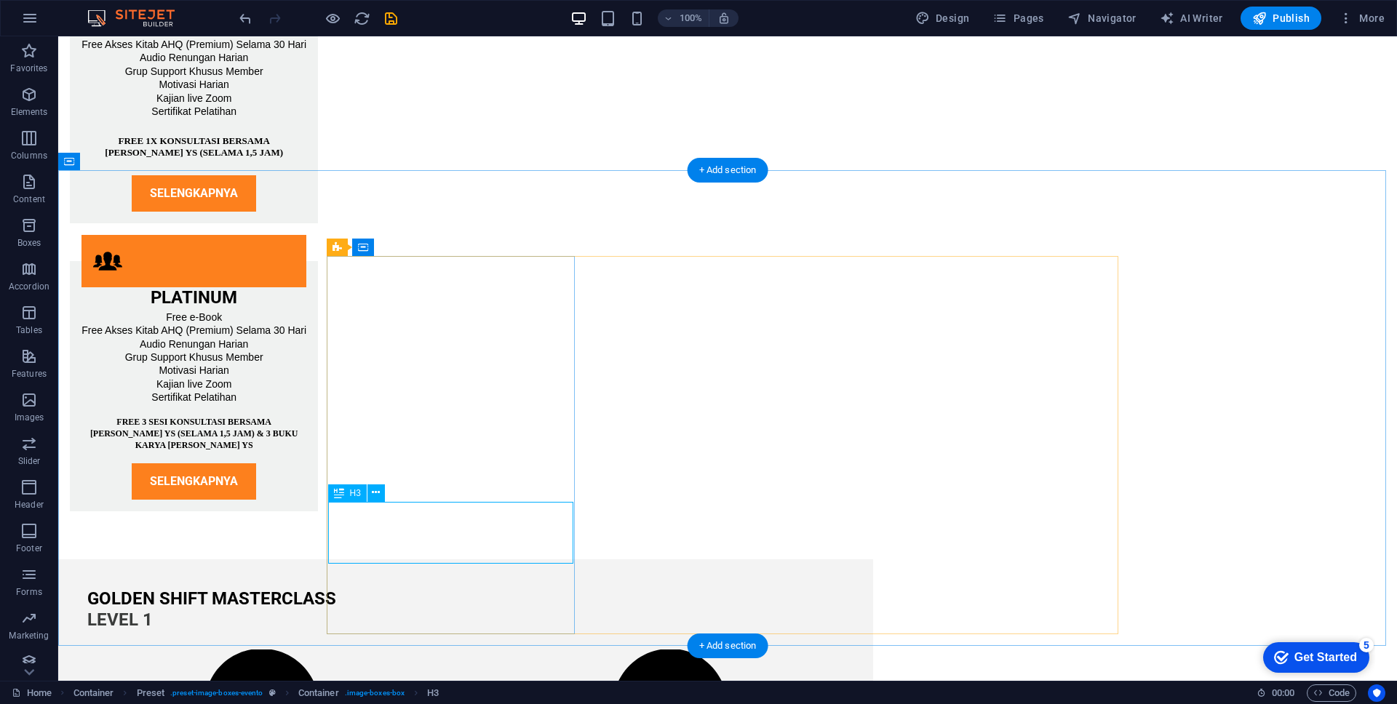
scroll to position [4361, 0]
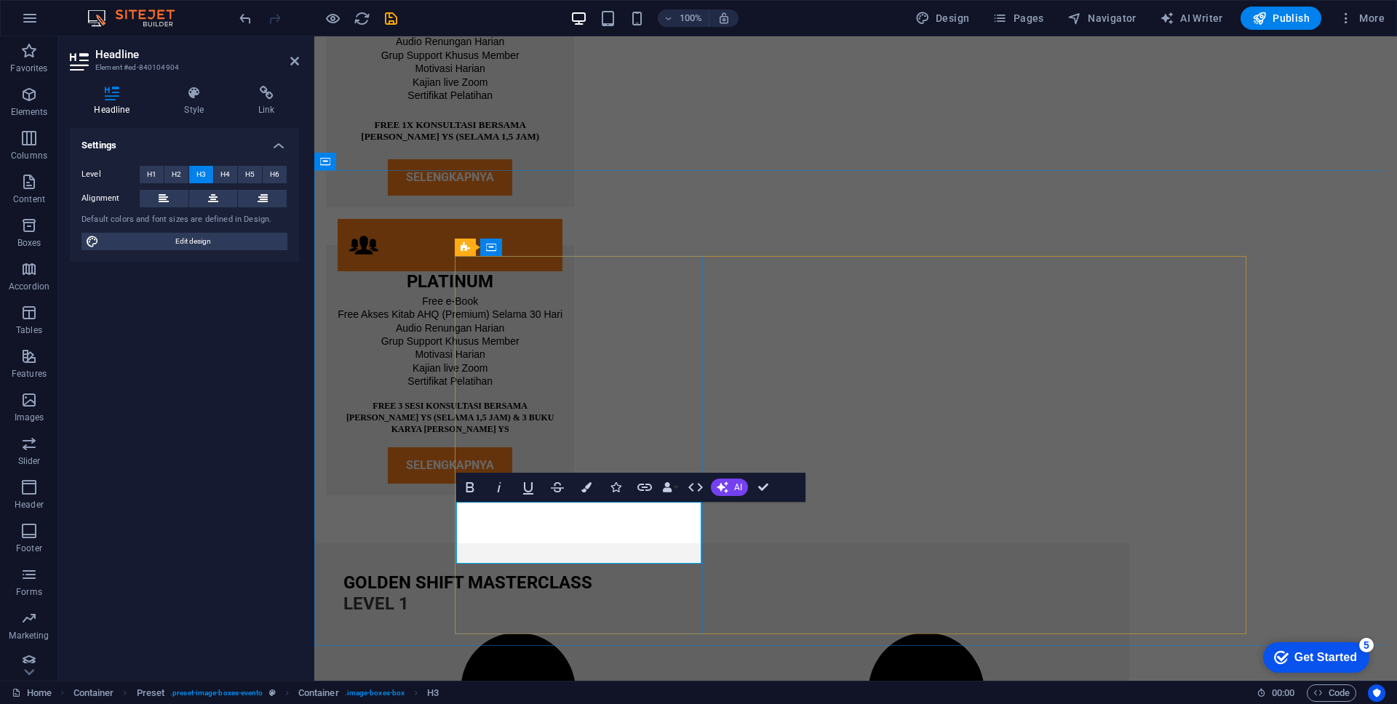
drag, startPoint x: 519, startPoint y: 523, endPoint x: 644, endPoint y: 525, distance: 125.2
click at [478, 488] on button "Bold" at bounding box center [470, 487] width 28 height 29
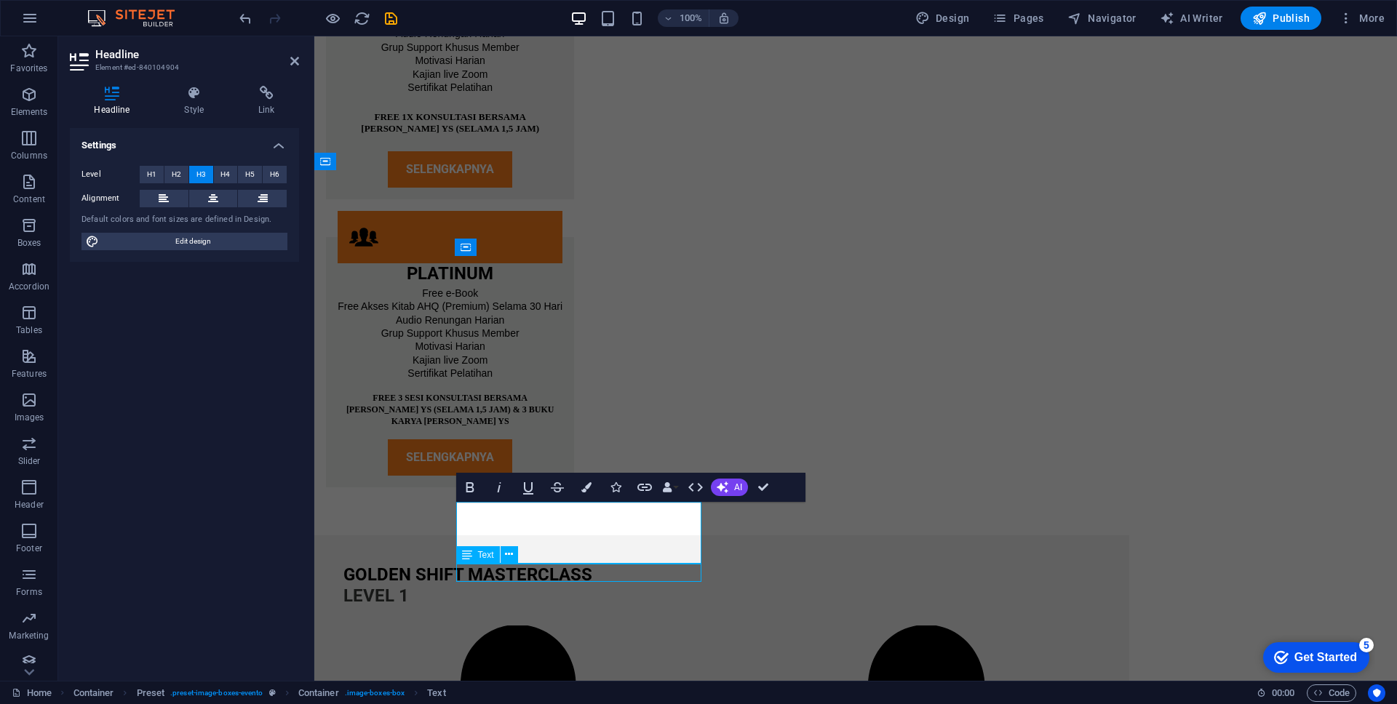
scroll to position [4345, 0]
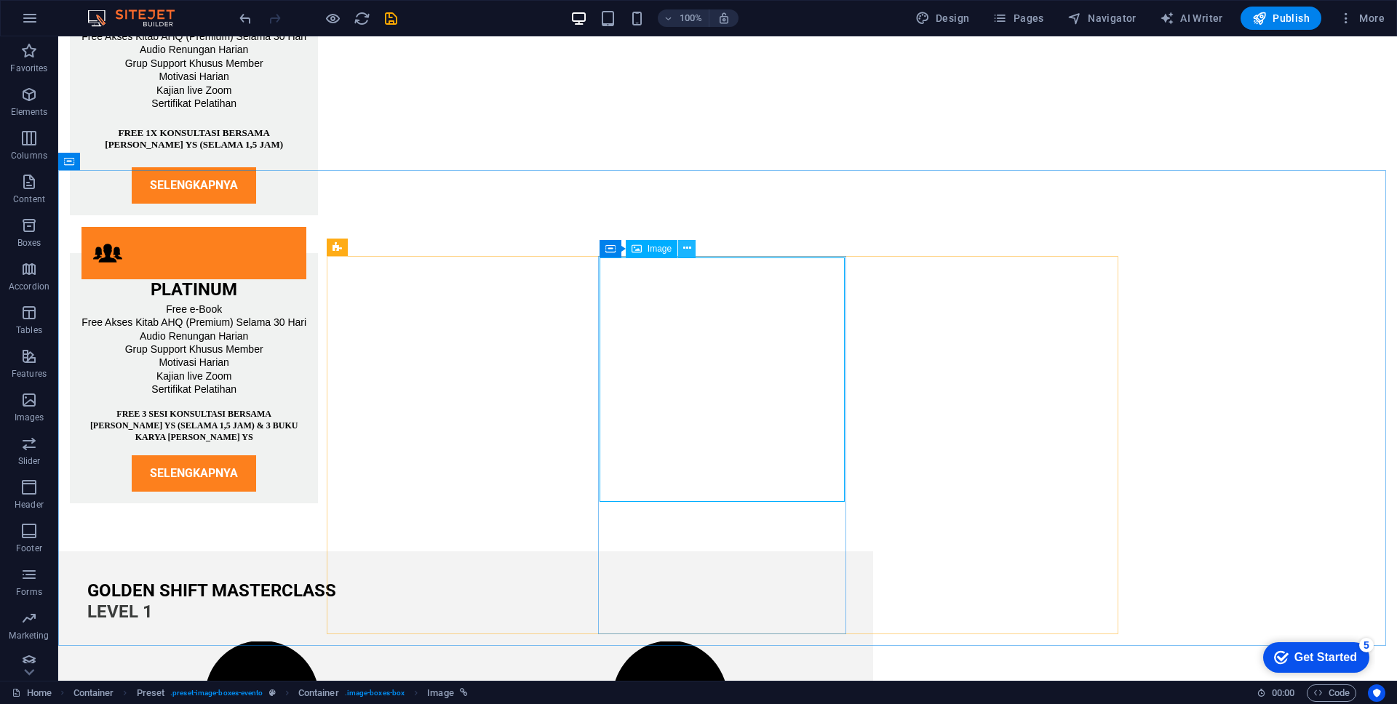
click at [688, 253] on icon at bounding box center [687, 248] width 8 height 15
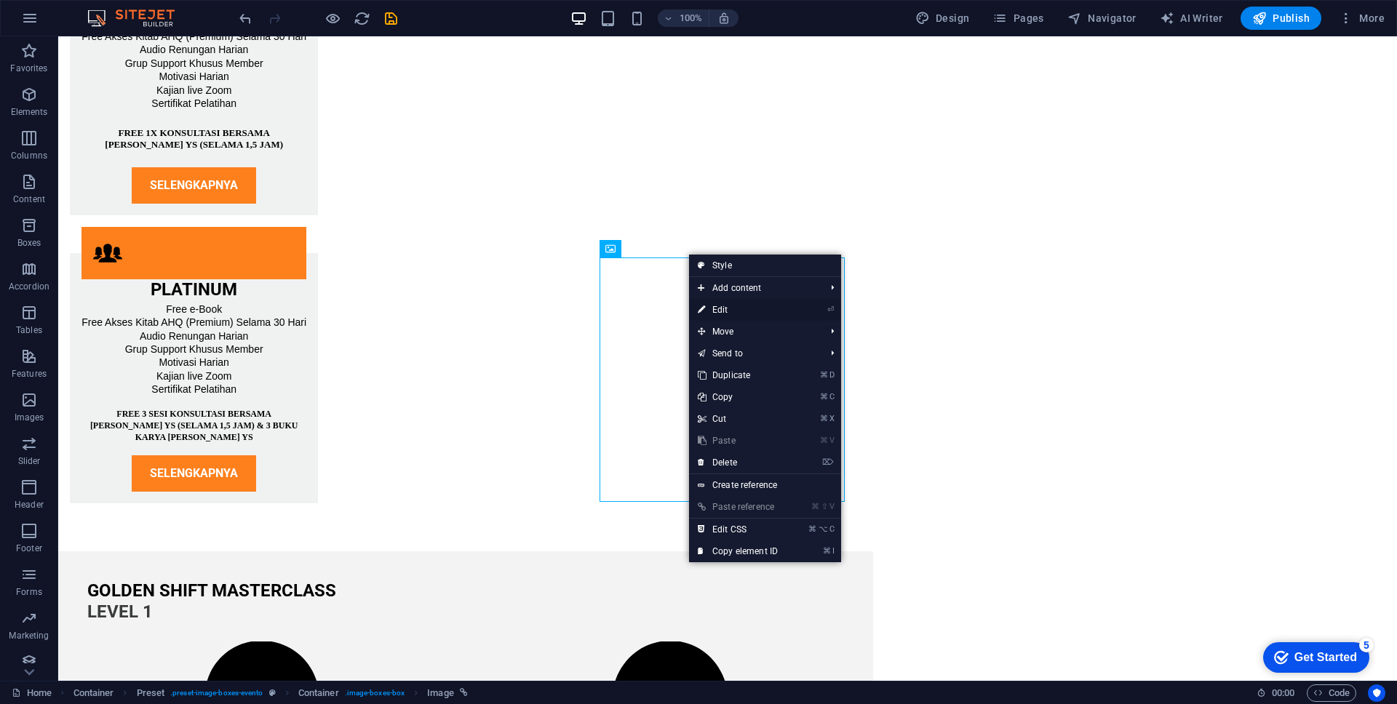
click at [749, 307] on link "⏎ Edit" at bounding box center [738, 310] width 98 height 22
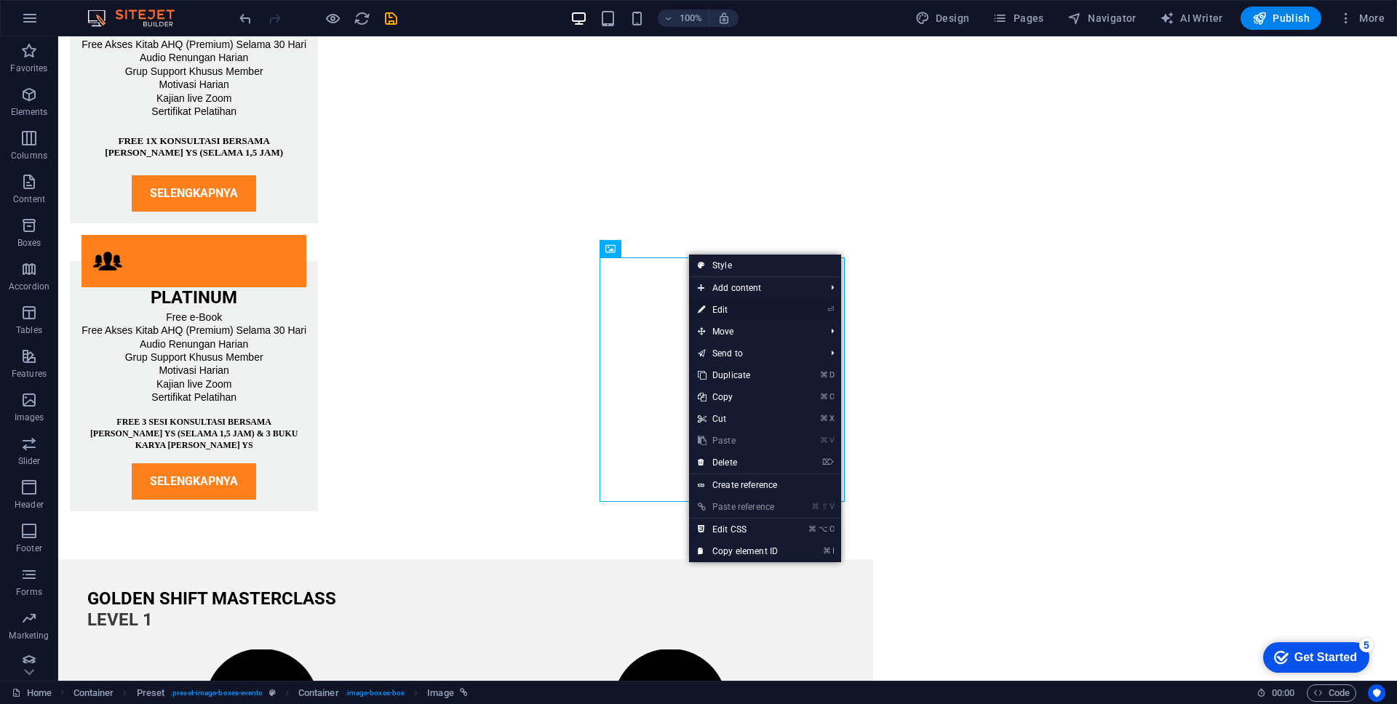
scroll to position [4361, 0]
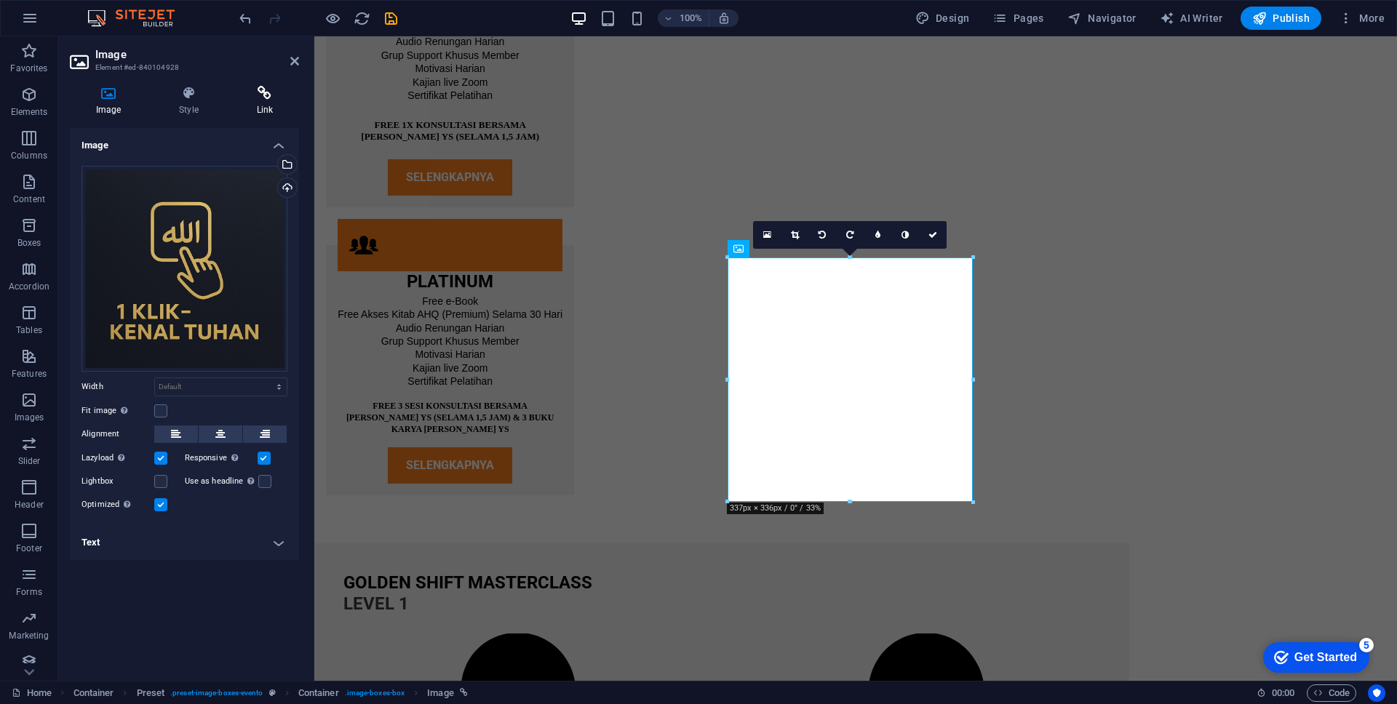
click at [269, 102] on h4 "Link" at bounding box center [265, 101] width 68 height 31
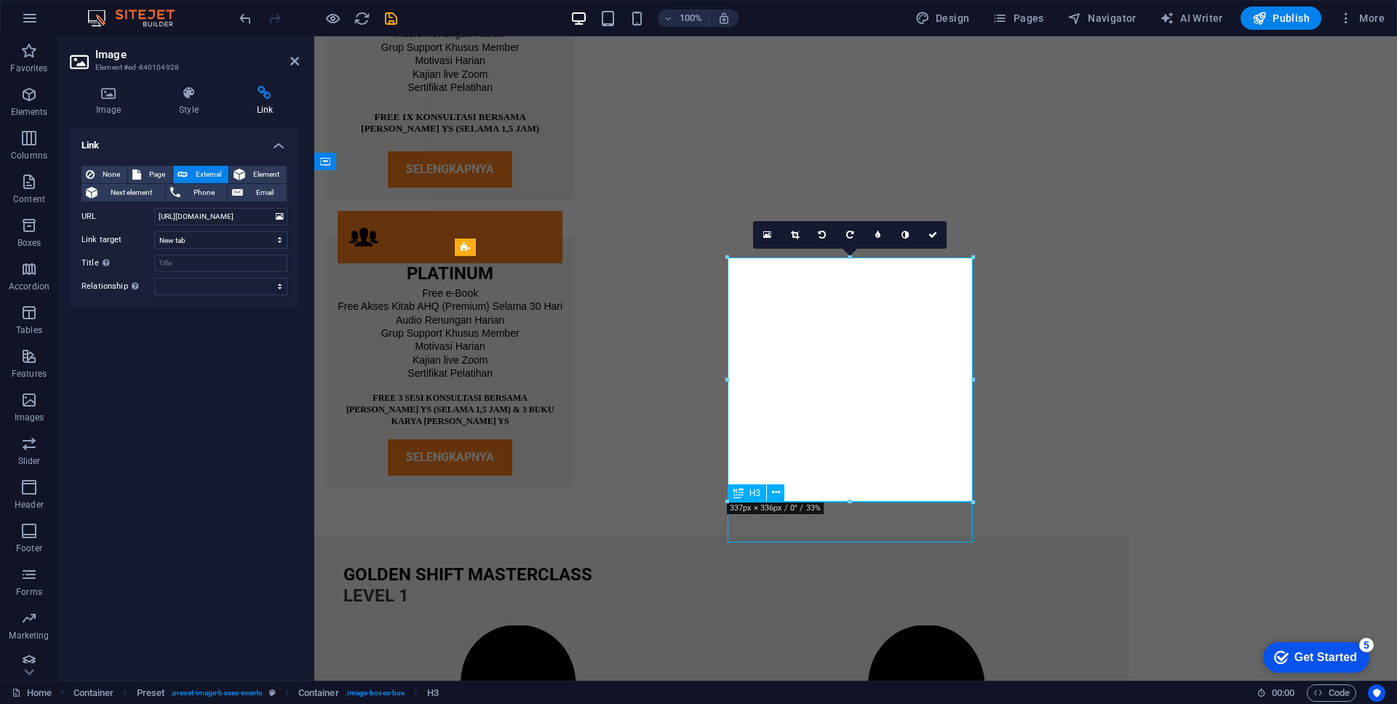
scroll to position [4345, 0]
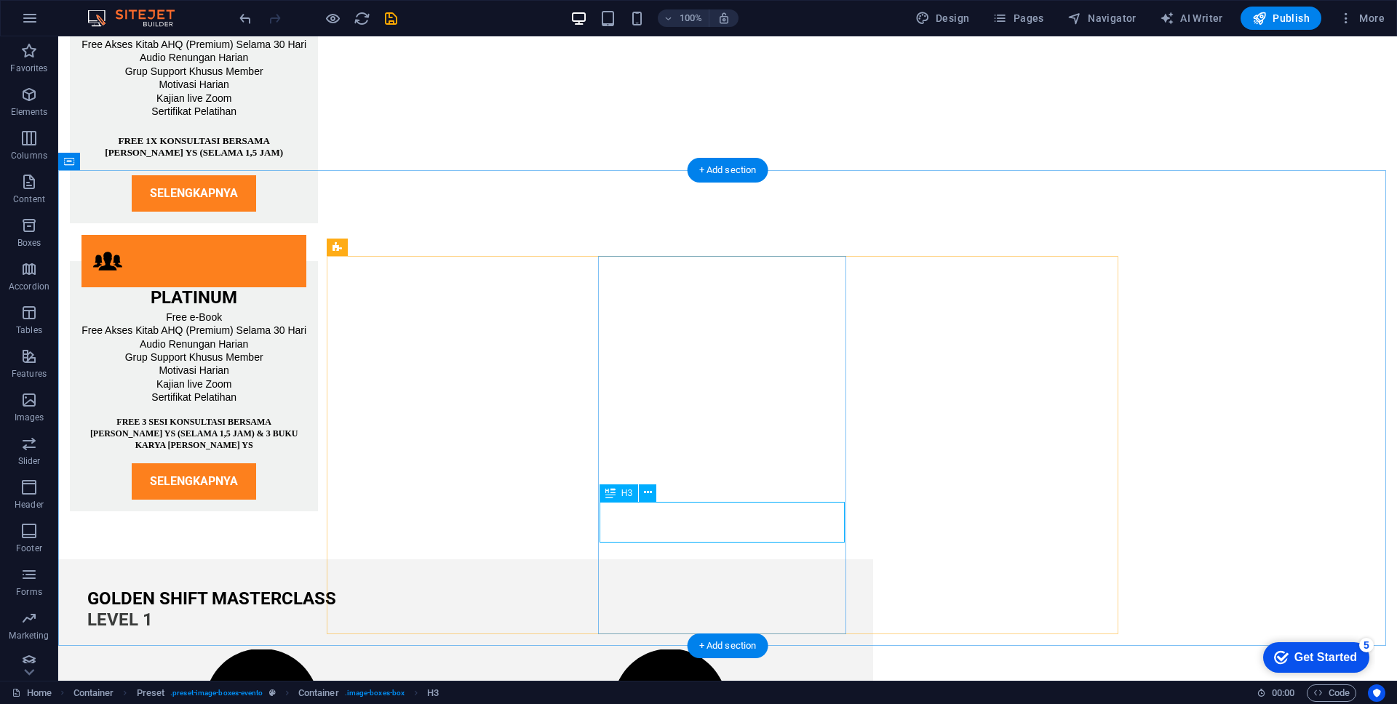
scroll to position [4361, 0]
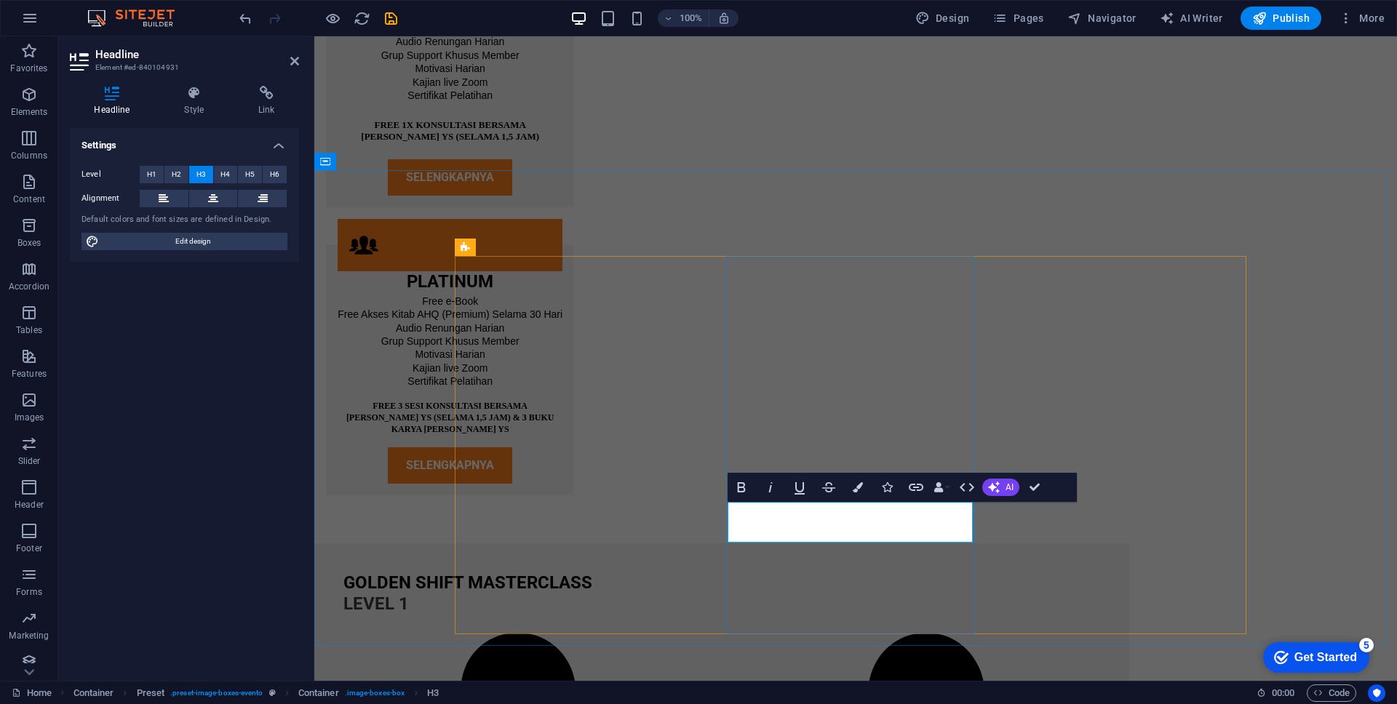
drag, startPoint x: 927, startPoint y: 528, endPoint x: 776, endPoint y: 524, distance: 150.7
click at [750, 486] on icon "button" at bounding box center [741, 487] width 17 height 17
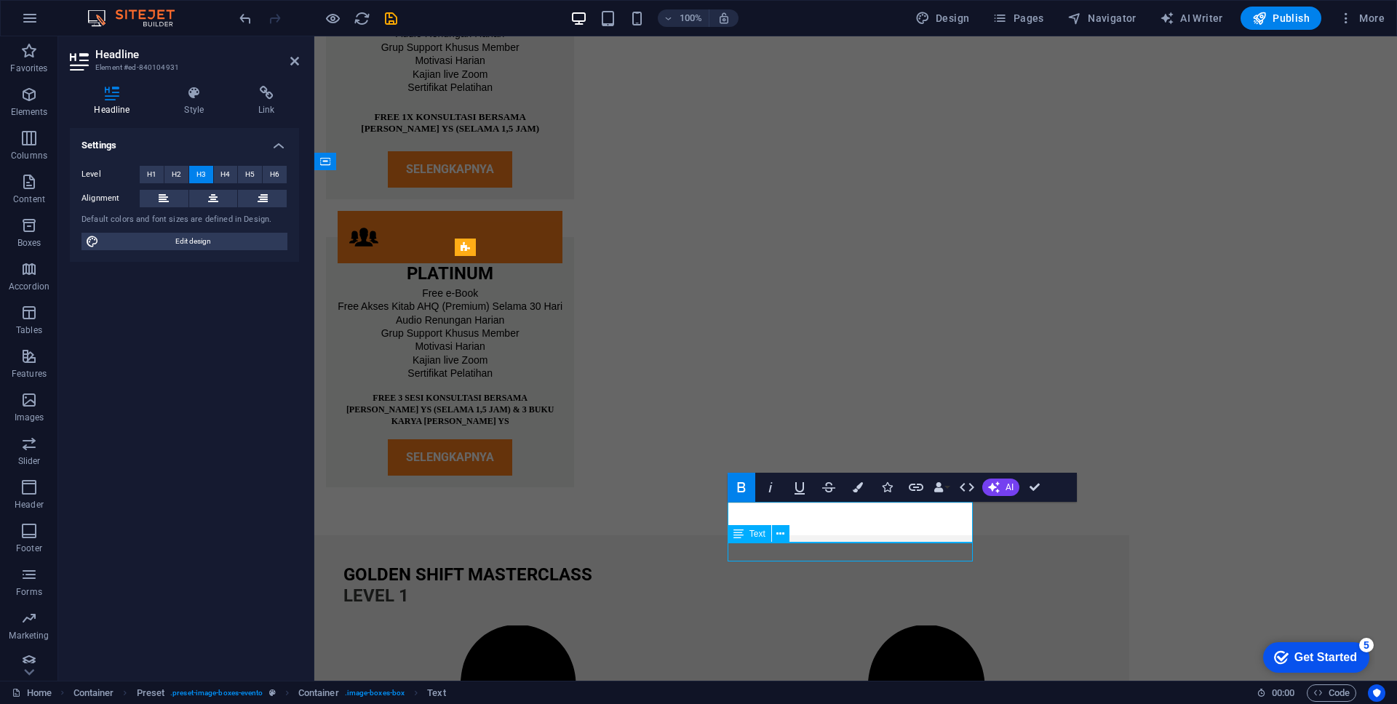
scroll to position [4345, 0]
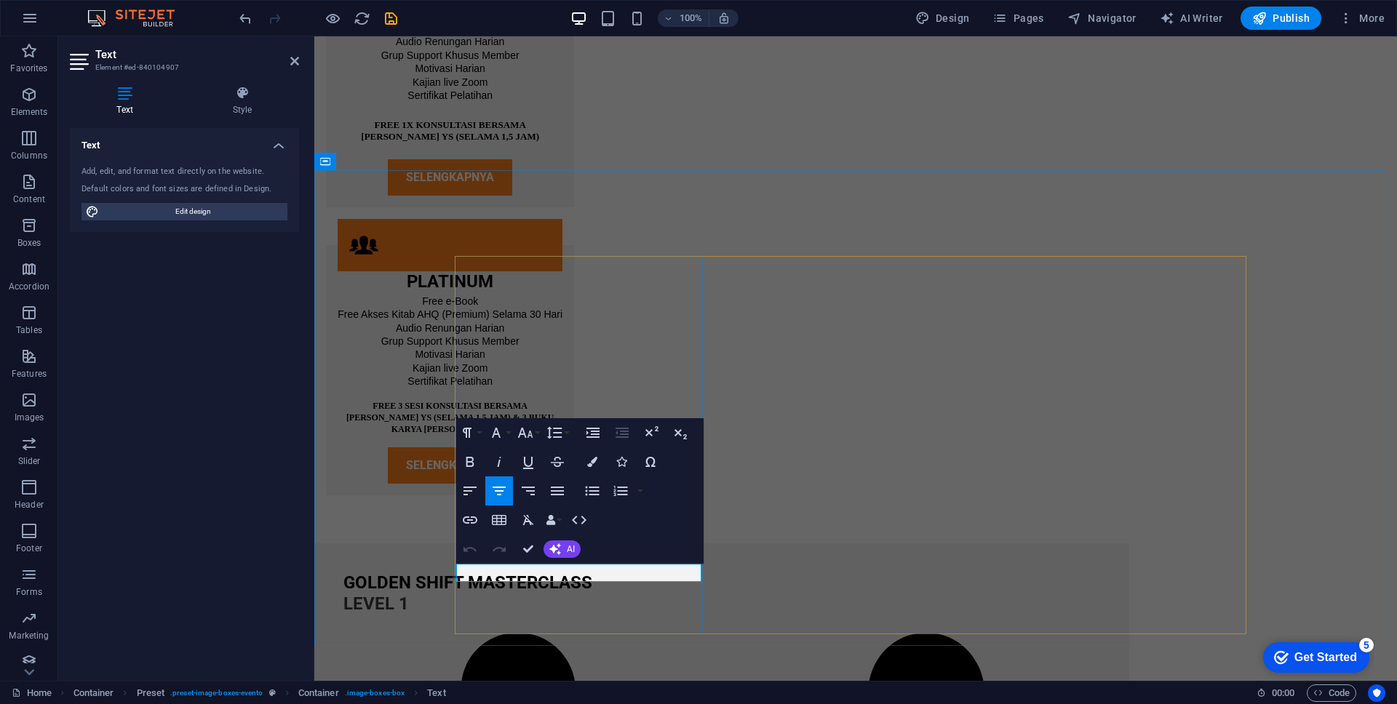
drag, startPoint x: 656, startPoint y: 575, endPoint x: 514, endPoint y: 571, distance: 142.7
drag, startPoint x: 578, startPoint y: 576, endPoint x: 470, endPoint y: 568, distance: 108.0
click at [509, 493] on button "Align Center" at bounding box center [499, 491] width 28 height 29
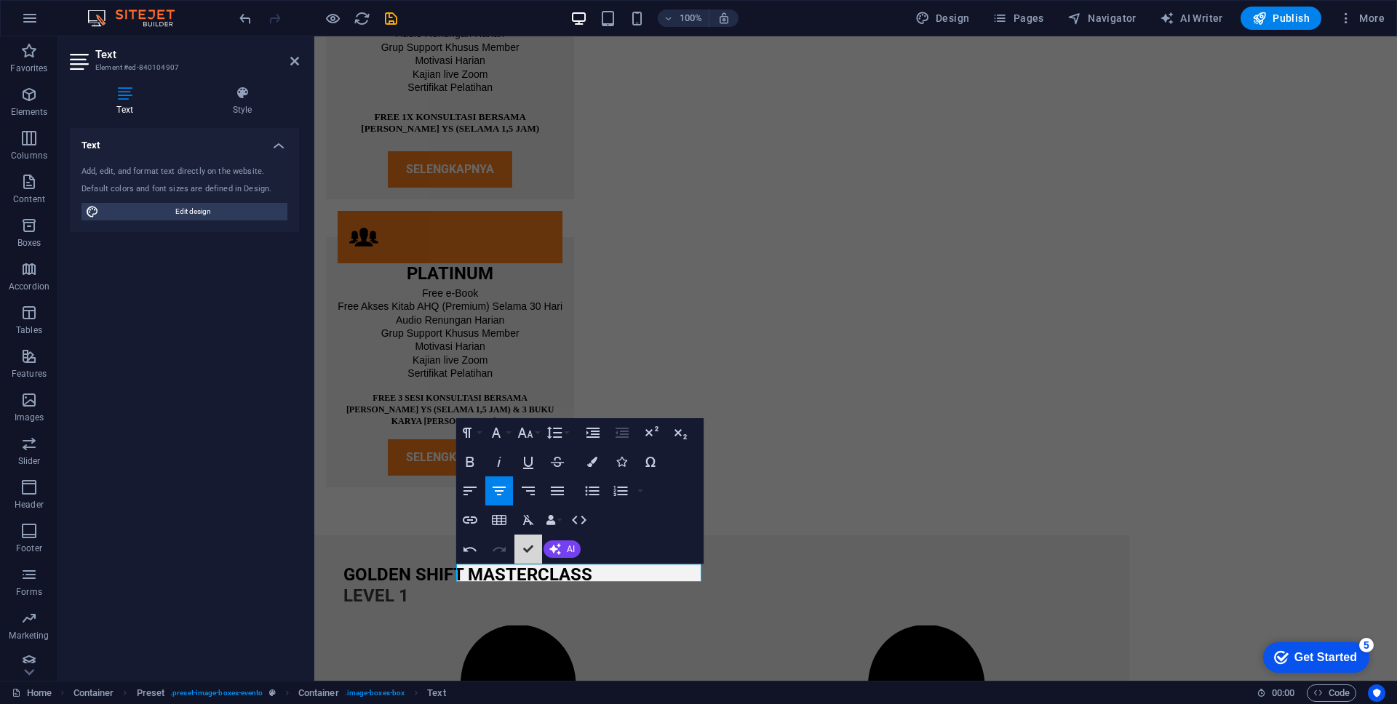
scroll to position [4345, 0]
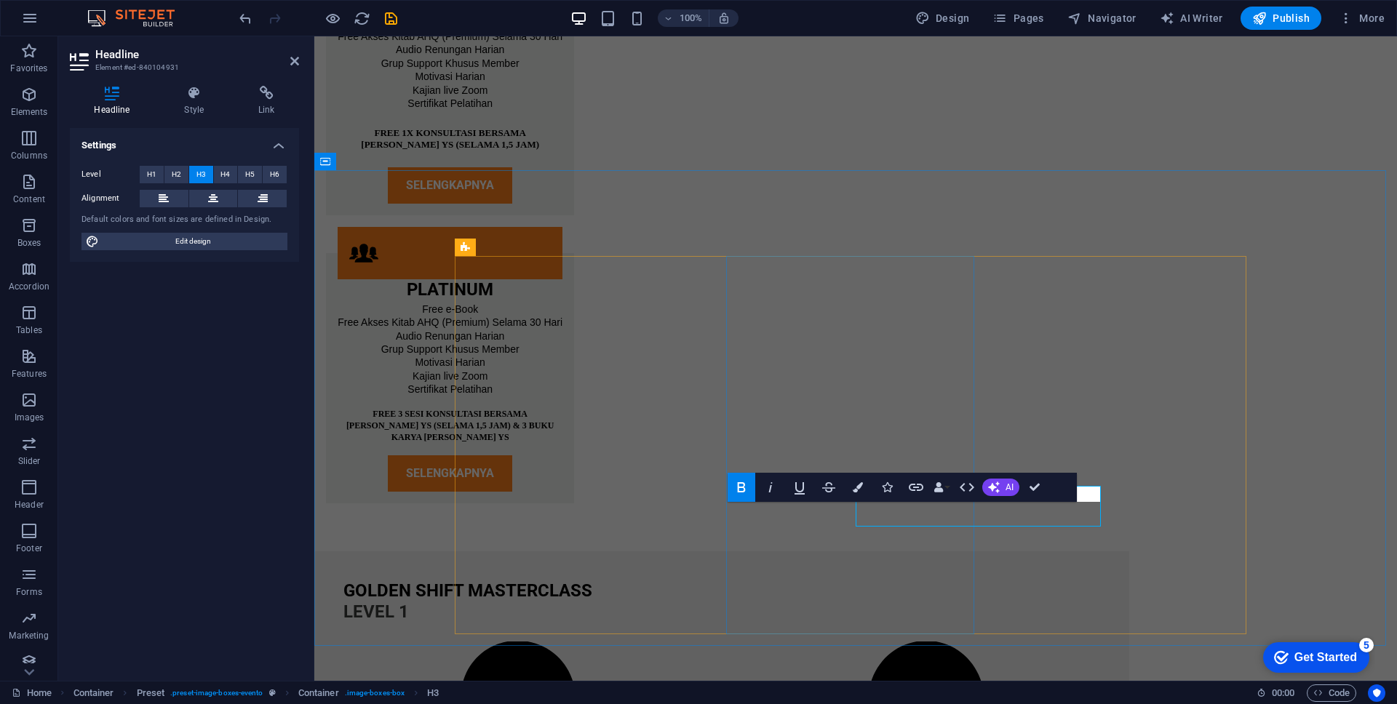
scroll to position [4361, 0]
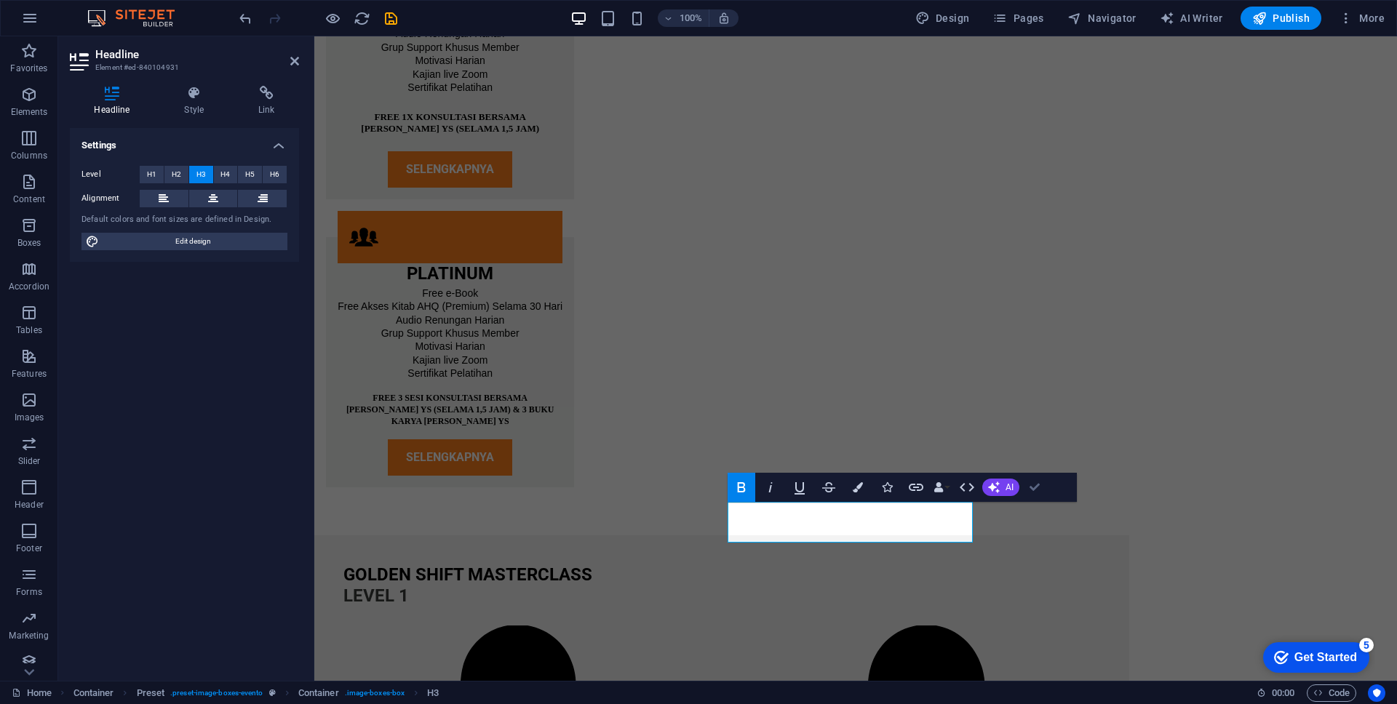
scroll to position [4345, 0]
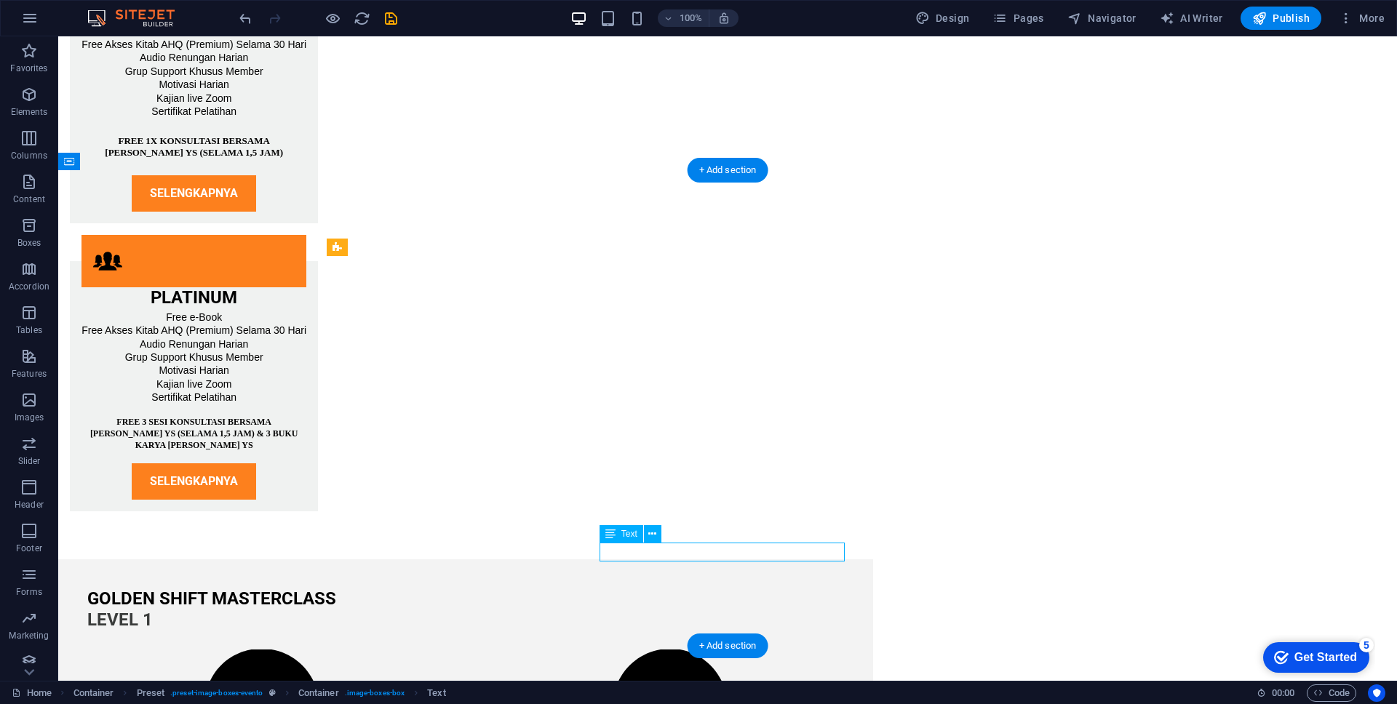
scroll to position [4361, 0]
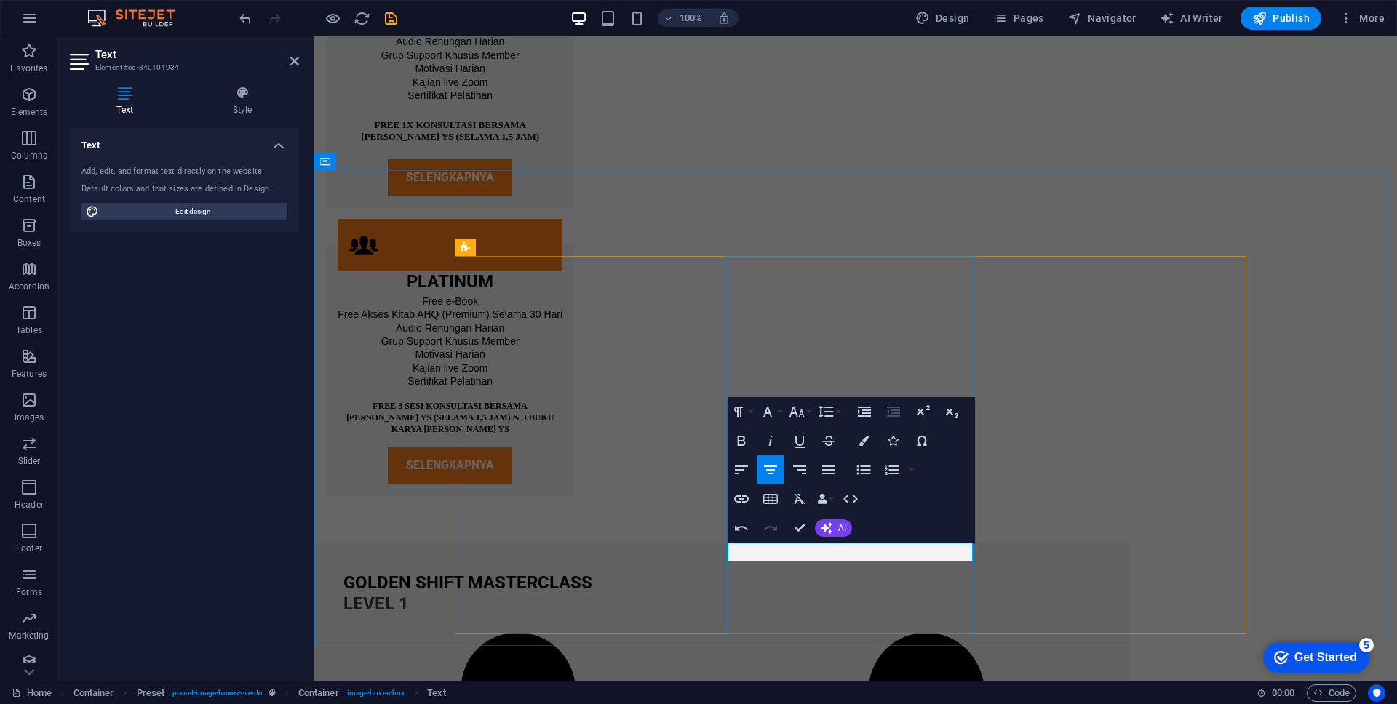
drag, startPoint x: 913, startPoint y: 552, endPoint x: 897, endPoint y: 552, distance: 16.0
drag, startPoint x: 798, startPoint y: 528, endPoint x: 739, endPoint y: 493, distance: 68.3
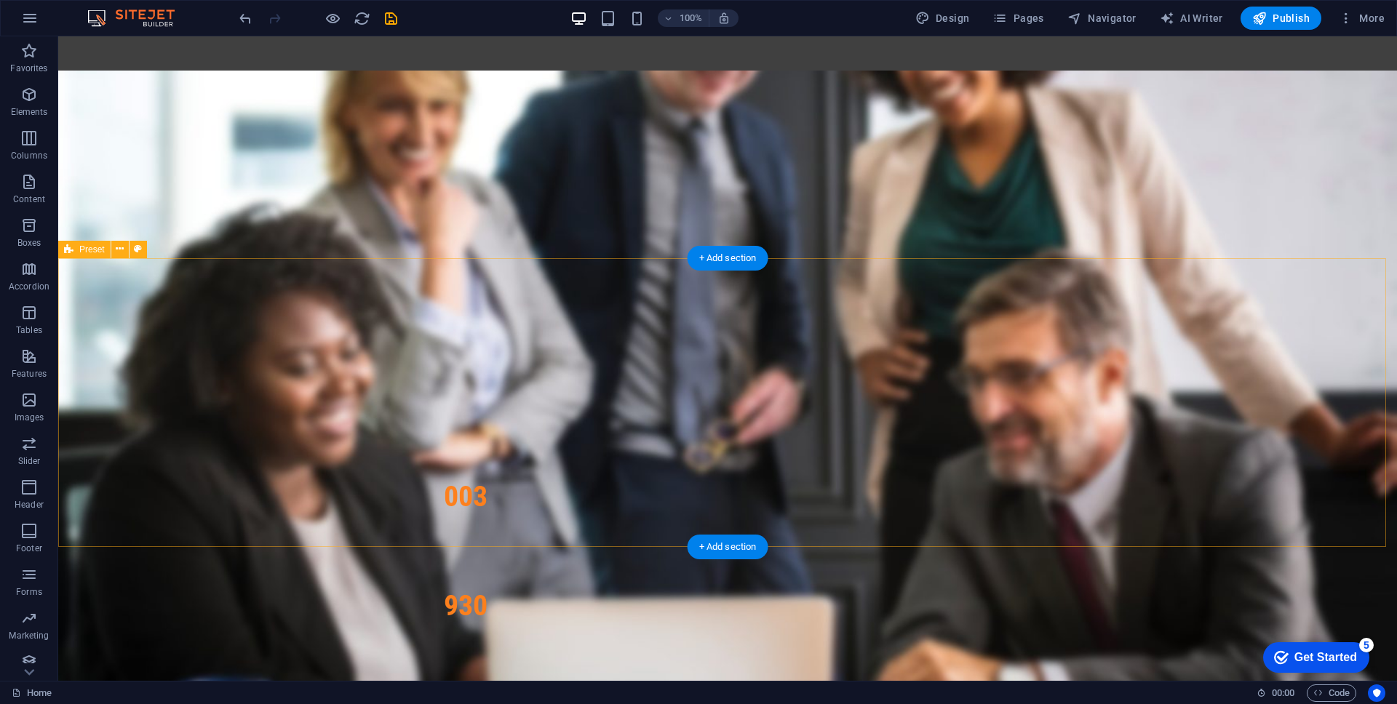
scroll to position [2810, 0]
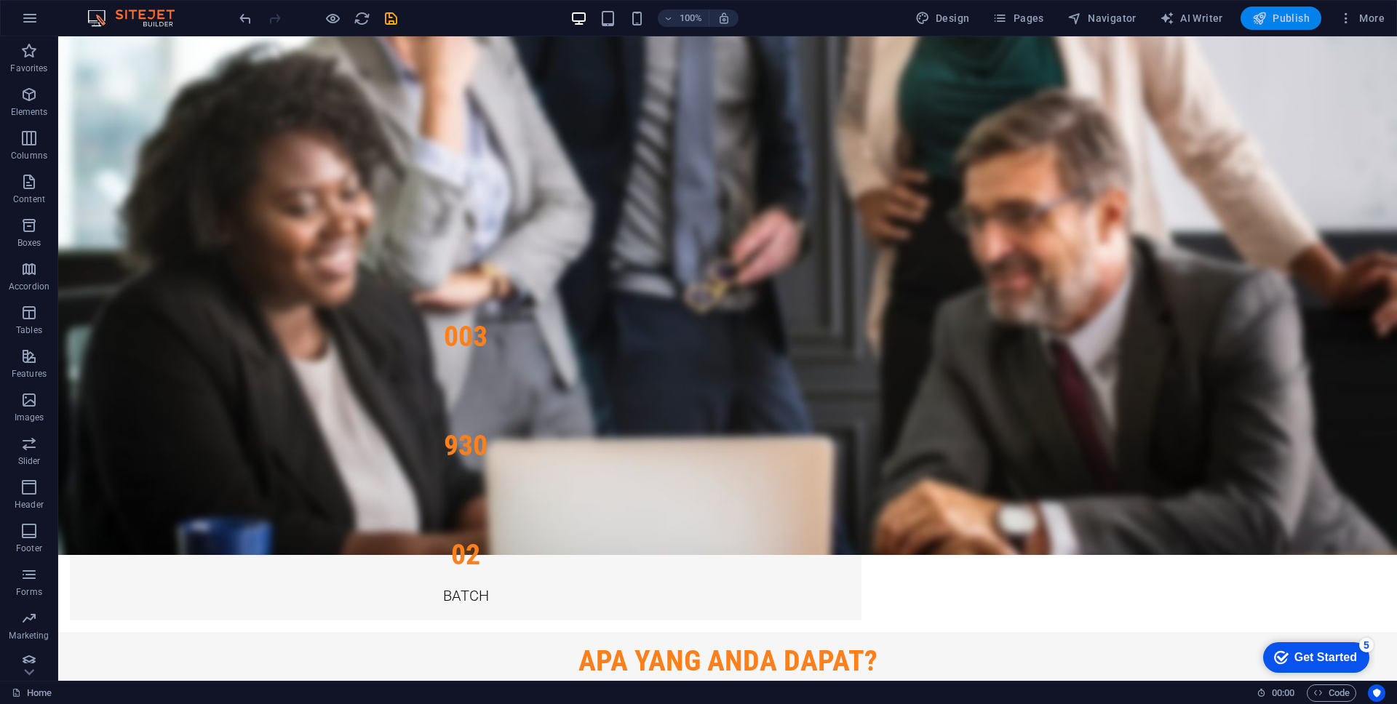
click at [1285, 22] on span "Publish" at bounding box center [1280, 18] width 57 height 15
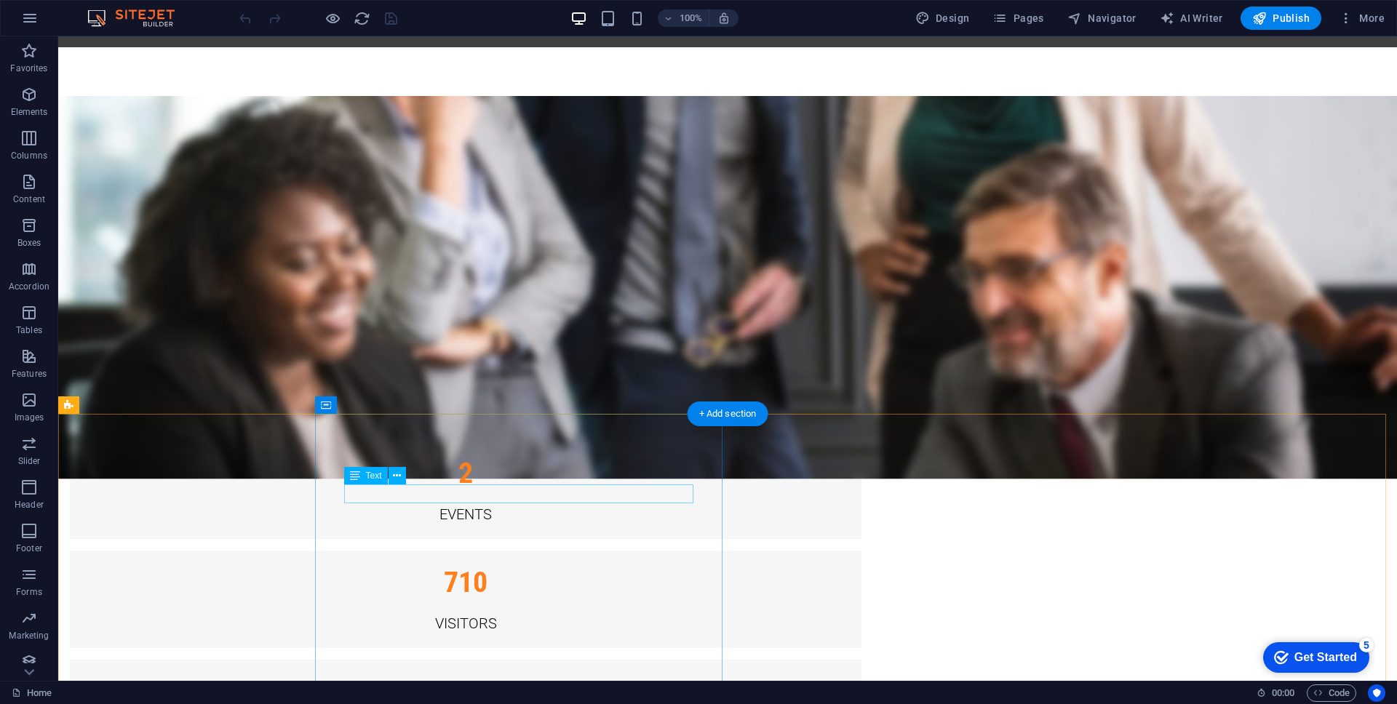
scroll to position [3056, 0]
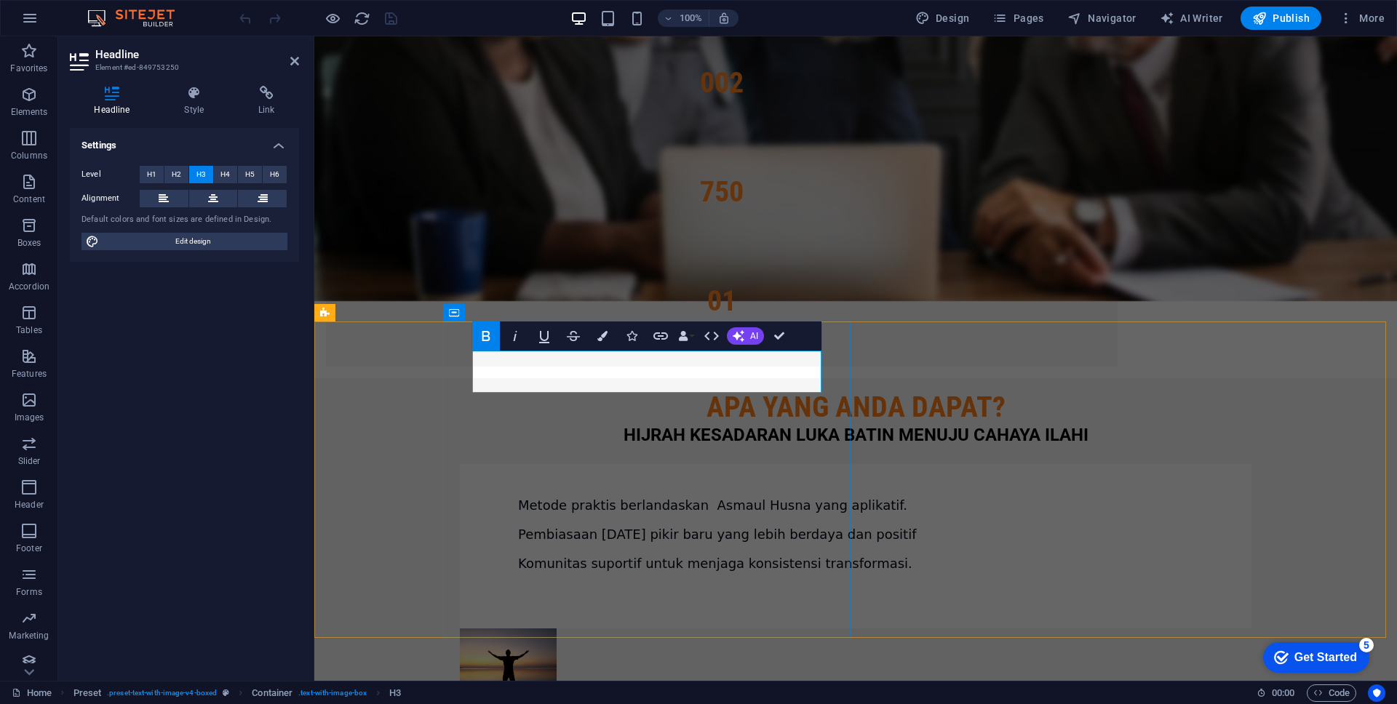
drag, startPoint x: 547, startPoint y: 381, endPoint x: 710, endPoint y: 386, distance: 163.1
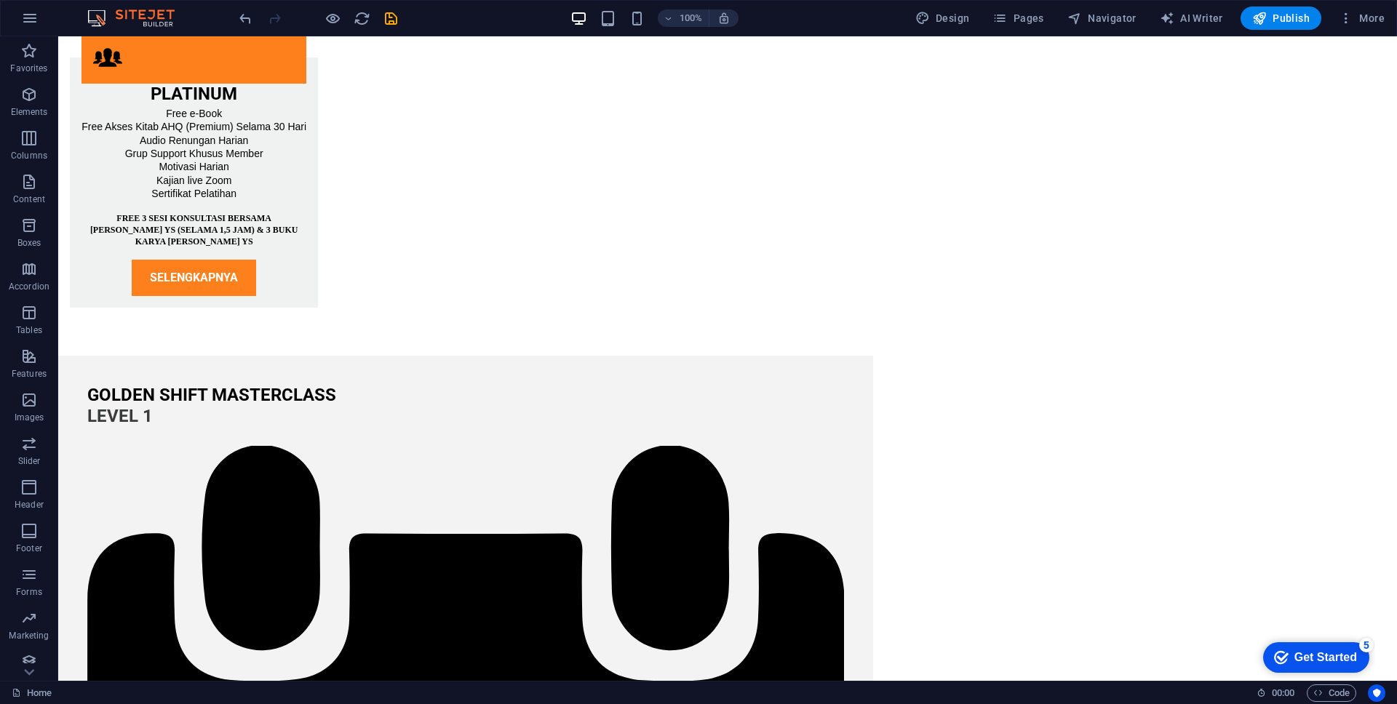
scroll to position [4608, 0]
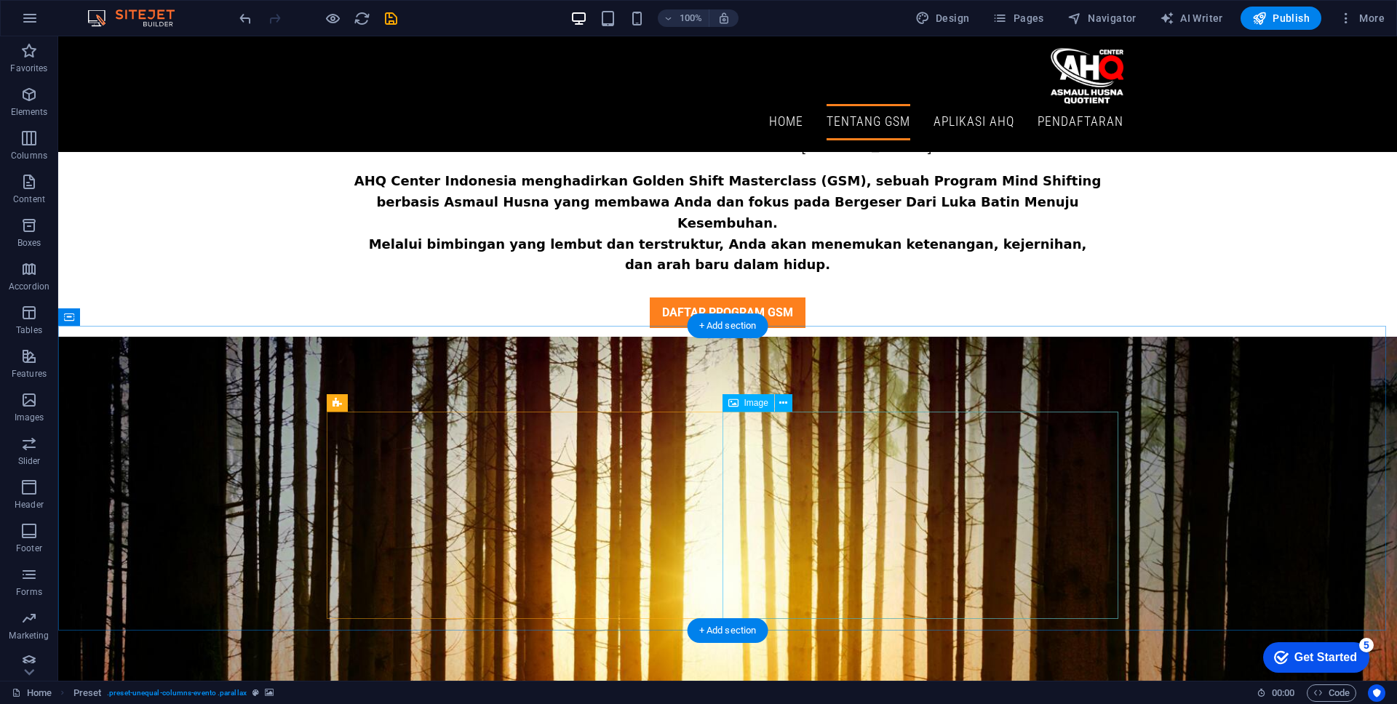
scroll to position [873, 0]
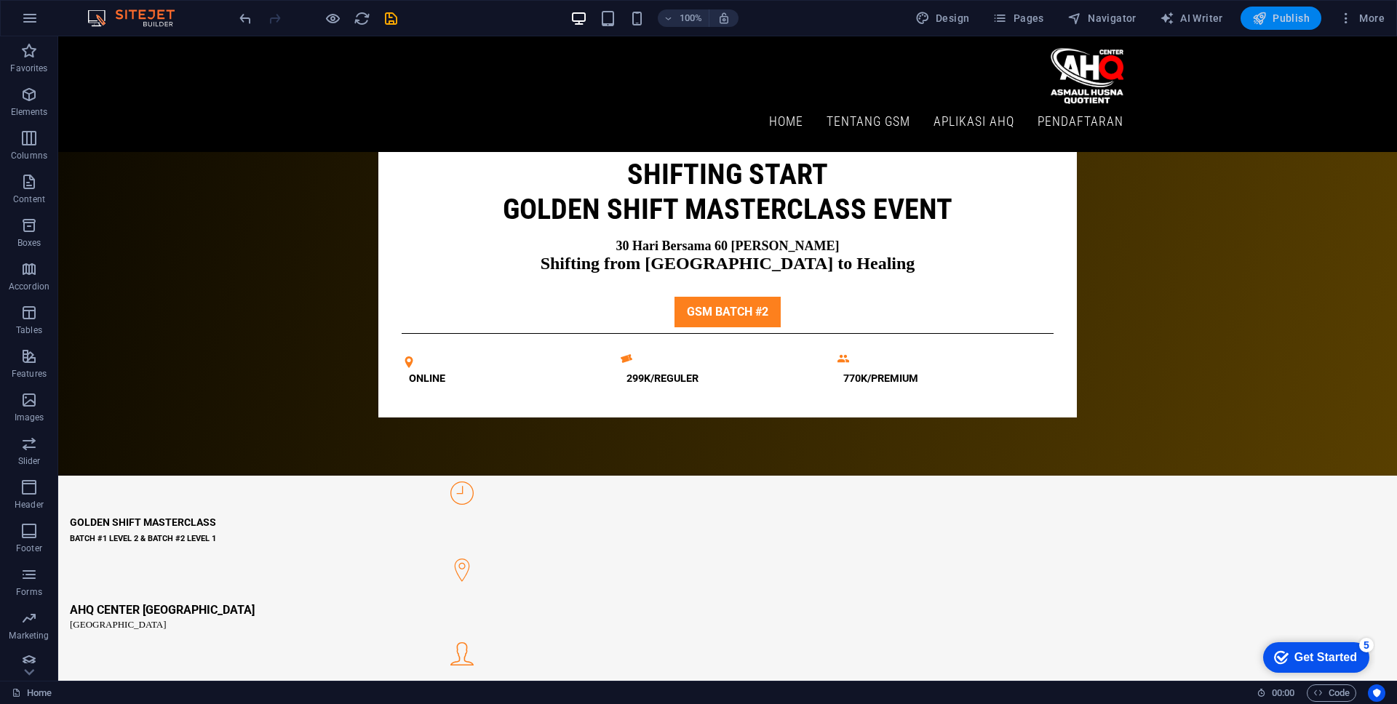
click at [1289, 19] on span "Publish" at bounding box center [1280, 18] width 57 height 15
